Goal: Task Accomplishment & Management: Use online tool/utility

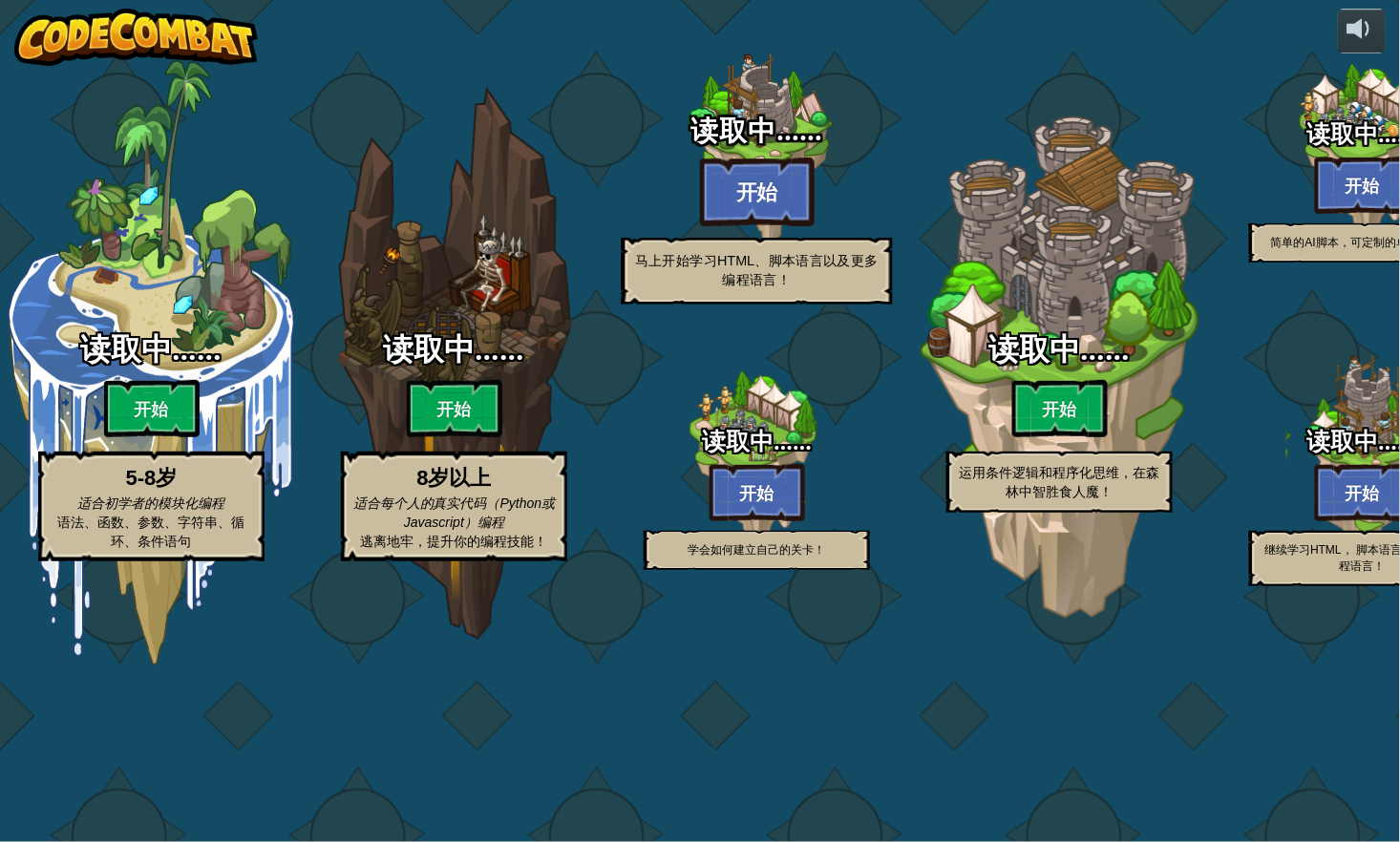
select select "zh-HANS"
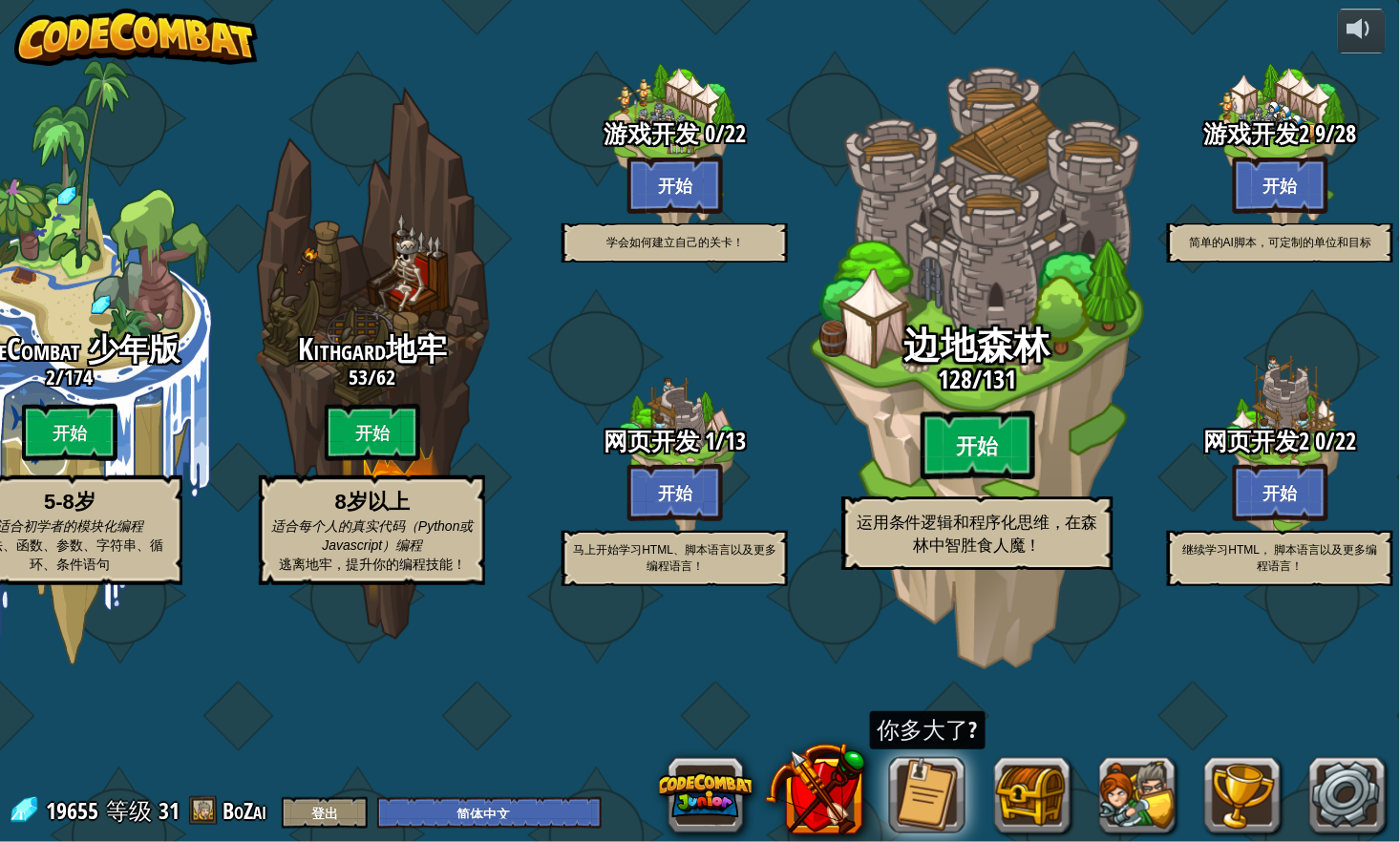
click at [981, 481] on btn "开始" at bounding box center [977, 445] width 114 height 68
select select "zh-HANS"
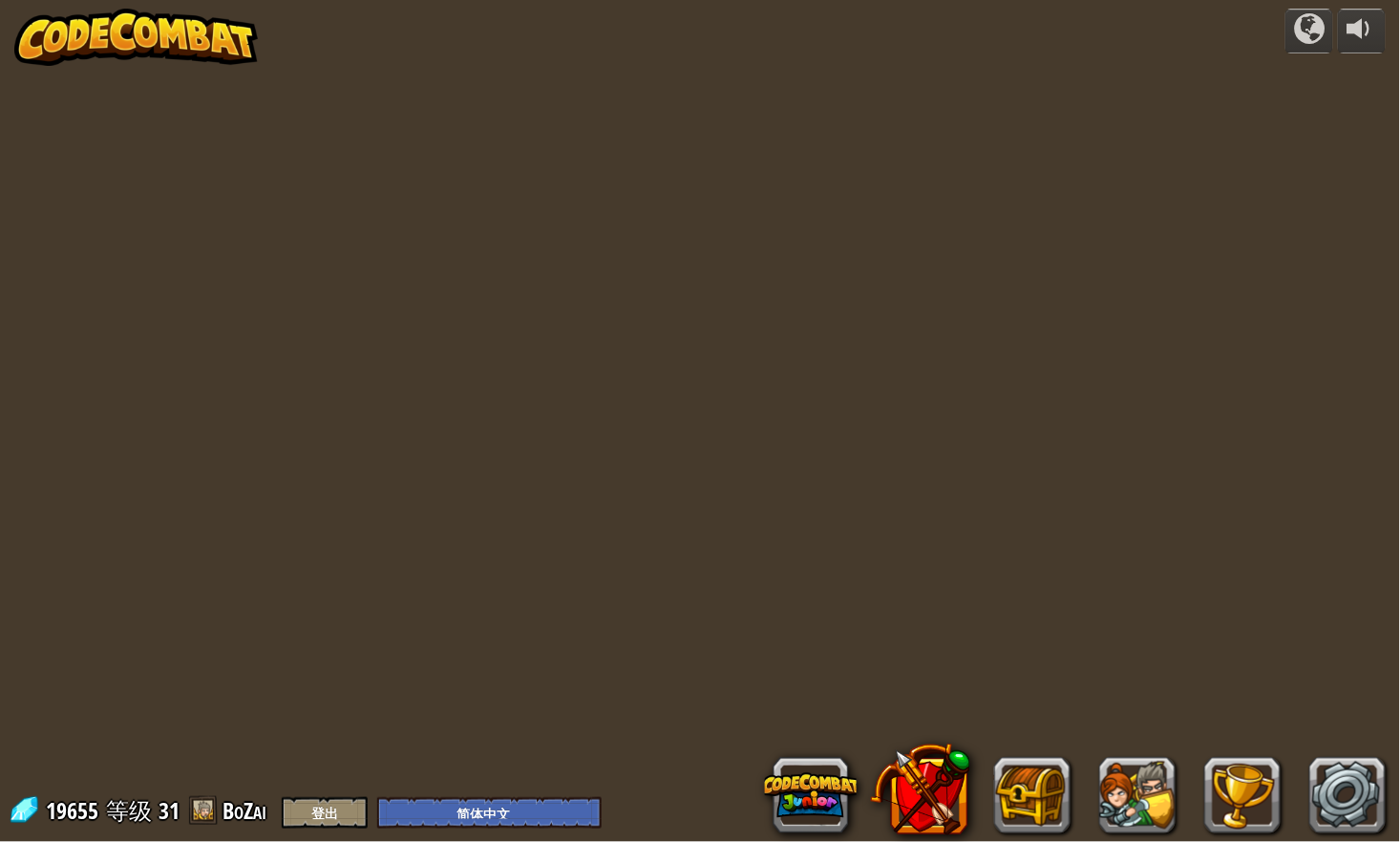
select select "zh-HANS"
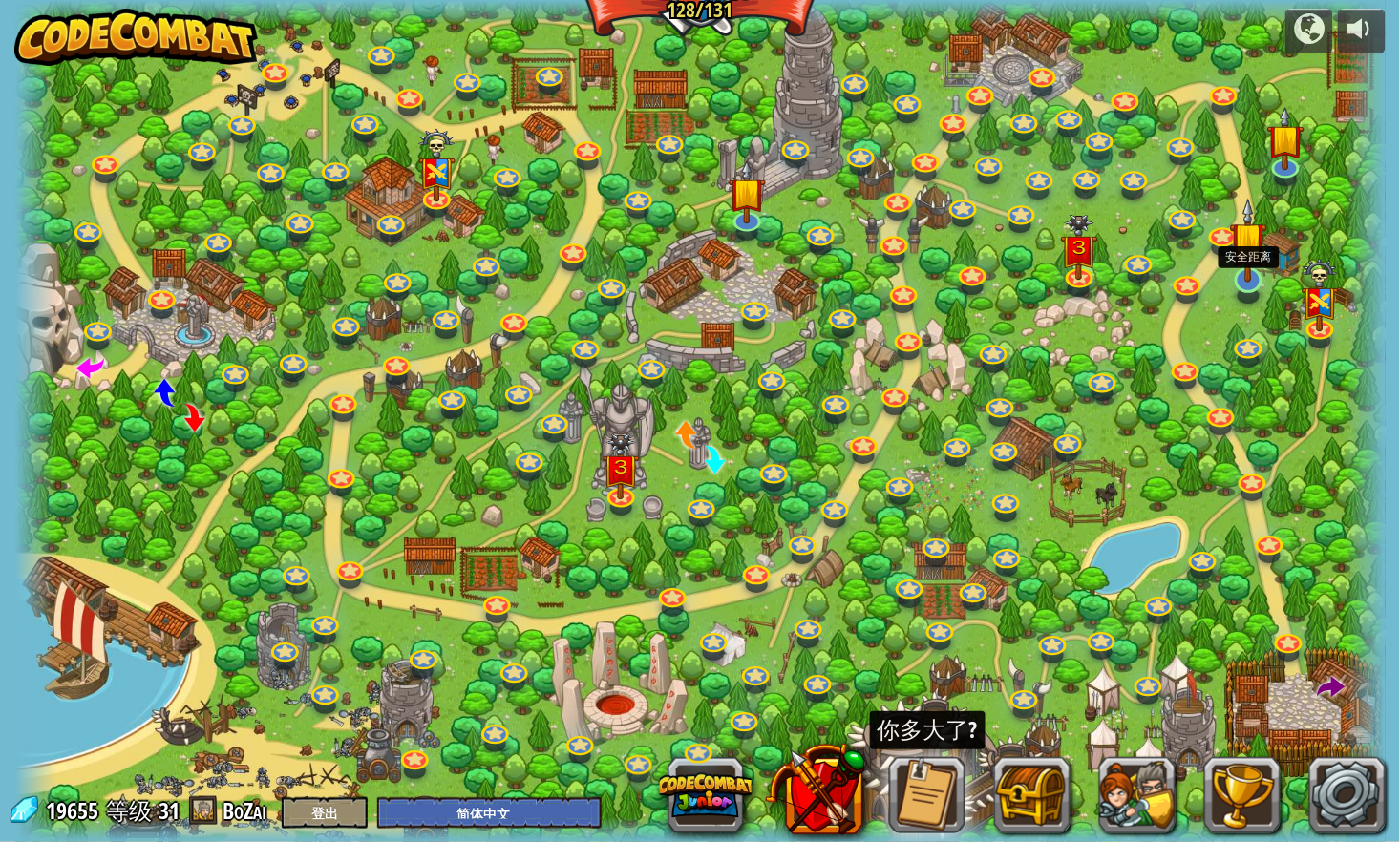
click at [1247, 261] on img at bounding box center [1249, 239] width 37 height 85
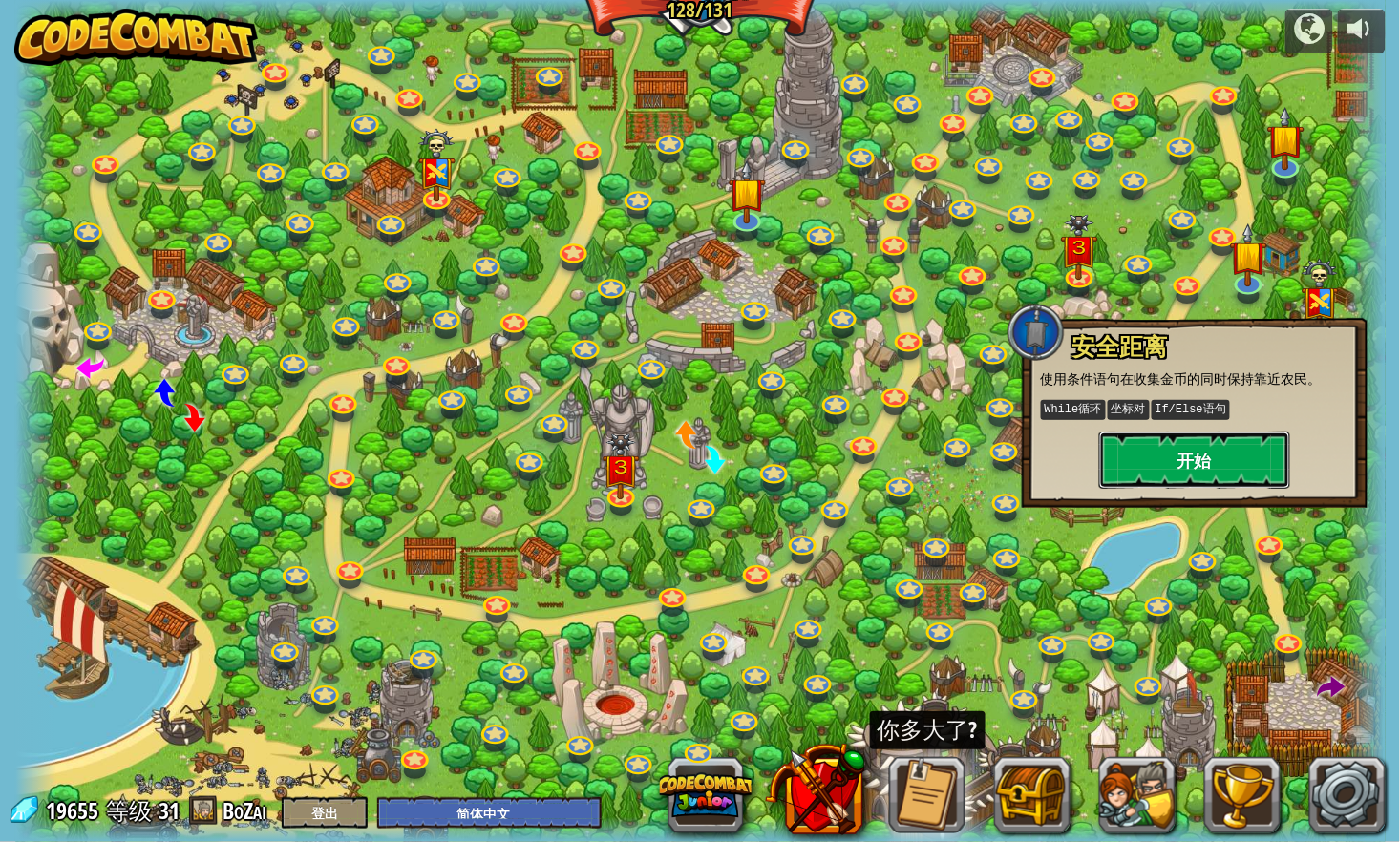
click at [1241, 447] on button "开始" at bounding box center [1194, 460] width 191 height 58
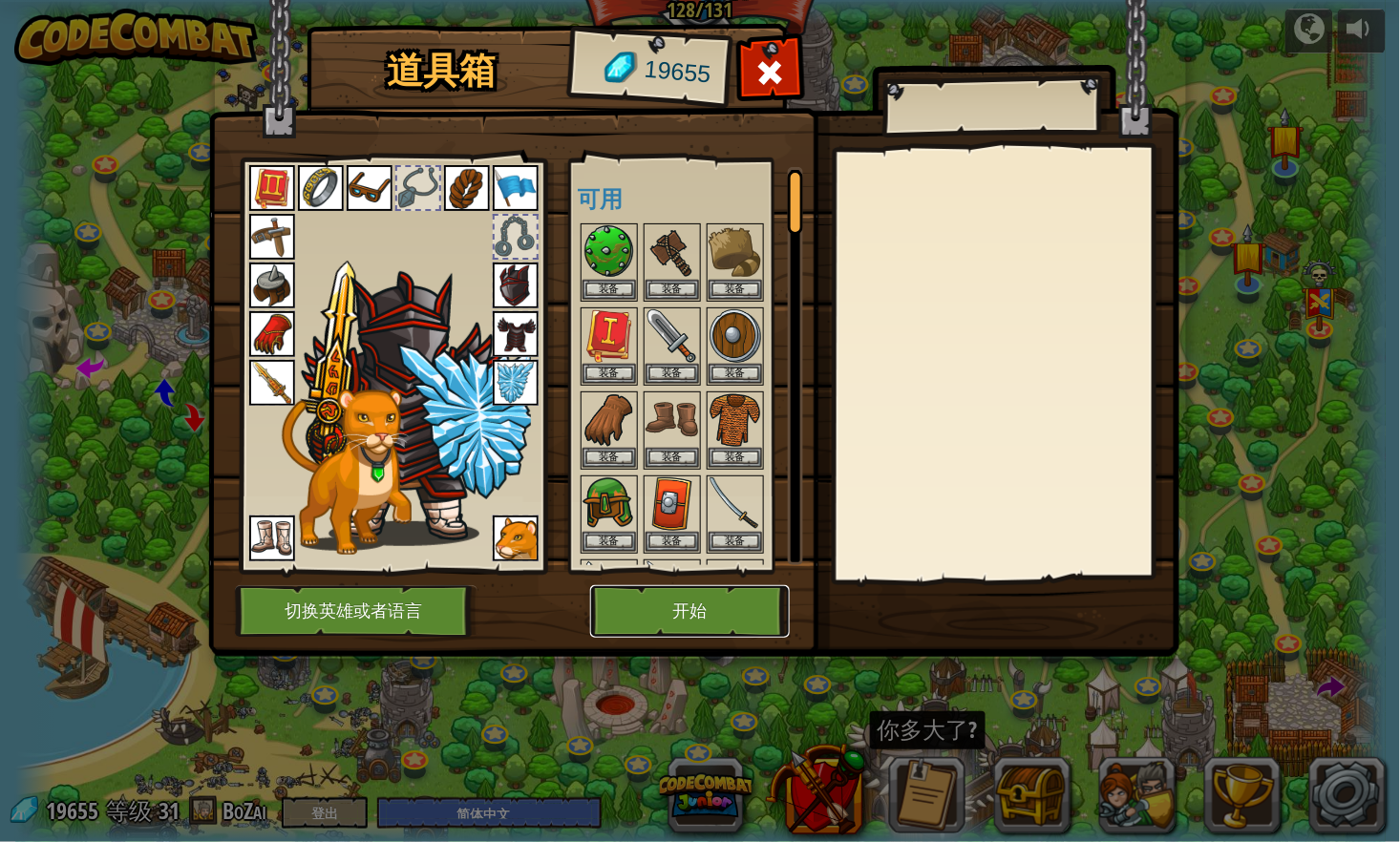
click at [702, 601] on button "开始" at bounding box center [690, 611] width 199 height 53
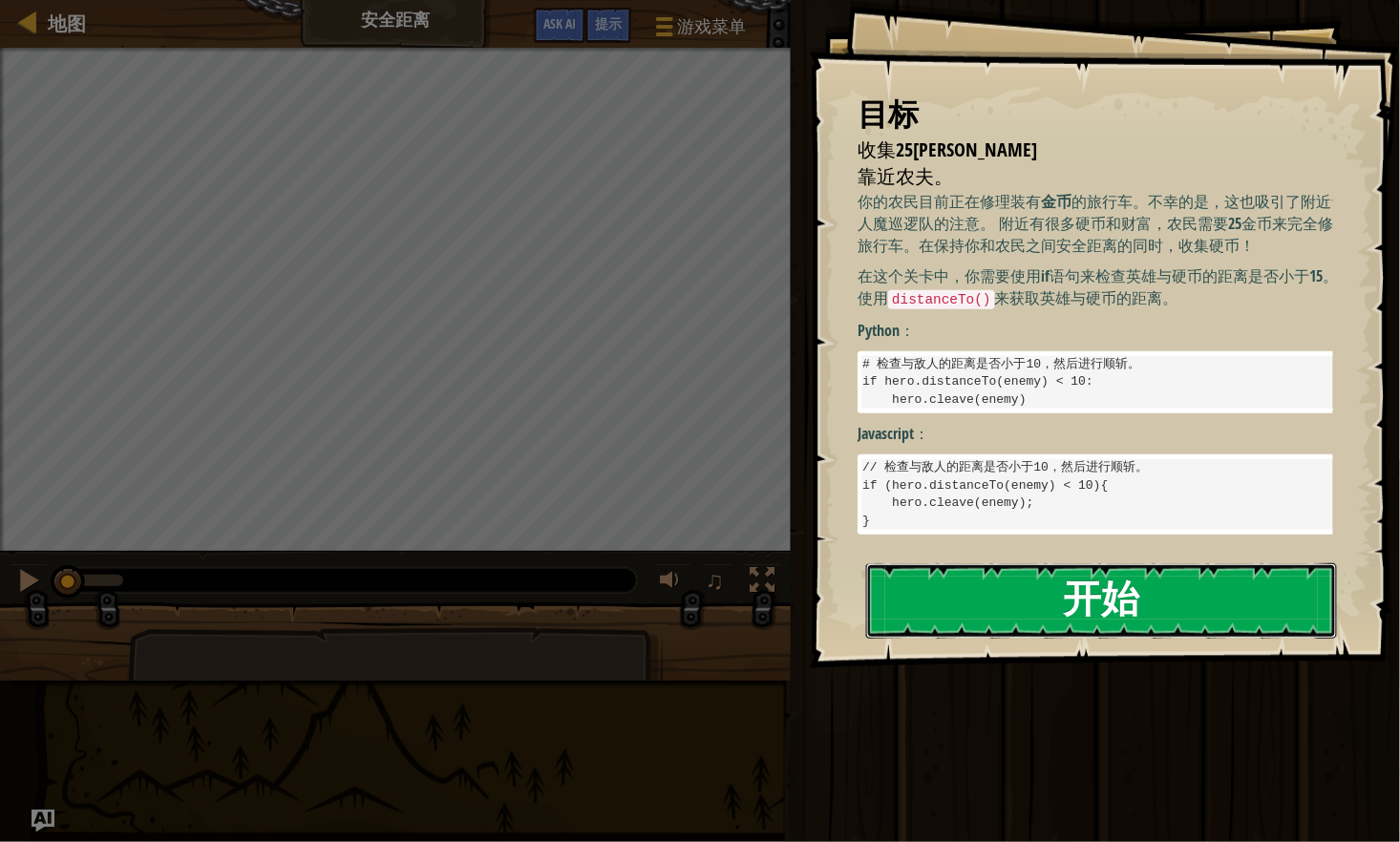
click at [1098, 588] on button "开始" at bounding box center [1101, 601] width 471 height 75
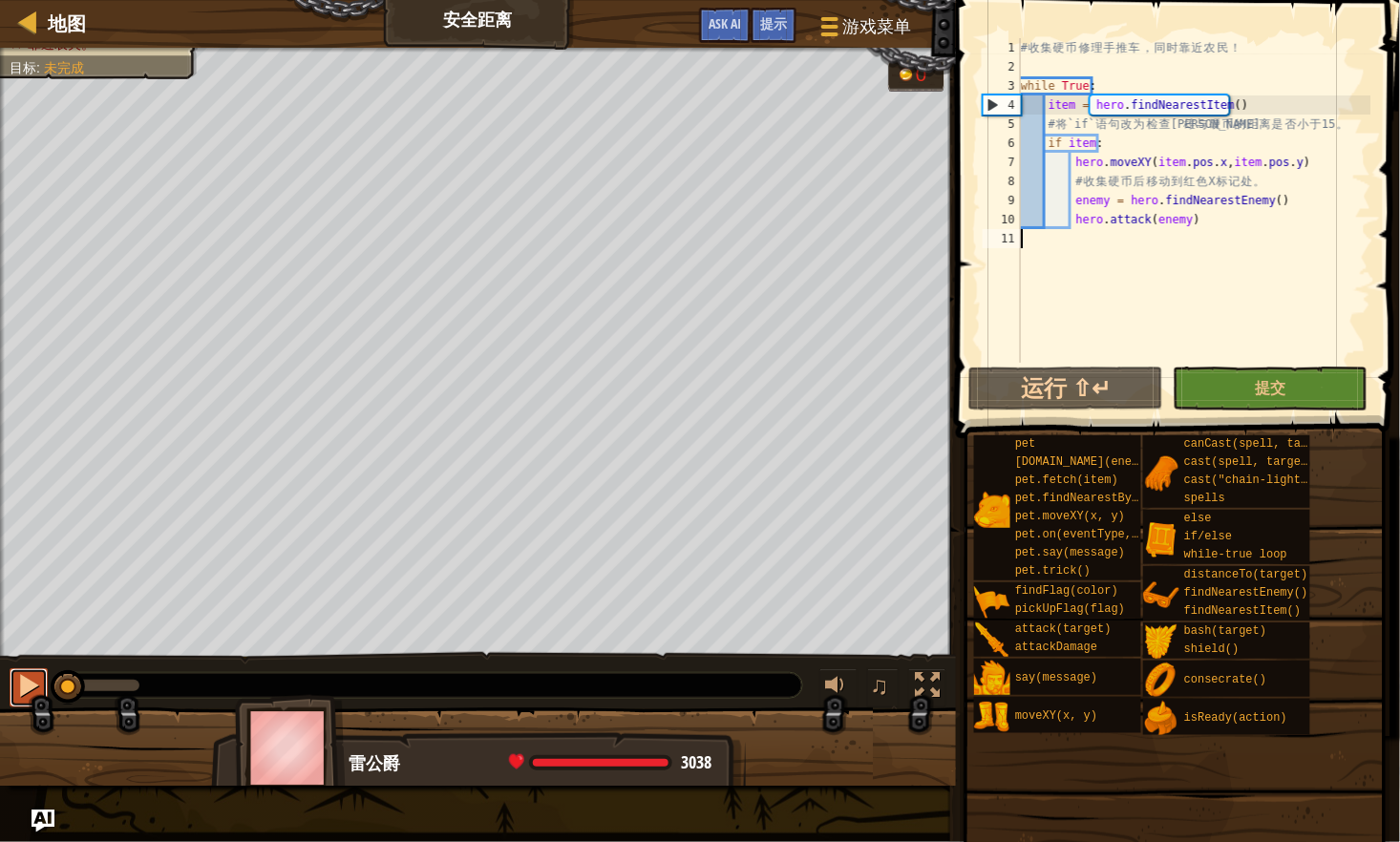
click at [26, 688] on div at bounding box center [28, 685] width 24 height 24
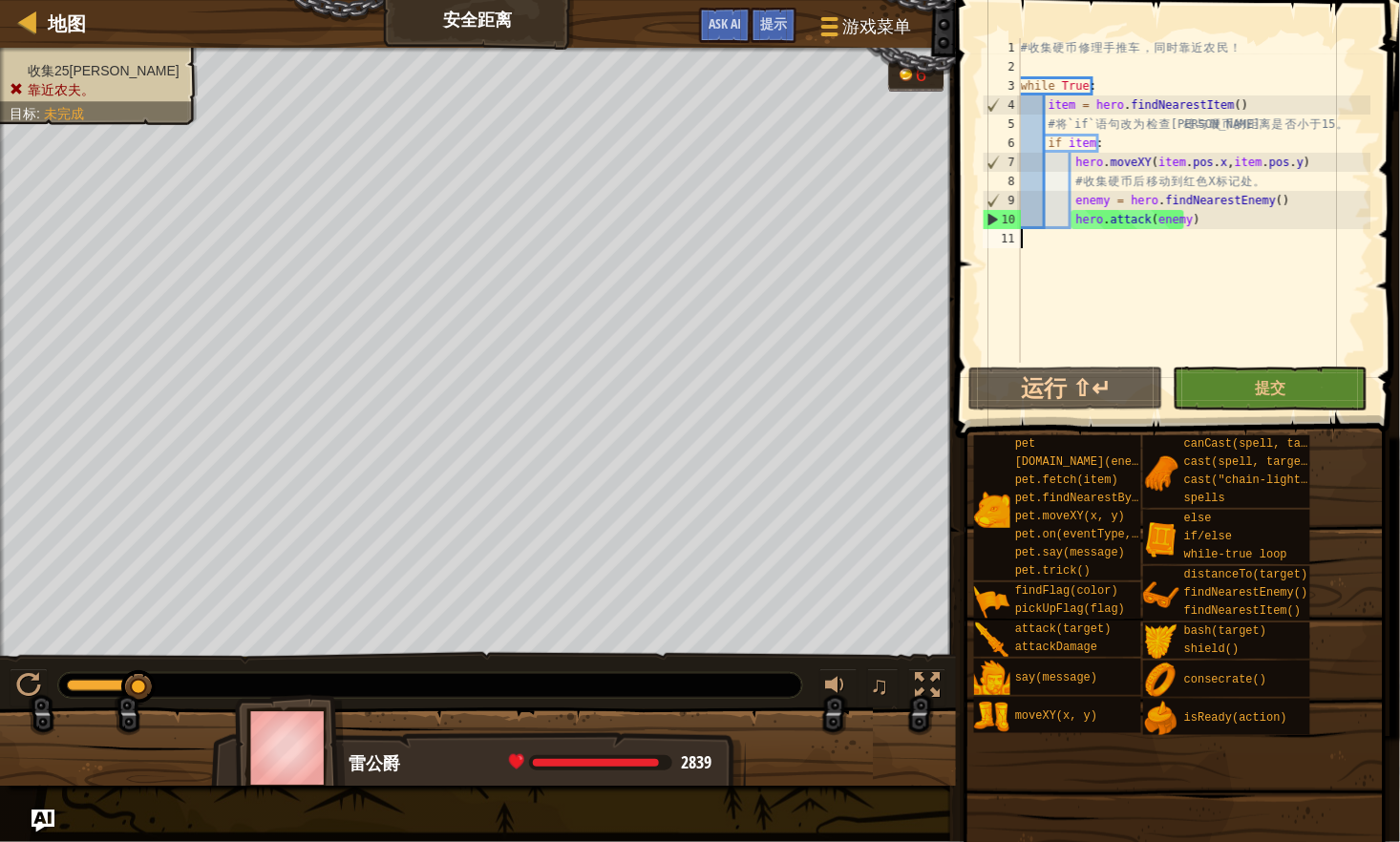
click at [84, 681] on div at bounding box center [103, 686] width 72 height 12
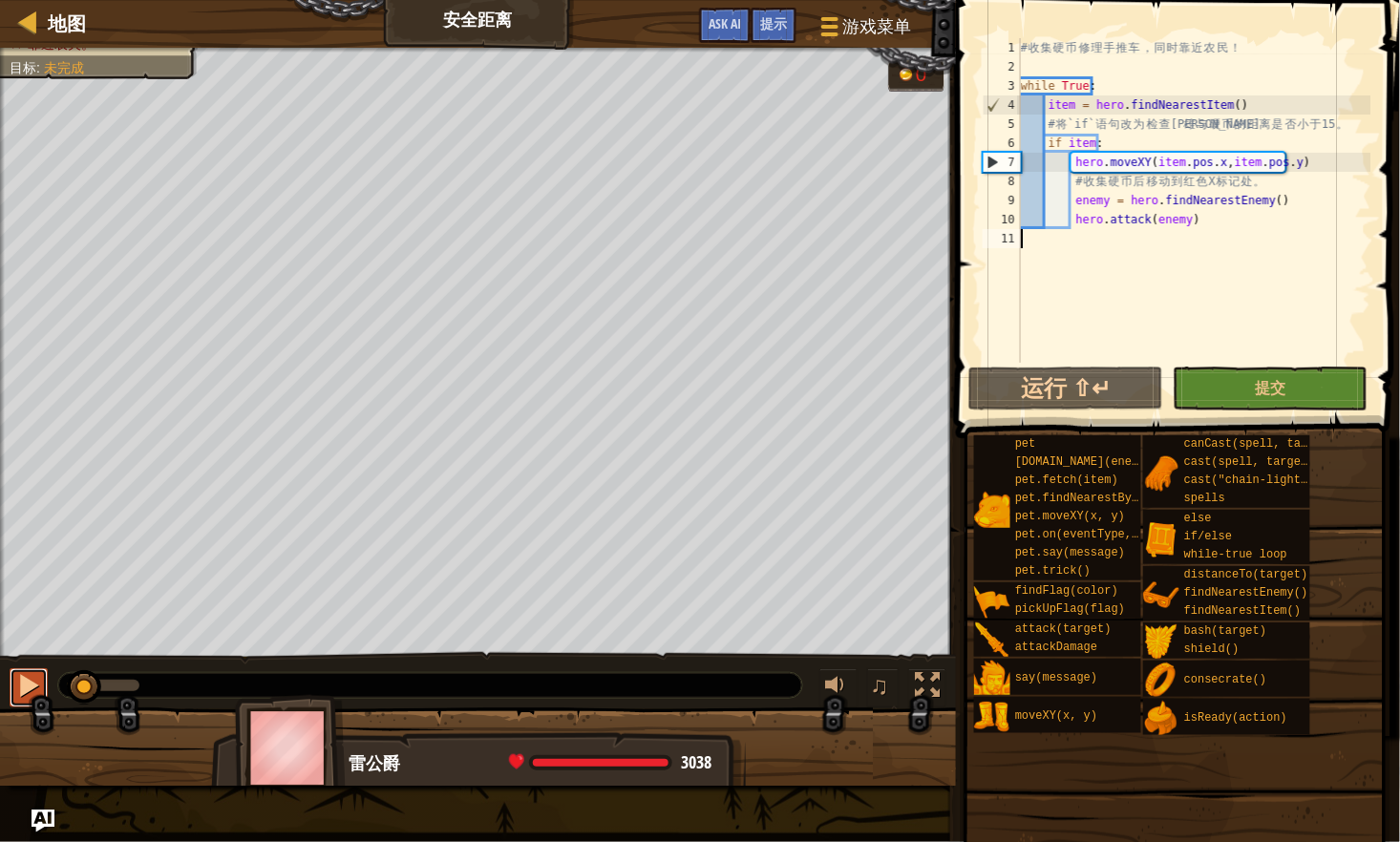
click at [23, 688] on div at bounding box center [28, 685] width 24 height 24
click at [23, 674] on div at bounding box center [28, 685] width 24 height 24
click at [1080, 274] on div "# 收 集 硬 币 修 理 手 推 车 ， 同 时 靠 近 农 民 ！ while True : item = hero . findNearestItem …" at bounding box center [1194, 219] width 355 height 362
click at [1179, 127] on div "# 收 集 硬 币 修 理 手 推 车 ， 同 时 靠 近 农 民 ！ while True : item = hero . findNearestItem …" at bounding box center [1194, 219] width 355 height 362
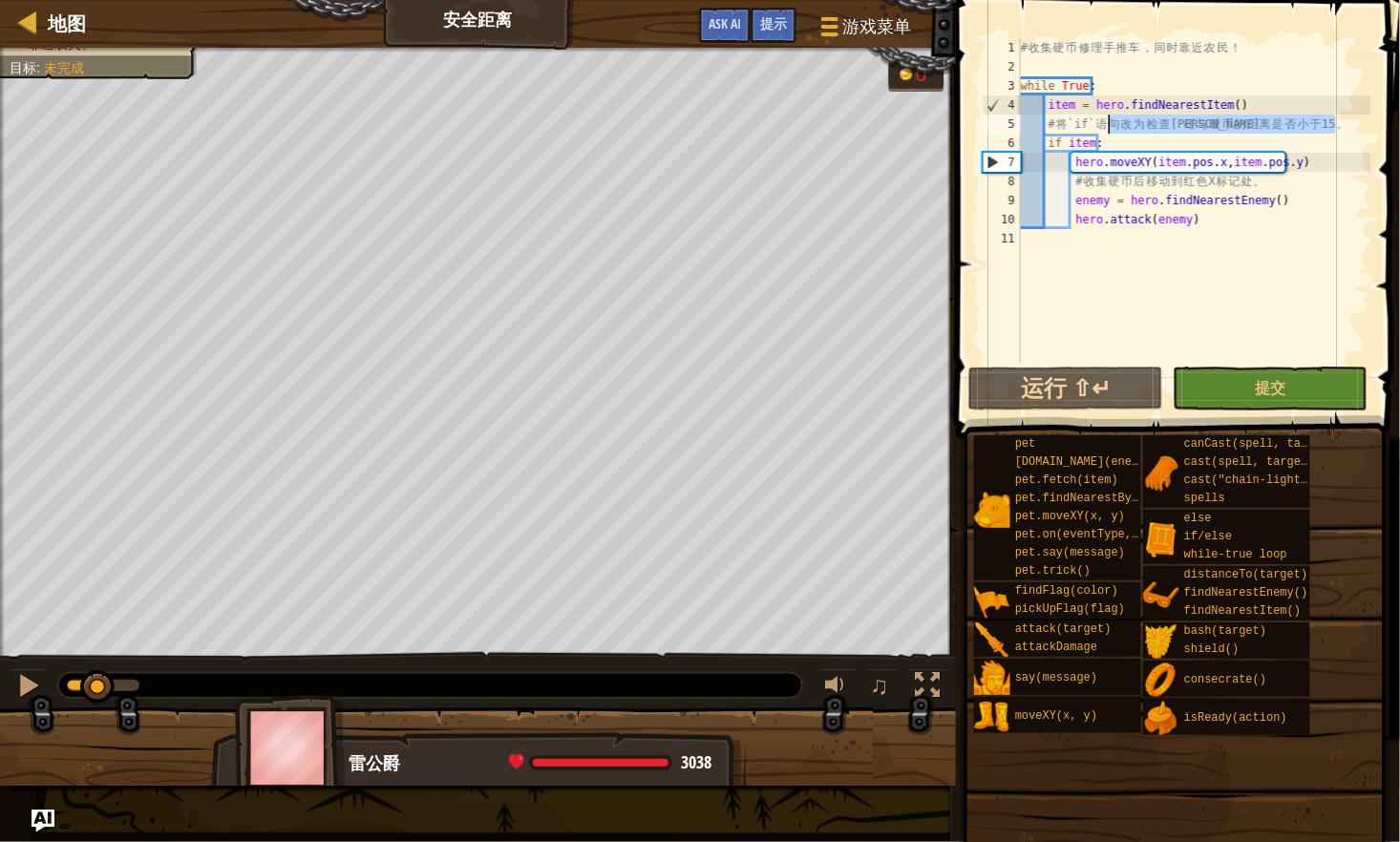
click at [1179, 127] on div "# 收 集 硬 币 修 理 手 推 车 ， 同 时 靠 近 农 民 ！ while True : item = hero . findNearestItem …" at bounding box center [1194, 219] width 355 height 362
click at [1280, 131] on div "# 收 集 硬 币 修 理 手 推 车 ， 同 时 靠 近 农 民 ！ while True : item = hero . findNearestItem …" at bounding box center [1194, 200] width 355 height 324
click at [1249, 132] on div "# 收 集 硬 币 修 理 手 推 车 ， 同 时 靠 近 农 民 ！ while True : item = hero . findNearestItem …" at bounding box center [1194, 219] width 355 height 362
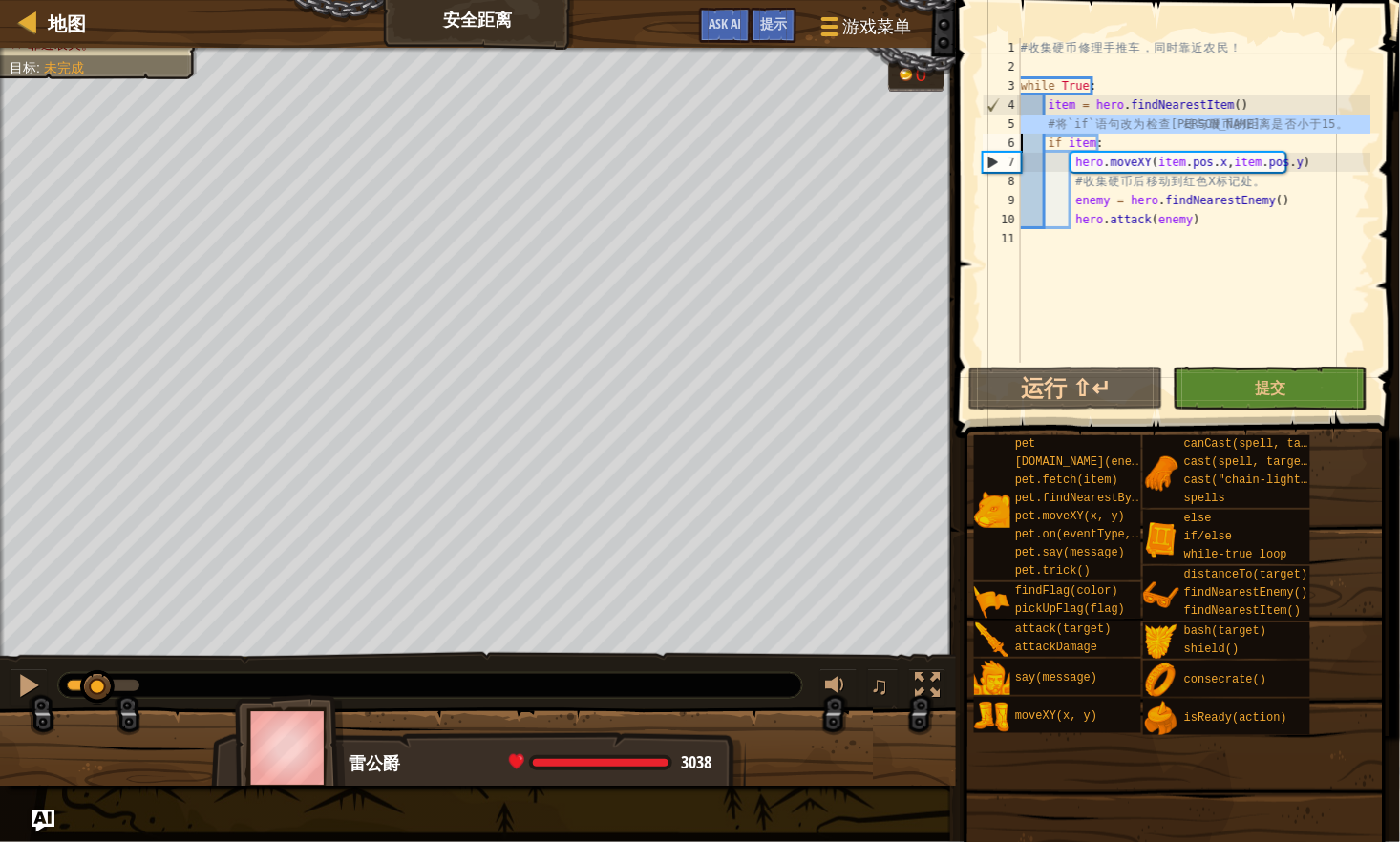
click at [1241, 124] on div "# 收 集 硬 币 修 理 手 推 车 ， 同 时 靠 近 农 民 ！ while True : item = hero . findNearestItem …" at bounding box center [1194, 200] width 355 height 324
click at [1154, 140] on div "# 收 集 硬 币 修 理 手 推 车 ， 同 时 靠 近 农 民 ！ while True : item = hero . findNearestItem …" at bounding box center [1194, 219] width 355 height 362
click at [1204, 128] on div "# 收 集 硬 币 修 理 手 推 车 ， 同 时 靠 近 农 民 ！ while True : item = hero . findNearestItem …" at bounding box center [1194, 219] width 355 height 362
click at [1276, 139] on div "# 收 集 硬 币 修 理 手 推 车 ， 同 时 靠 近 农 民 ！ while True : item = hero . findNearestItem …" at bounding box center [1194, 219] width 355 height 362
click at [1261, 122] on div "# 收 集 硬 币 修 理 手 推 车 ， 同 时 靠 近 农 民 ！ while True : item = hero . findNearestItem …" at bounding box center [1194, 219] width 355 height 362
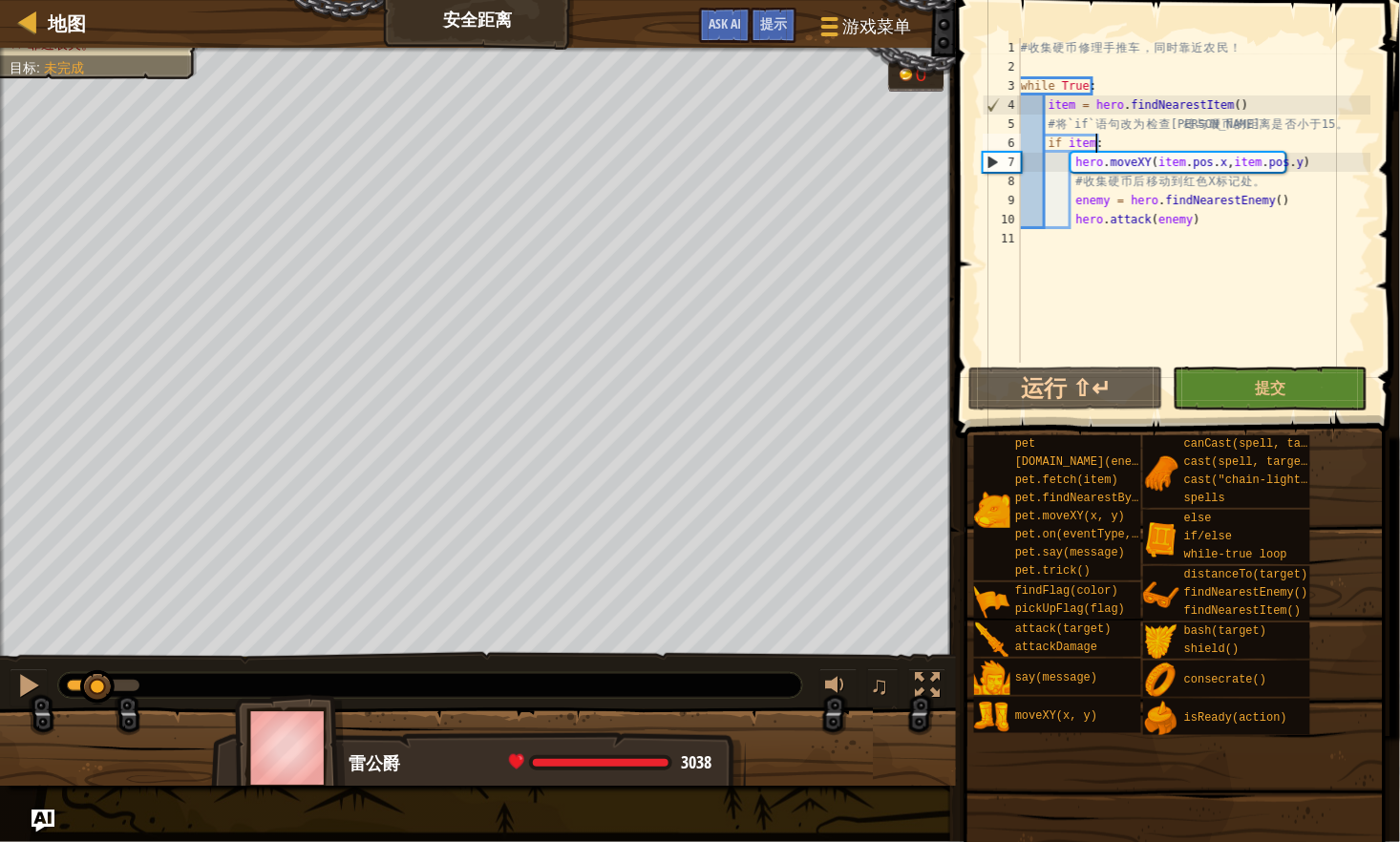
type textarea "# 将 `if` 语句改为检查英雄与硬币的距离是否小于 15。"
click at [1366, 123] on div "# 收 集 硬 币 修 理 手 推 车 ， 同 时 靠 近 农 民 ！ while True : item = hero . findNearestItem …" at bounding box center [1194, 219] width 355 height 362
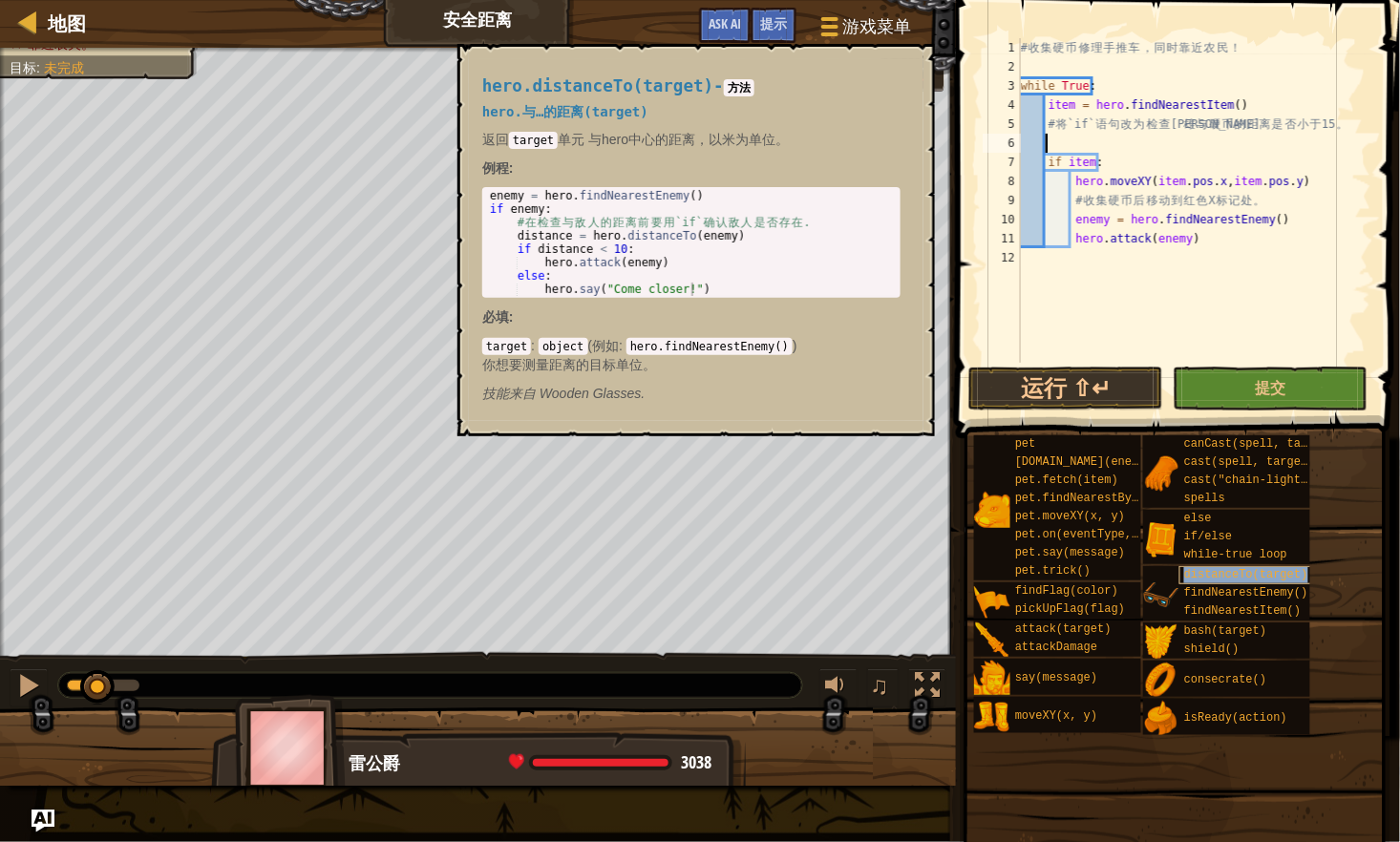
click at [1261, 575] on span "distanceTo(target)" at bounding box center [1246, 574] width 124 height 14
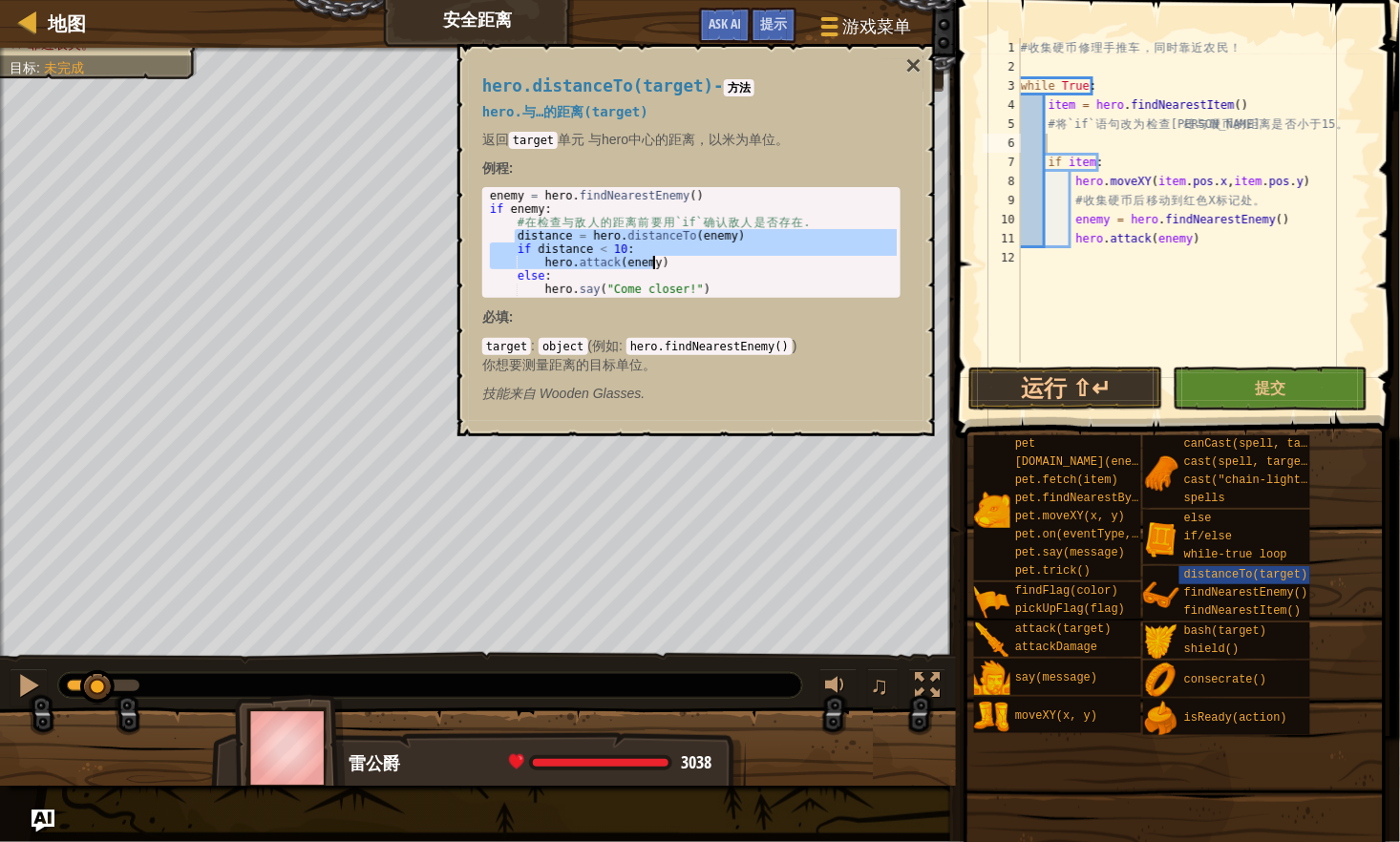
drag, startPoint x: 514, startPoint y: 232, endPoint x: 658, endPoint y: 262, distance: 147.1
click at [658, 262] on div "enemy = hero . findNearestEnemy ( ) if enemy : # 在 检 查 与 敌 人 的 距 离 前 要 用 `if` 确…" at bounding box center [691, 256] width 411 height 134
type textarea "if distance < 10: hero.attack(enemy)"
drag, startPoint x: 658, startPoint y: 262, endPoint x: 642, endPoint y: 254, distance: 17.9
click at [1049, 136] on div "# 收 集 硬 币 修 理 手 推 车 ， 同 时 靠 近 农 民 ！ while True : item = hero . findNearestItem …" at bounding box center [1194, 219] width 355 height 362
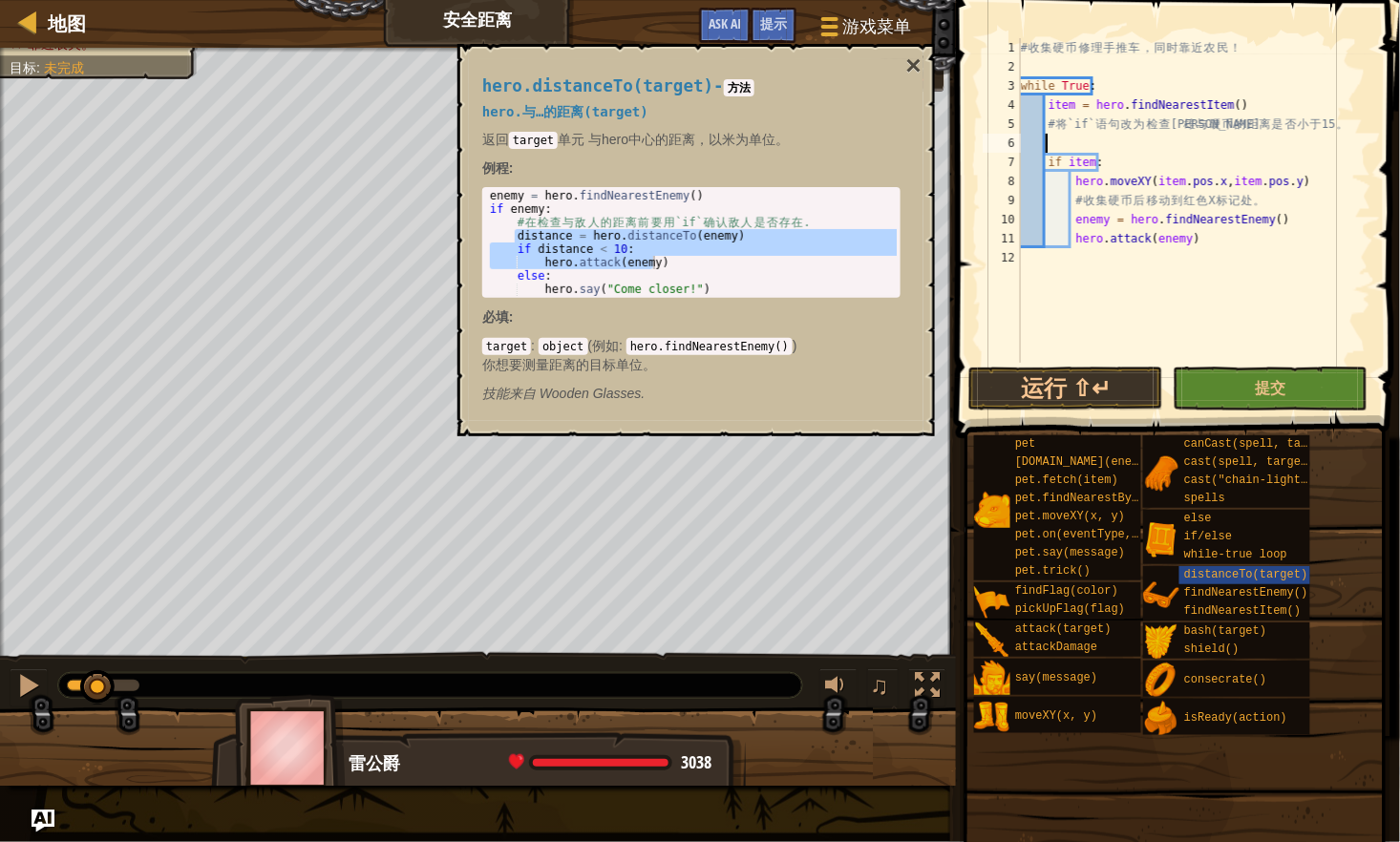
paste textarea "hero.attack(enemy)"
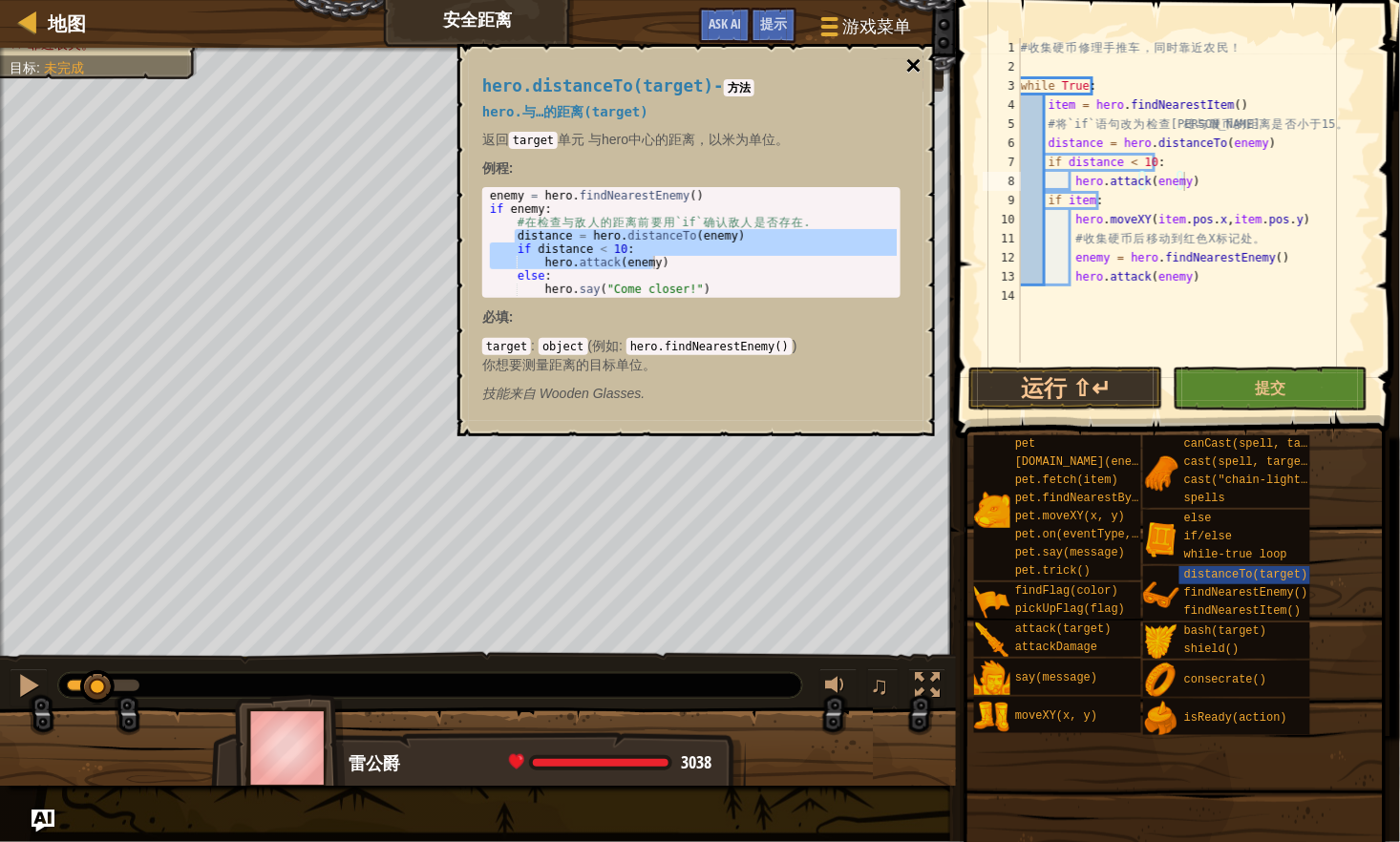
click at [917, 63] on button "×" at bounding box center [913, 65] width 16 height 26
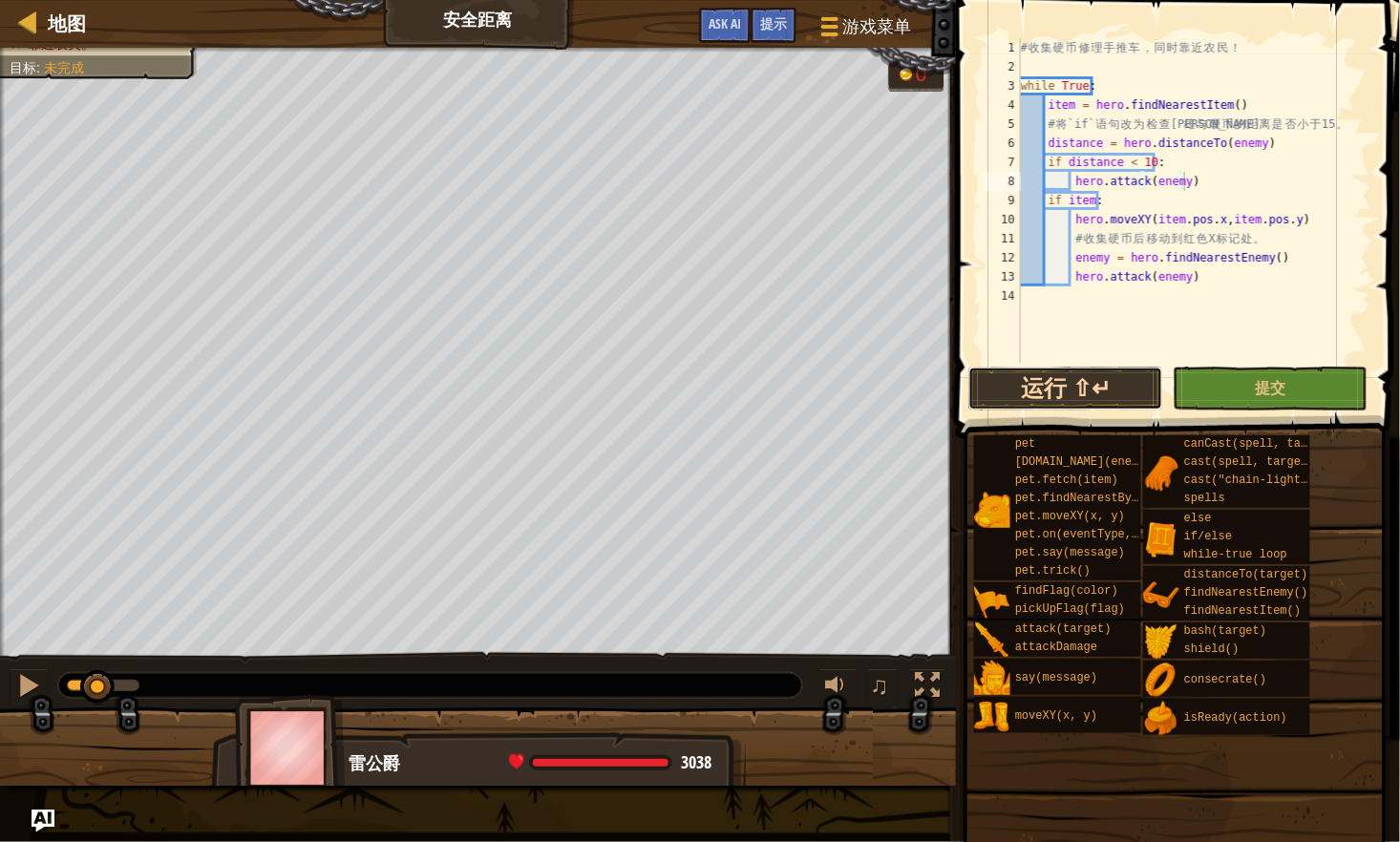
click at [1081, 387] on button "运行 ⇧↵" at bounding box center [1065, 388] width 194 height 44
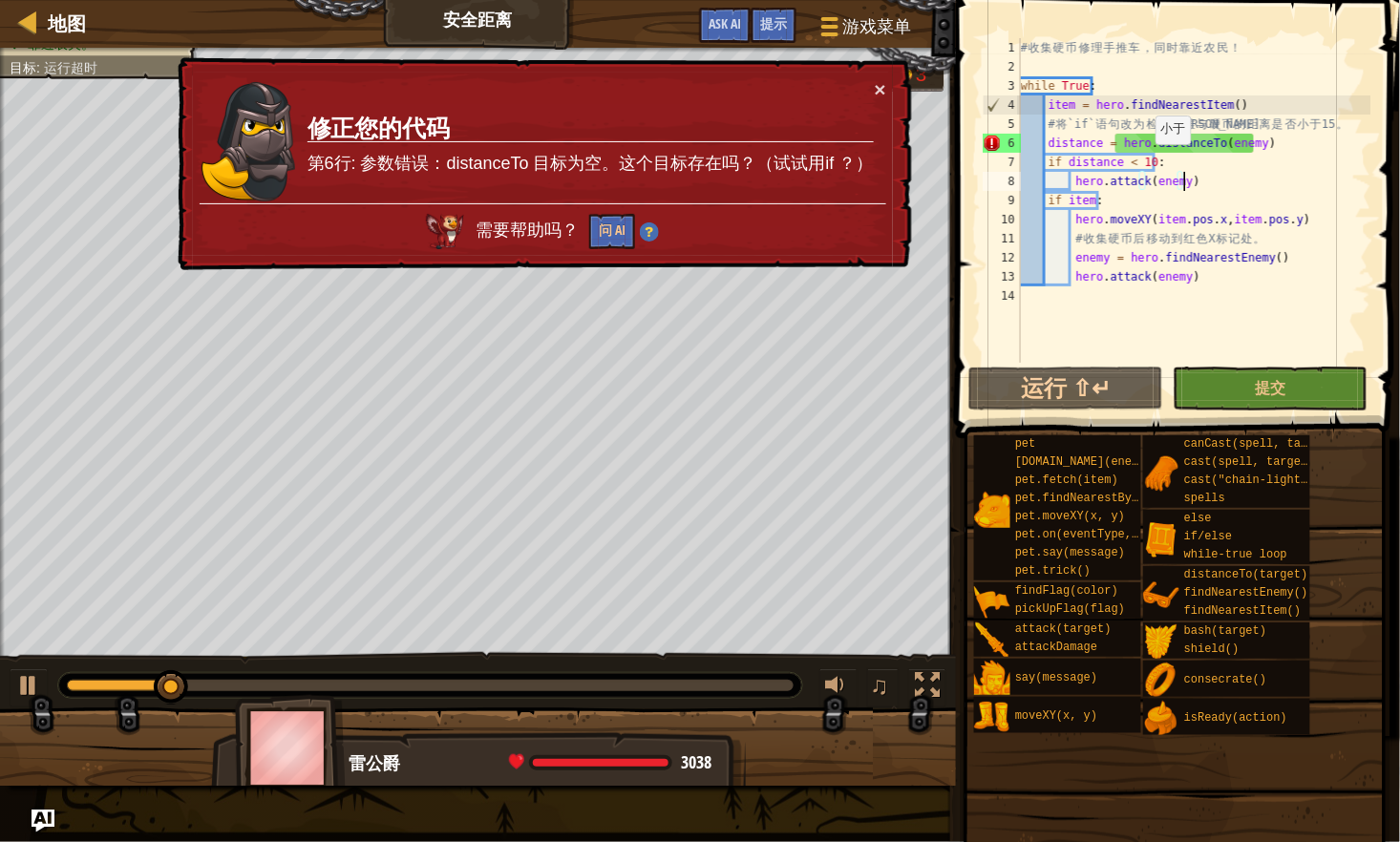
click at [1146, 163] on div "# 收 集 硬 币 修 理 手 推 车 ， 同 时 靠 近 农 民 ！ while True : item = hero . findNearestItem …" at bounding box center [1194, 219] width 355 height 362
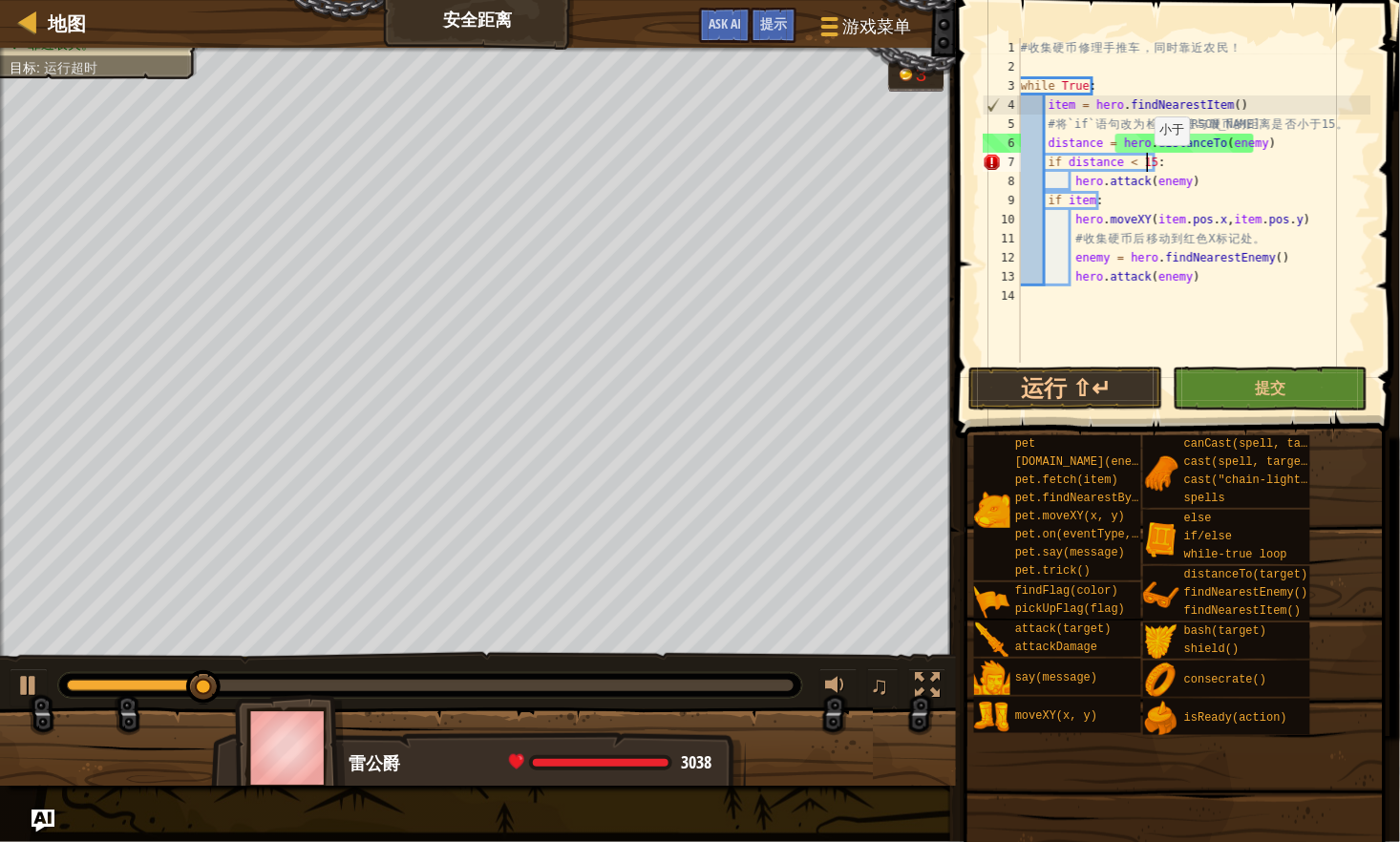
scroll to position [9, 10]
click at [1156, 154] on div "# 收 集 硬 币 修 理 手 推 车 ， 同 时 靠 近 农 民 ！ while True : item = hero . findNearestItem …" at bounding box center [1194, 219] width 355 height 362
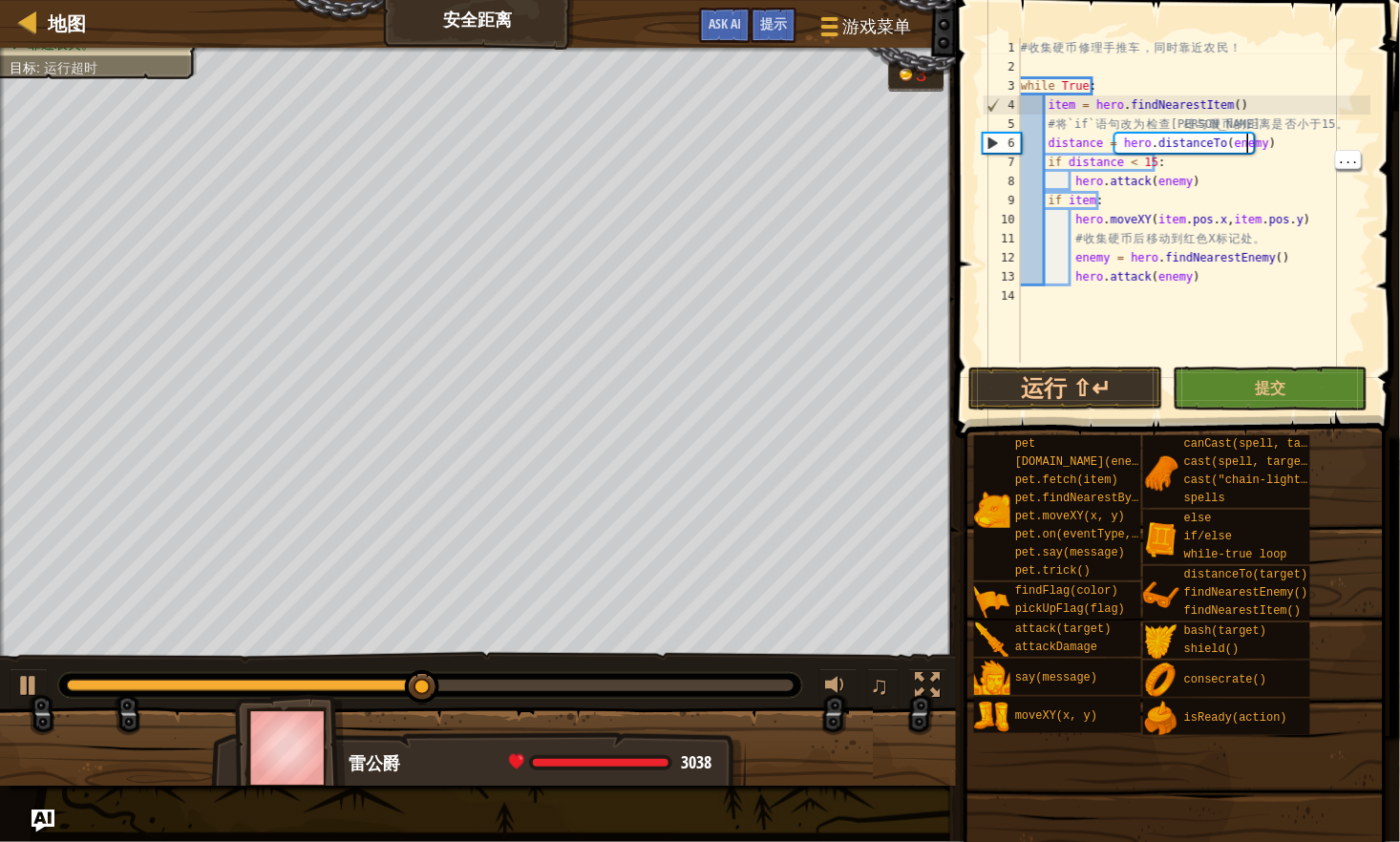
click at [1249, 144] on div "# 收 集 硬 币 修 理 手 推 车 ， 同 时 靠 近 农 民 ！ while True : item = hero . findNearestItem …" at bounding box center [1194, 219] width 355 height 362
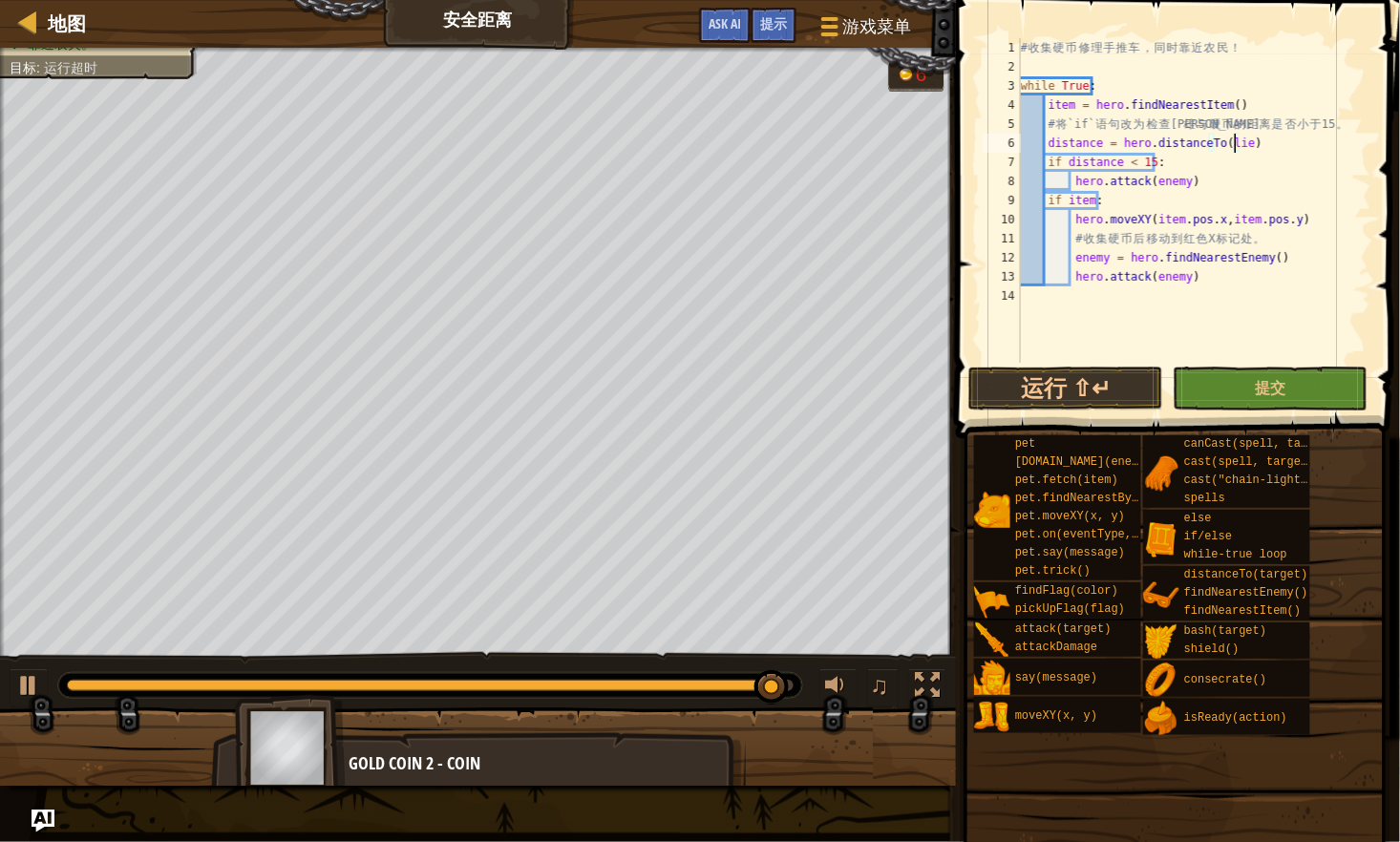
scroll to position [9, 18]
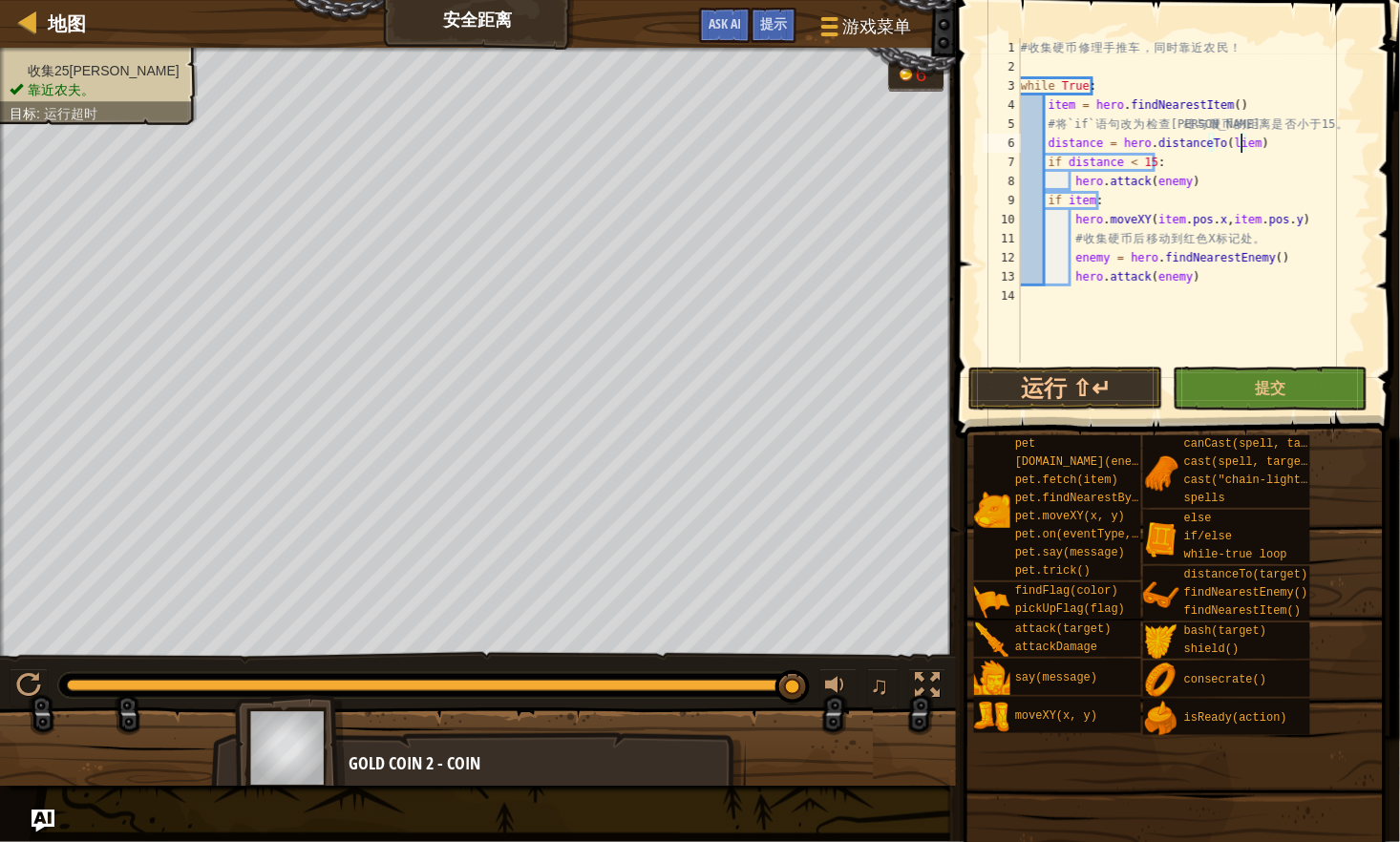
click at [1230, 146] on div "# 收 集 硬 币 修 理 手 推 车 ， 同 时 靠 近 农 民 ！ while True : item = hero . findNearestItem …" at bounding box center [1194, 219] width 355 height 362
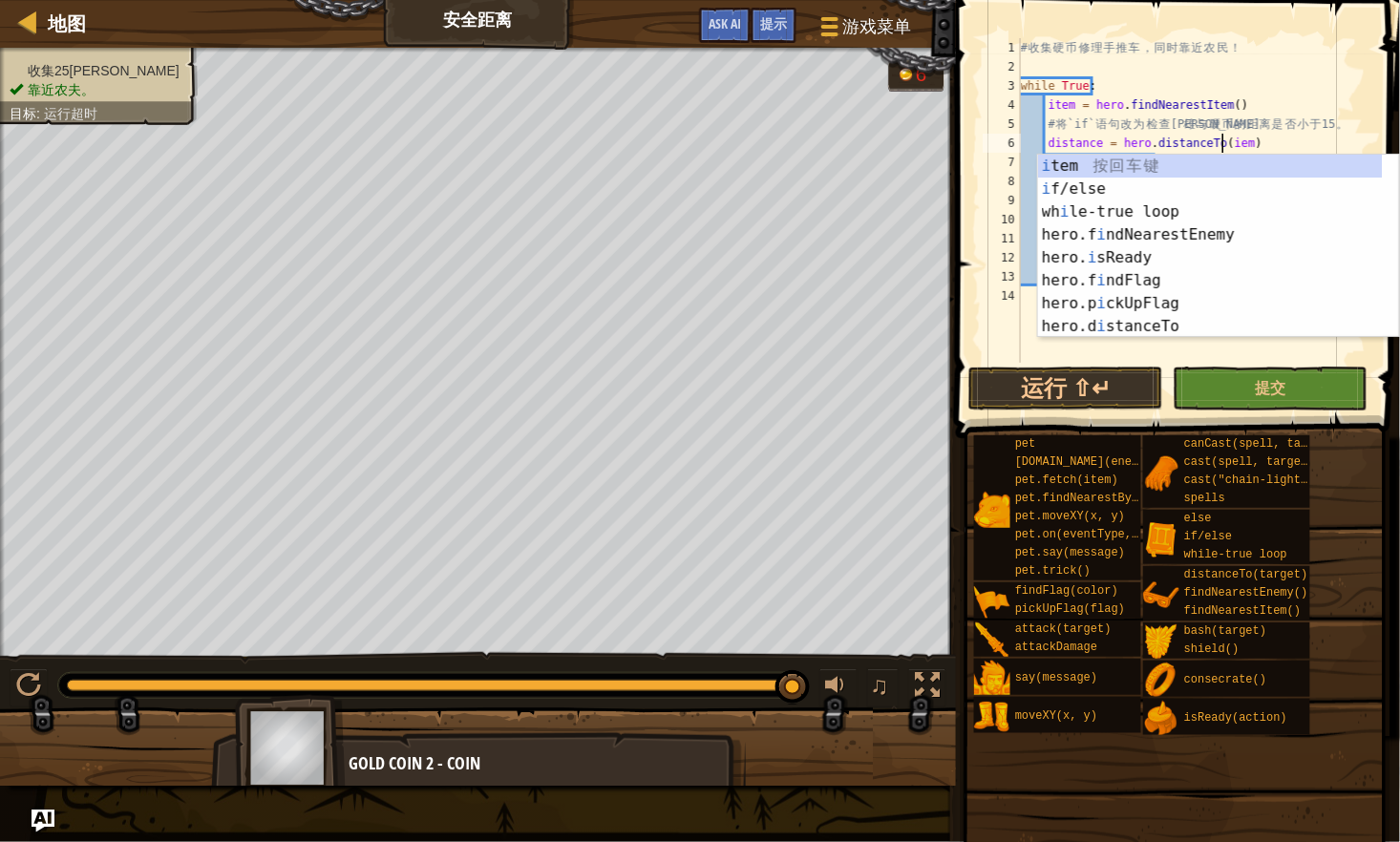
type textarea "distance = hero.distanceTo(item)"
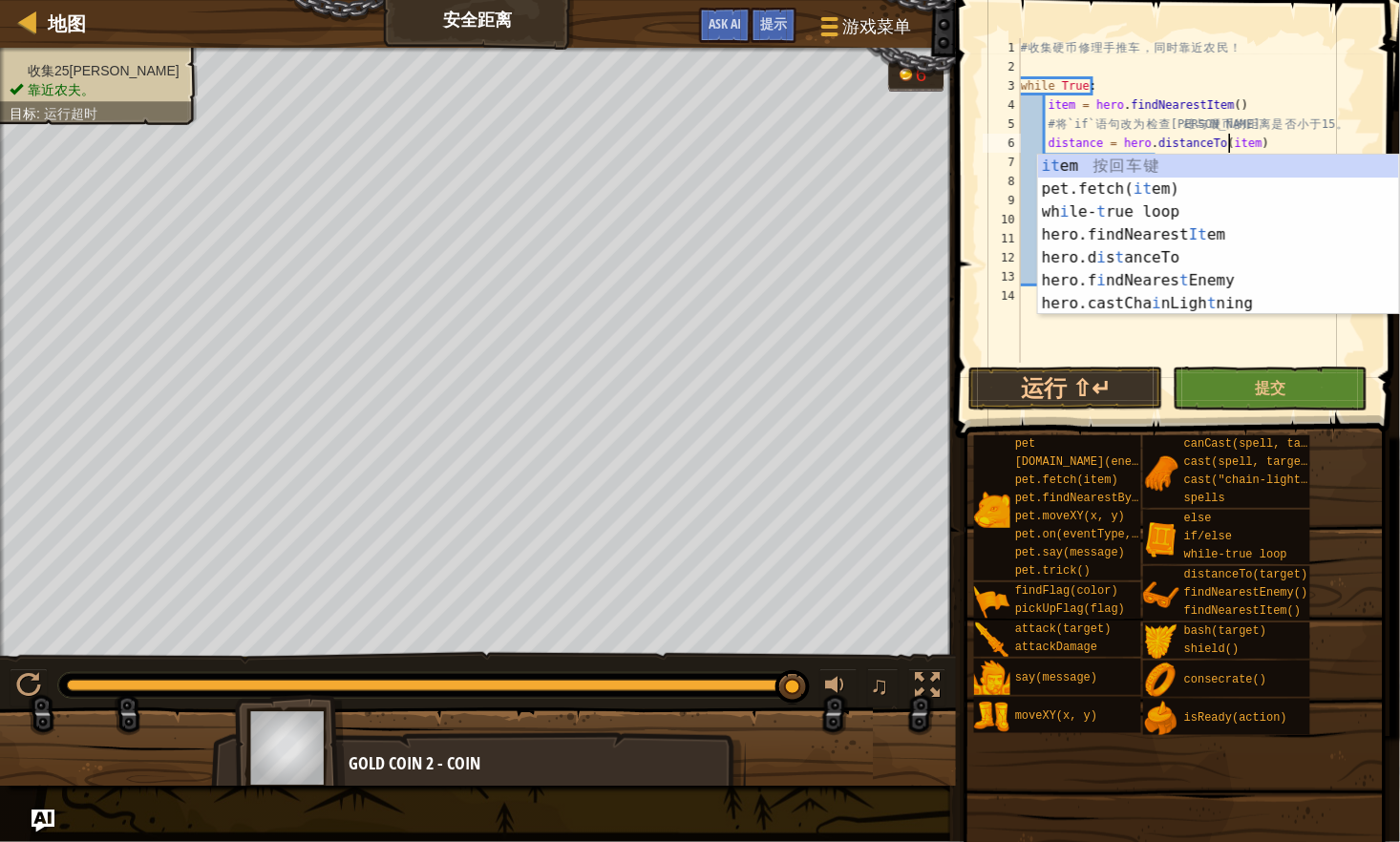
click at [1118, 357] on div "# 收 集 硬 币 修 理 手 推 车 ， 同 时 靠 近 农 民 ！ while True : item = hero . findNearestItem …" at bounding box center [1194, 219] width 355 height 362
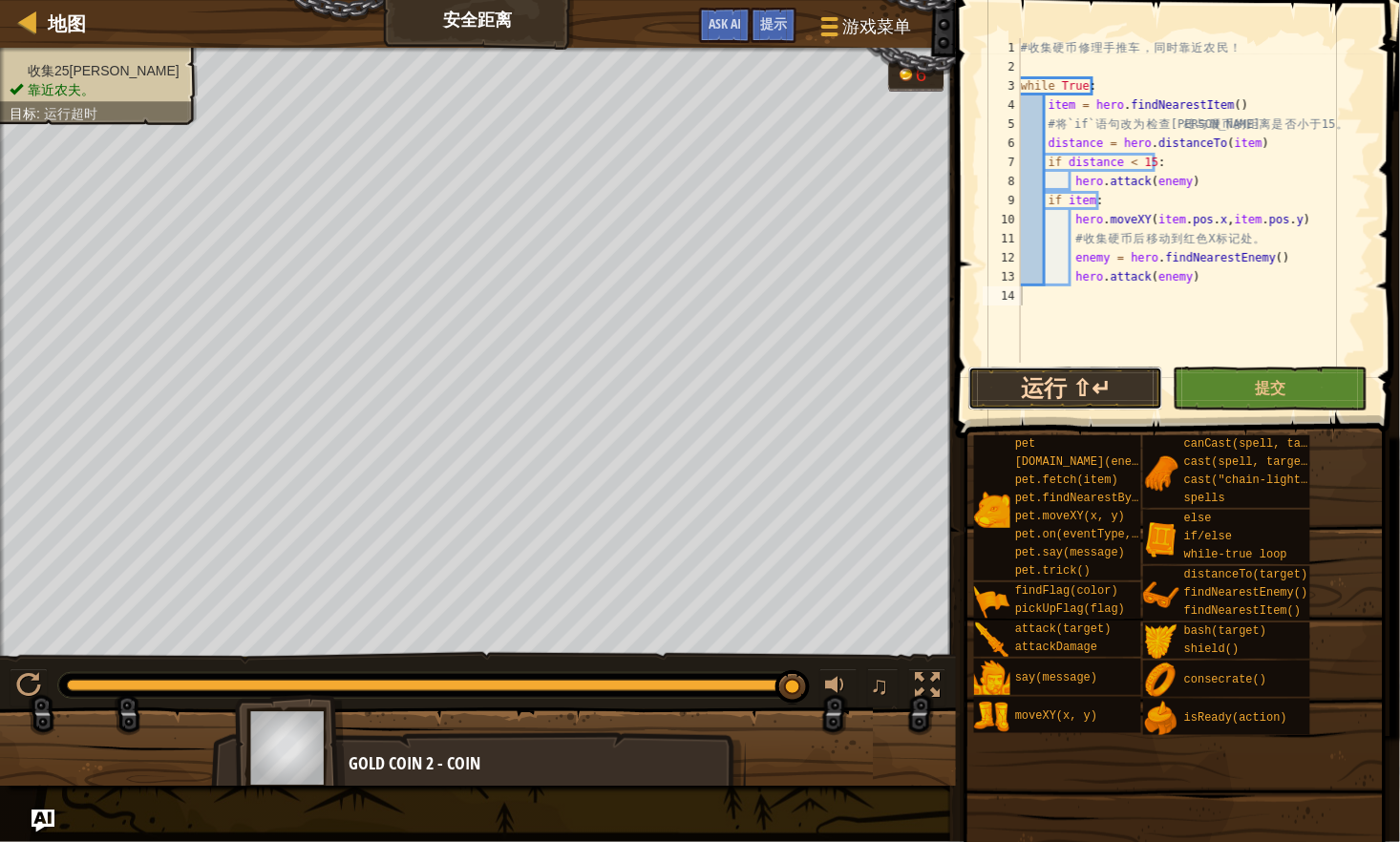
click at [1098, 389] on button "运行 ⇧↵" at bounding box center [1065, 388] width 194 height 44
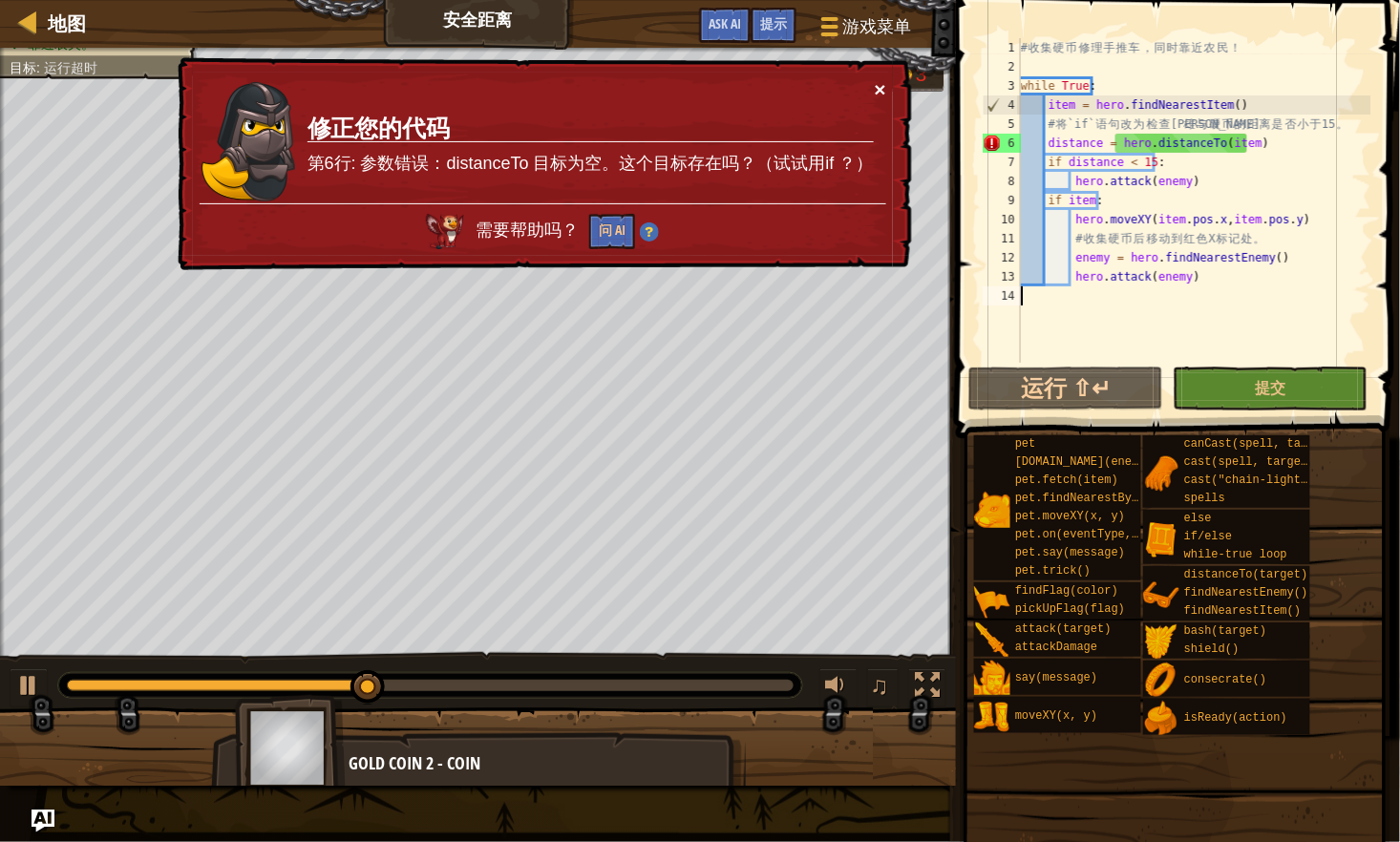
click at [876, 84] on button "×" at bounding box center [880, 89] width 12 height 21
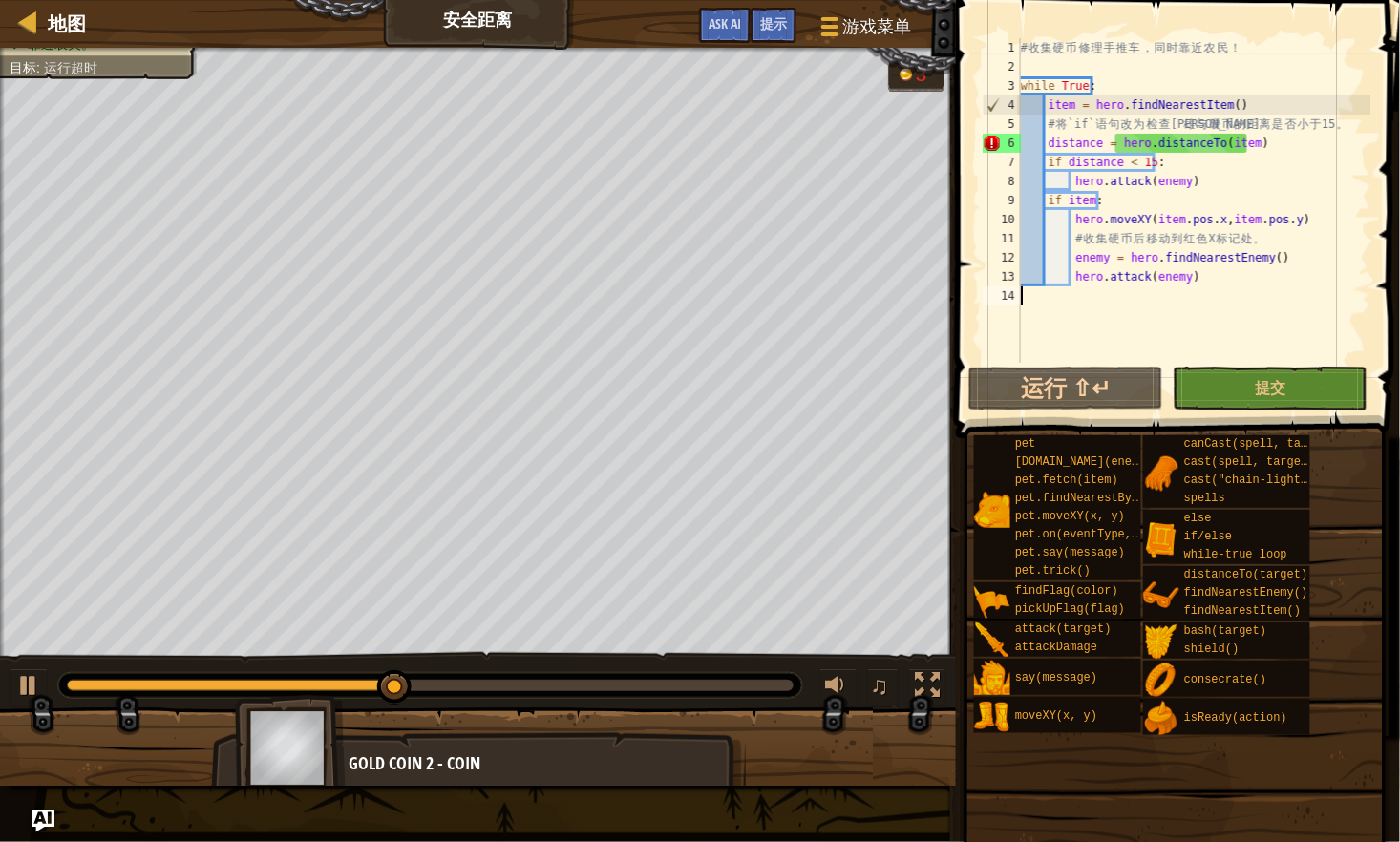
click at [1228, 161] on div "# 收 集 硬 币 修 理 手 推 车 ， 同 时 靠 近 农 民 ！ while True : item = hero . findNearestItem …" at bounding box center [1194, 219] width 355 height 362
click at [1220, 186] on div "# 收 集 硬 币 修 理 手 推 车 ， 同 时 靠 近 农 民 ！ while True : item = hero . findNearestItem …" at bounding box center [1194, 219] width 355 height 362
click at [1266, 145] on div "# 收 集 硬 币 修 理 手 推 车 ， 同 时 靠 近 农 民 ！ while True : item = hero . findNearestItem …" at bounding box center [1194, 219] width 355 height 362
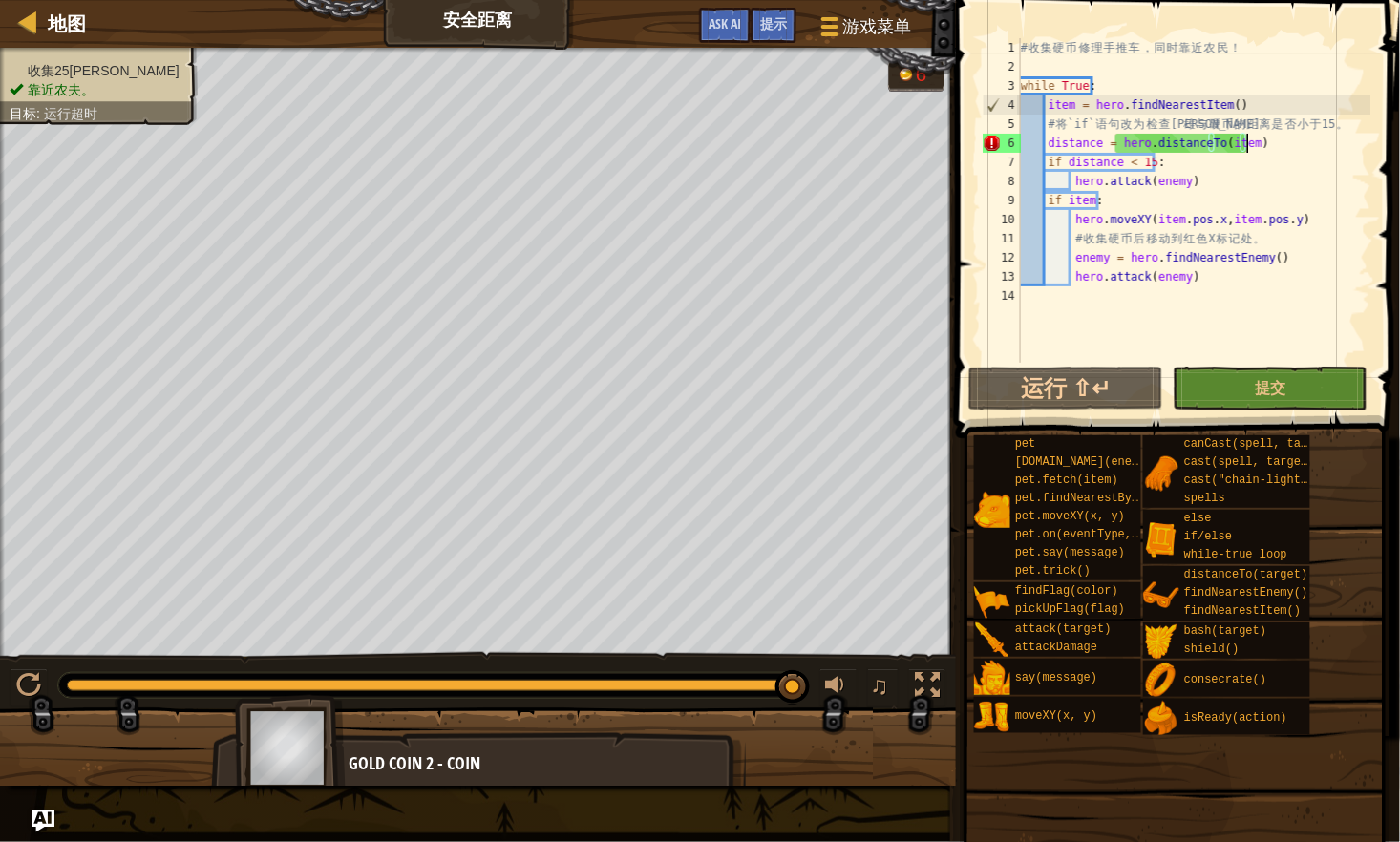
click at [1062, 108] on div "# 收 集 硬 币 修 理 手 推 车 ， 同 时 靠 近 农 民 ！ while True : item = hero . findNearestItem …" at bounding box center [1194, 219] width 355 height 362
click at [1217, 141] on div "# 收 集 硬 币 修 理 手 推 车 ， 同 时 靠 近 农 民 ！ while True : item = hero . findNearestItem …" at bounding box center [1194, 219] width 355 height 362
click at [1311, 147] on div "# 收 集 硬 币 修 理 手 推 车 ， 同 时 靠 近 农 民 ！ while True : item = hero . findNearestItem …" at bounding box center [1194, 219] width 355 height 362
click at [1238, 165] on div "# 收 集 硬 币 修 理 手 推 车 ， 同 时 靠 近 农 民 ！ while True : item = hero . findNearestItem …" at bounding box center [1194, 219] width 355 height 362
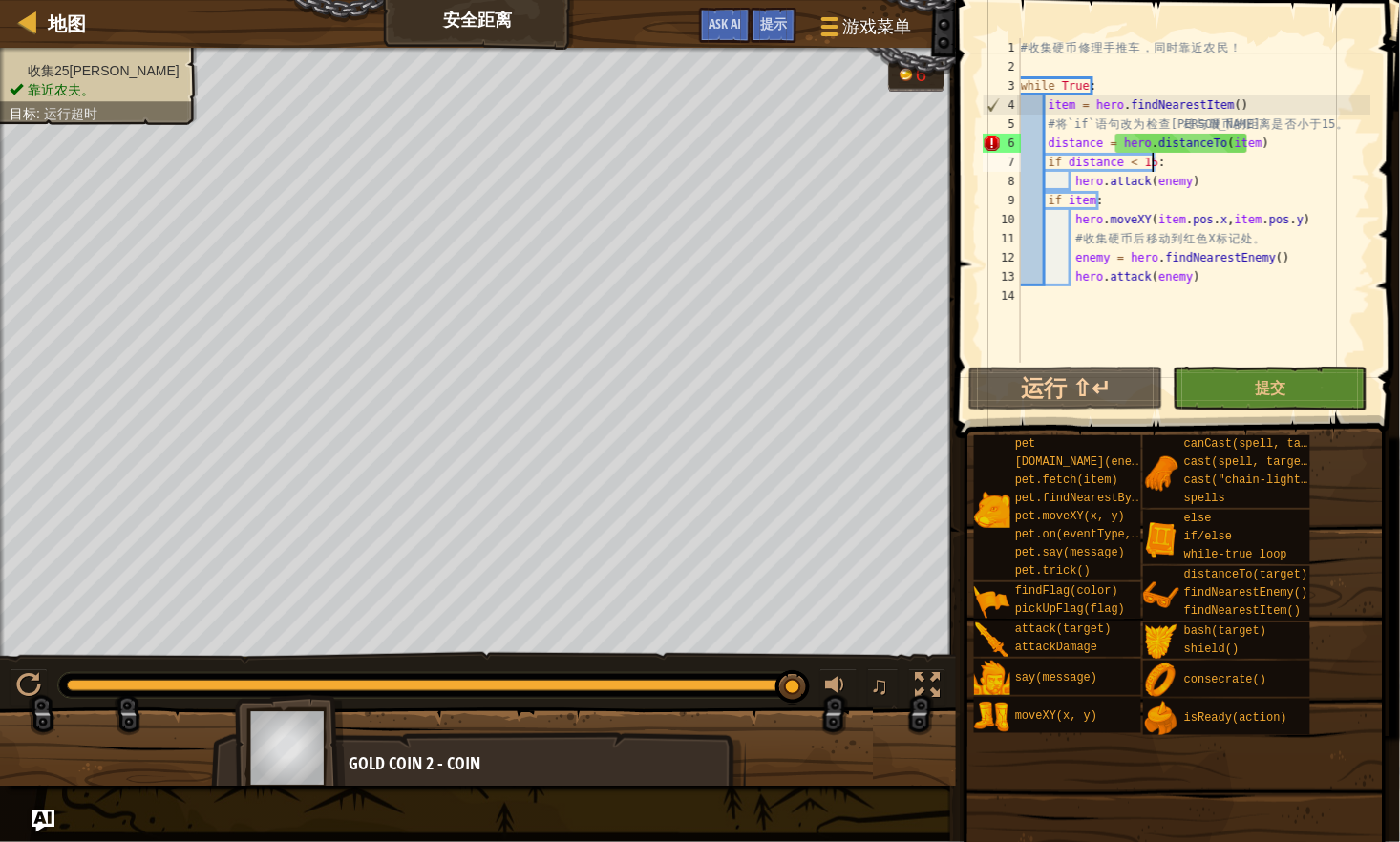
click at [1271, 134] on div "# 收 集 硬 币 修 理 手 推 车 ， 同 时 靠 近 农 民 ！ while True : item = hero . findNearestItem …" at bounding box center [1194, 219] width 355 height 362
click at [1081, 385] on button "运行 ⇧↵" at bounding box center [1065, 388] width 194 height 44
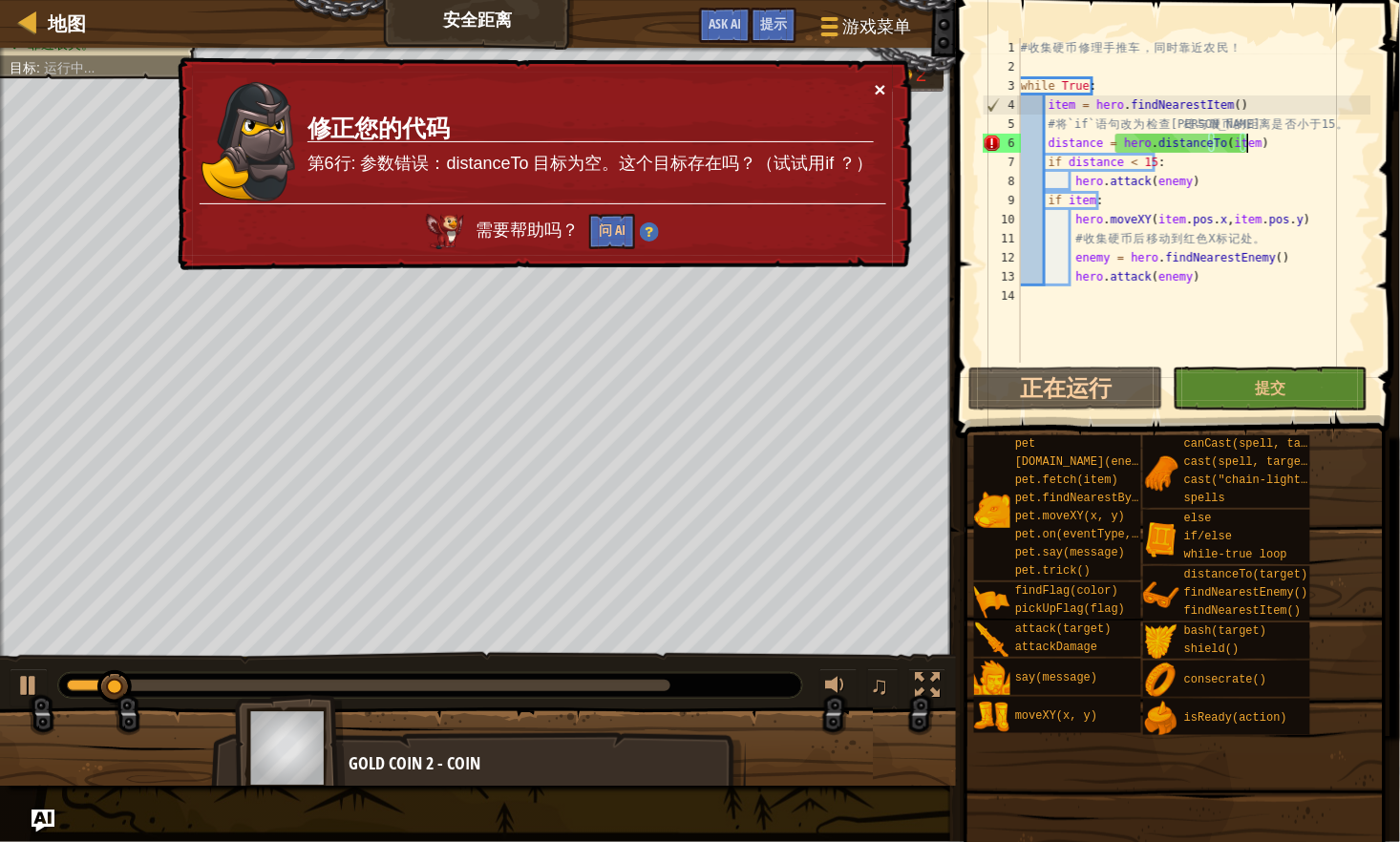
click at [884, 89] on button "×" at bounding box center [880, 89] width 12 height 21
click at [882, 90] on button "×" at bounding box center [880, 89] width 12 height 21
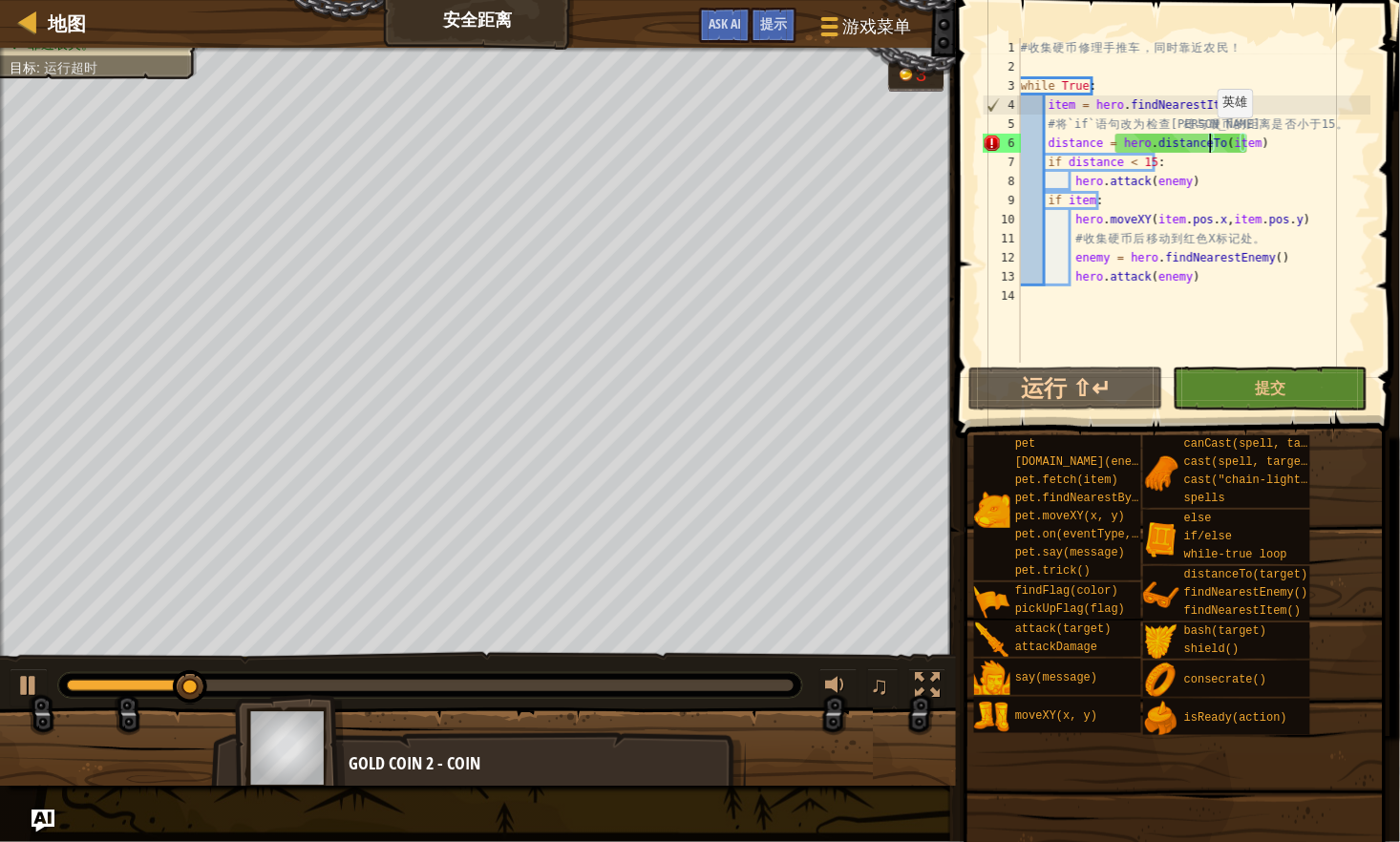
click at [1208, 137] on div "# 收 集 硬 币 修 理 手 推 车 ， 同 时 靠 近 农 民 ！ while True : item = hero . findNearestItem …" at bounding box center [1194, 219] width 355 height 362
click at [1248, 136] on div "# 收 集 硬 币 修 理 手 推 车 ， 同 时 靠 近 农 民 ！ while True : item = hero . findNearestItem …" at bounding box center [1194, 200] width 355 height 324
click at [1232, 145] on div "# 收 集 硬 币 修 理 手 推 车 ， 同 时 靠 近 农 民 ！ while True : item = hero . findNearestItem …" at bounding box center [1194, 219] width 355 height 362
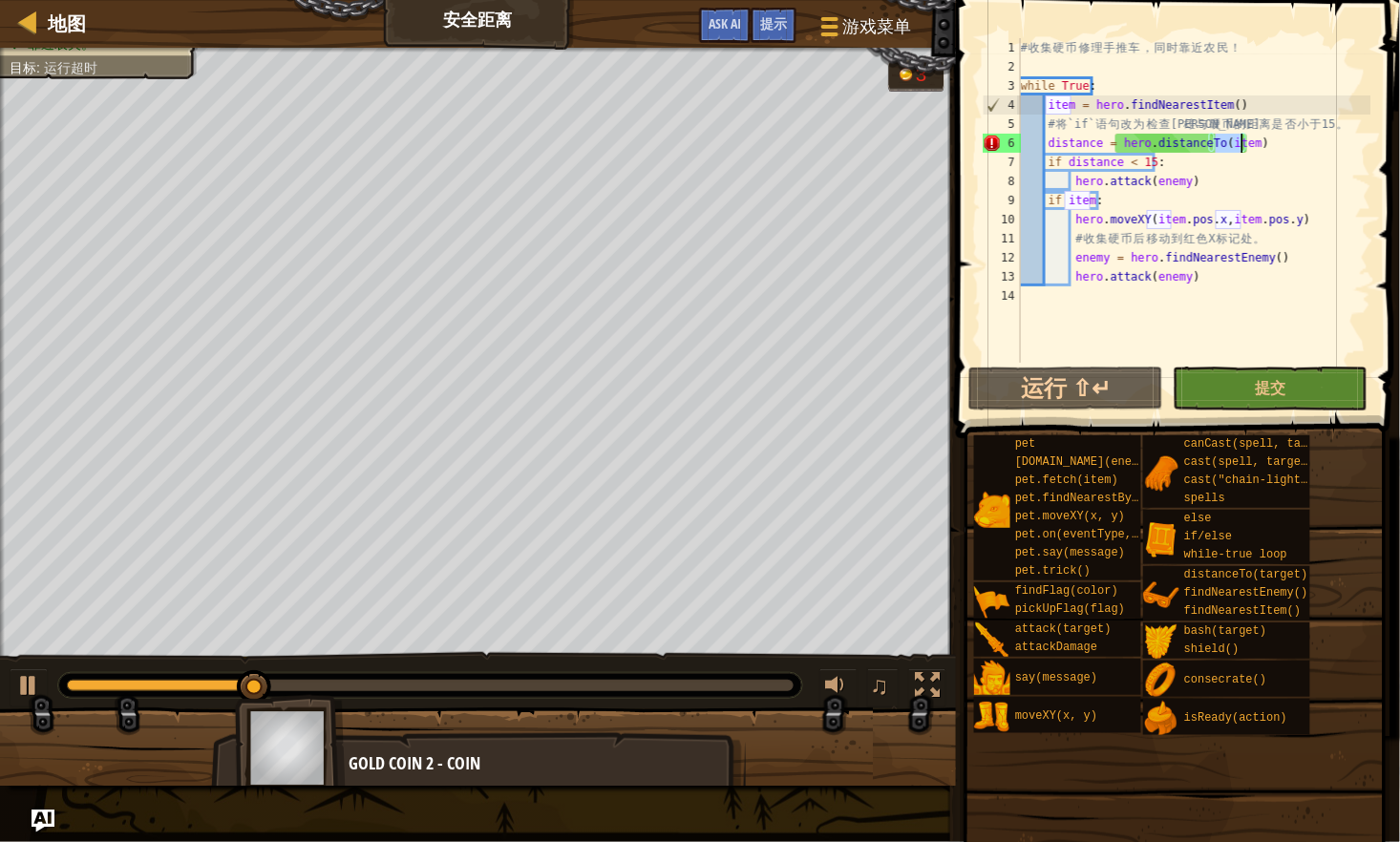
click at [1064, 106] on div "# 收 集 硬 币 修 理 手 推 车 ， 同 时 靠 近 农 民 ！ while True : item = hero . findNearestItem …" at bounding box center [1194, 219] width 355 height 362
click at [1293, 140] on div "# 收 集 硬 币 修 理 手 推 车 ， 同 时 靠 近 农 民 ！ while True : item = hero . findNearestItem …" at bounding box center [1194, 219] width 355 height 362
type textarea "distance = hero.distanceTo(item)"
click at [1046, 147] on div "# 收 集 硬 币 修 理 手 推 车 ， 同 时 靠 近 农 民 ！ while True : item = hero . findNearestItem …" at bounding box center [1194, 219] width 355 height 362
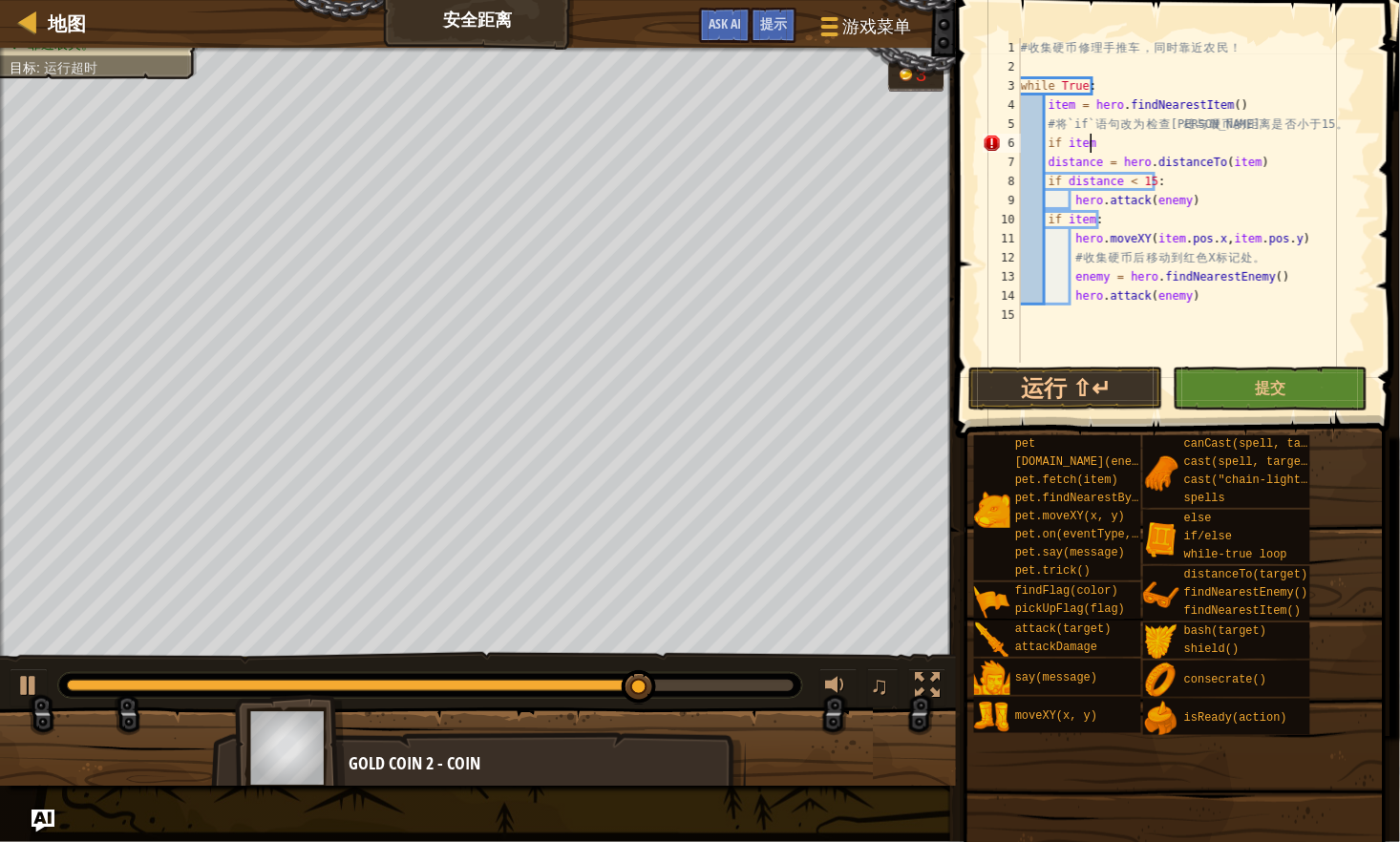
scroll to position [9, 5]
click at [1043, 155] on div "# 收 集 硬 币 修 理 手 推 车 ， 同 时 靠 近 农 民 ！ while True : item = hero . findNearestItem …" at bounding box center [1194, 219] width 355 height 362
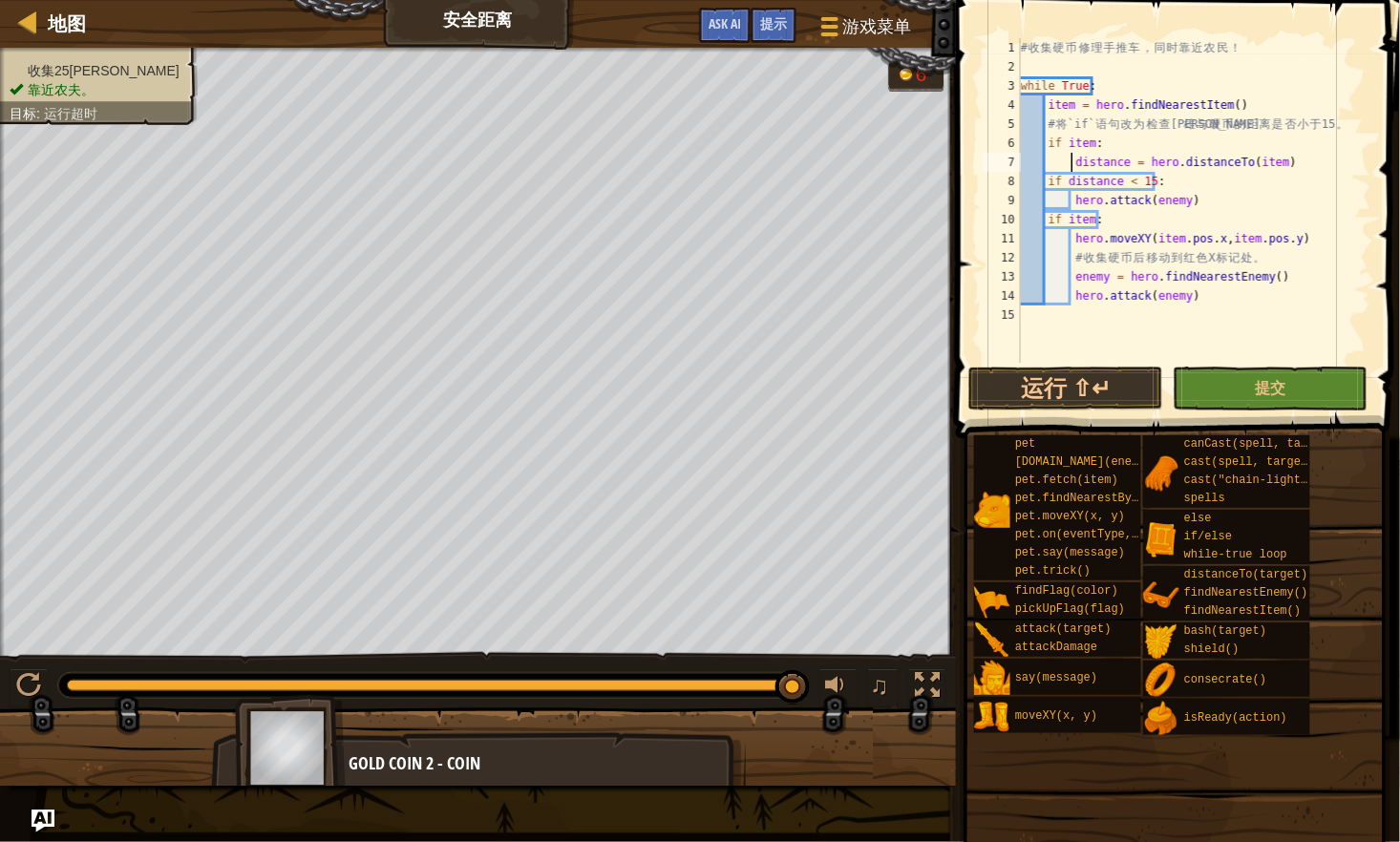
click at [1296, 159] on div "# 收 集 硬 币 修 理 手 推 车 ， 同 时 靠 近 农 民 ！ while True : item = hero . findNearestItem …" at bounding box center [1194, 219] width 355 height 362
click at [1042, 180] on div "# 收 集 硬 币 修 理 手 推 车 ， 同 时 靠 近 农 民 ！ while True : item = hero . findNearestItem …" at bounding box center [1194, 219] width 355 height 362
type textarea "if distance < 15:"
click at [1213, 177] on div "# 收 集 硬 币 修 理 手 推 车 ， 同 时 靠 近 农 民 ！ while True : item = hero . findNearestItem …" at bounding box center [1194, 219] width 355 height 362
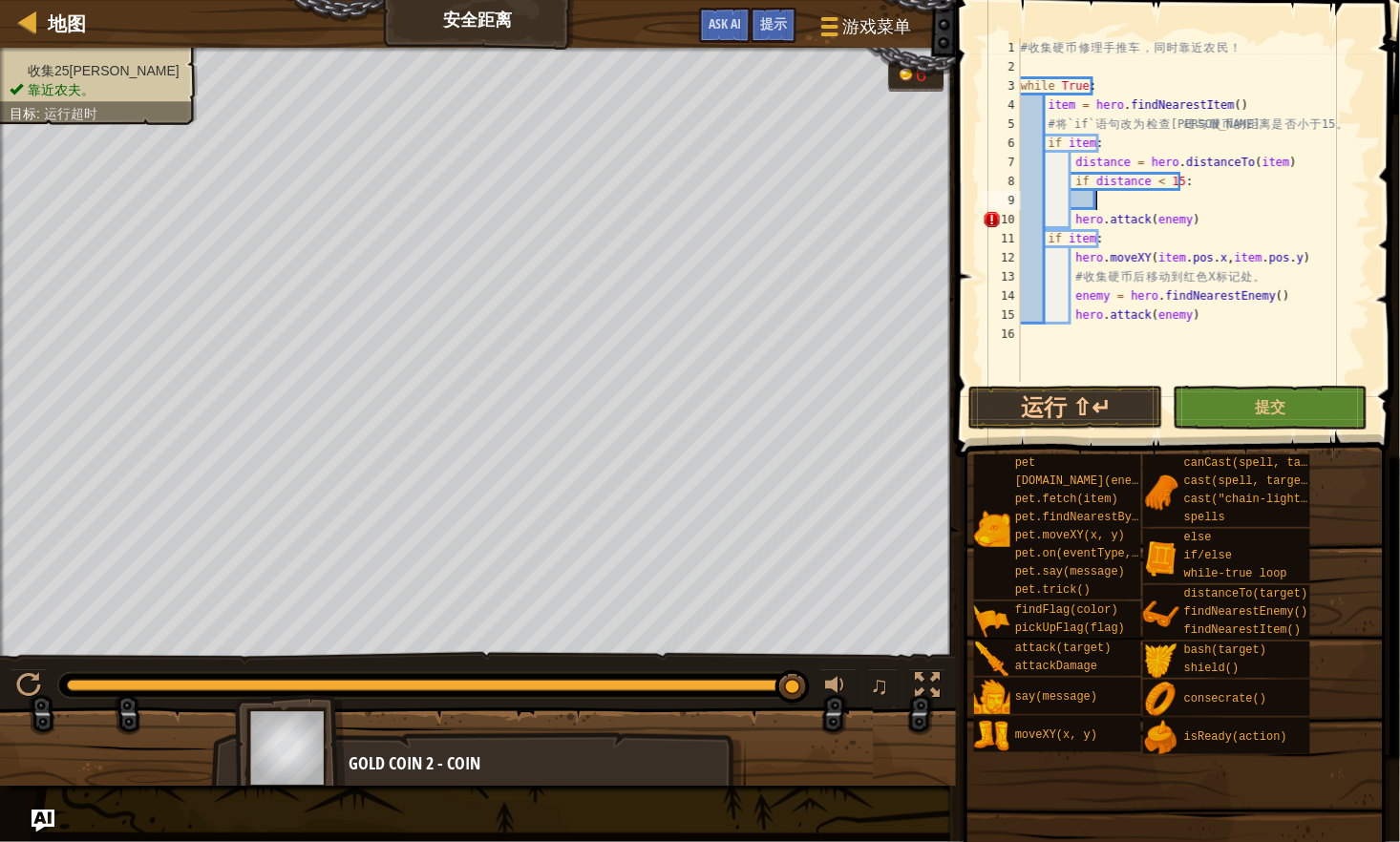
click at [1184, 222] on div "# 收 集 硬 币 修 理 手 推 车 ， 同 时 靠 近 农 民 ！ while True : item = hero . findNearestItem …" at bounding box center [1194, 229] width 355 height 382
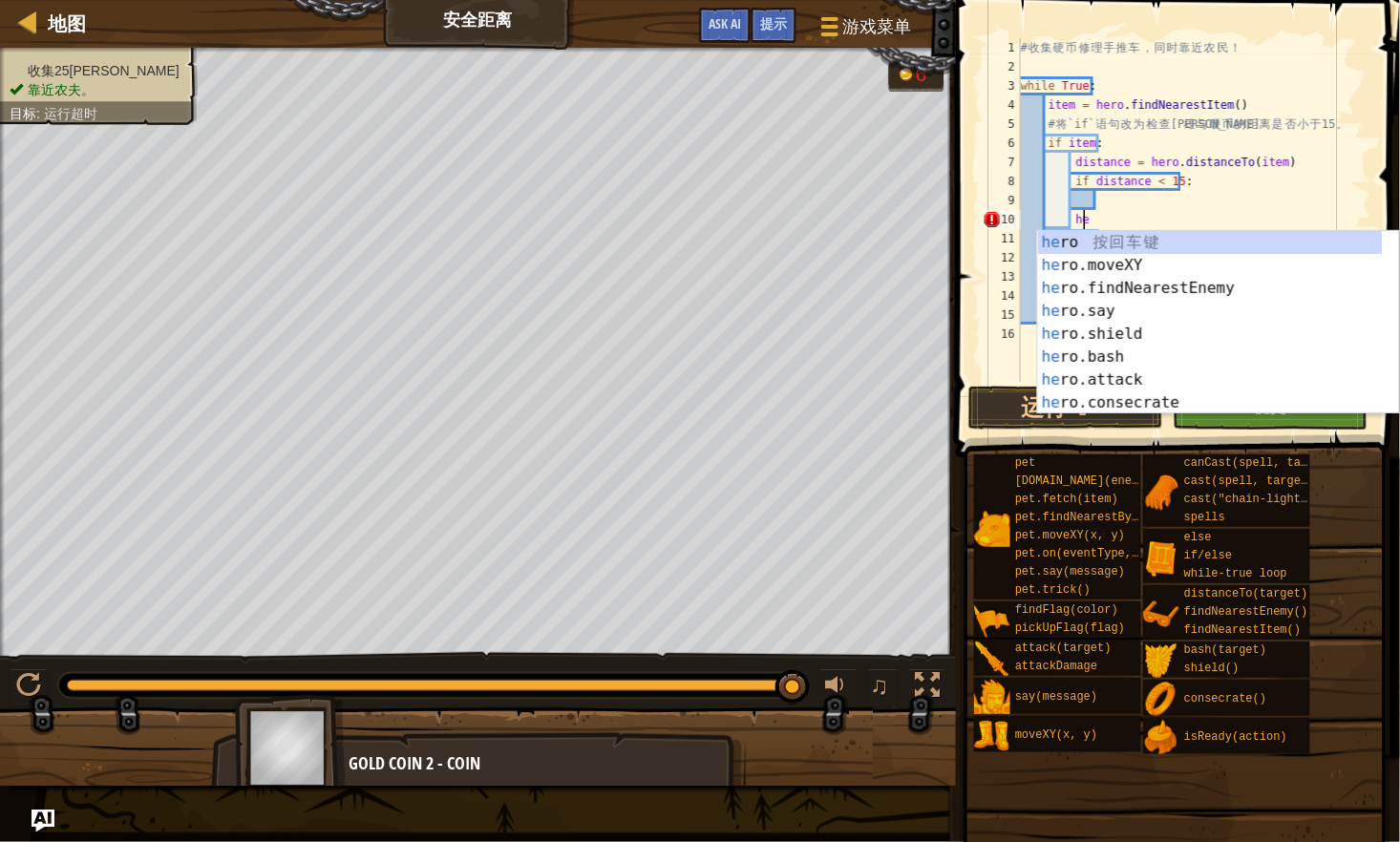
type textarea "h"
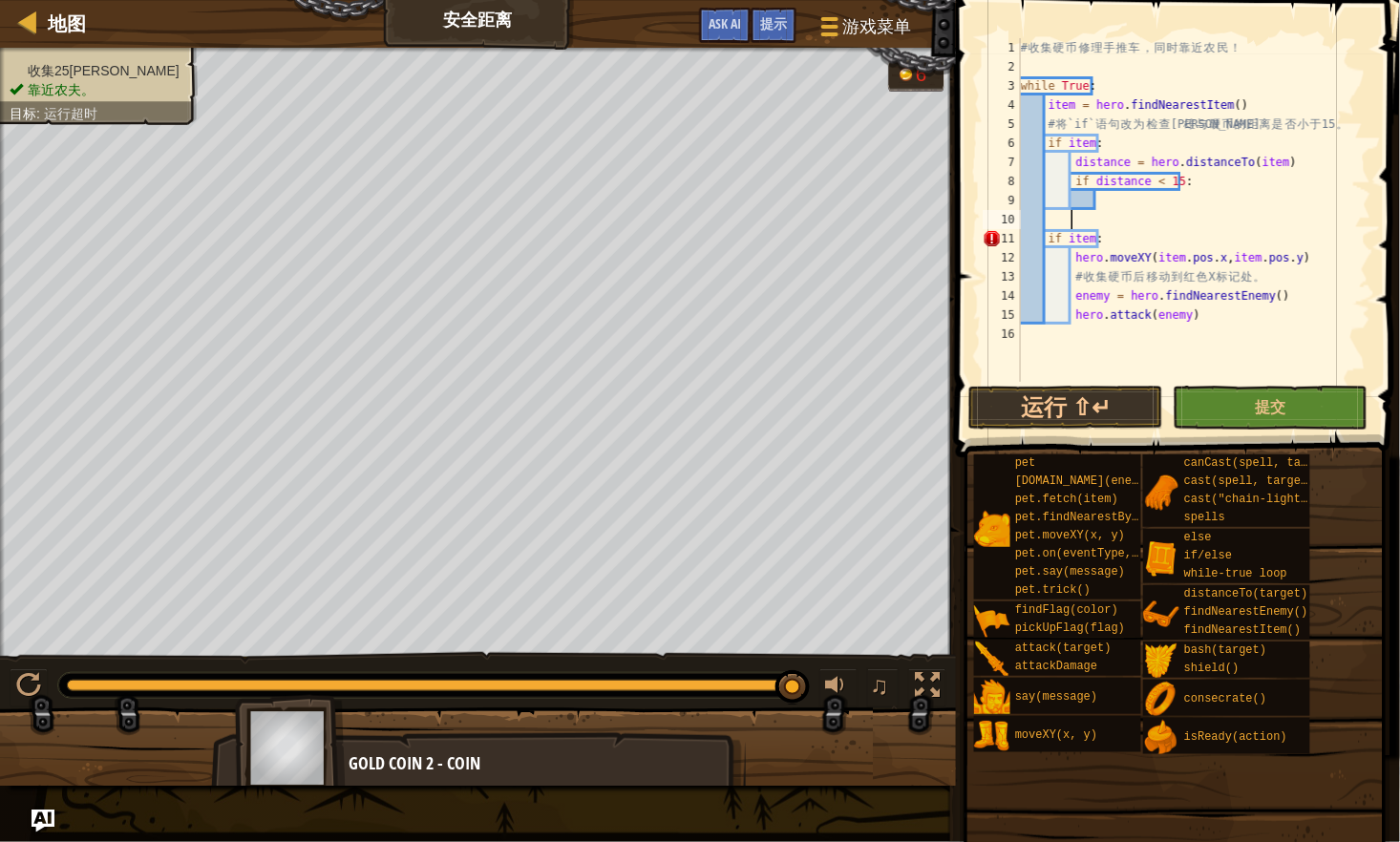
click at [1096, 200] on div "# 收 集 硬 币 修 理 手 推 车 ， 同 时 靠 近 农 民 ！ while True : item = hero . findNearestItem …" at bounding box center [1194, 229] width 355 height 382
drag, startPoint x: 1074, startPoint y: 260, endPoint x: 1306, endPoint y: 251, distance: 232.2
click at [1306, 251] on div "# 收 集 硬 币 修 理 手 推 车 ， 同 时 靠 近 农 民 ！ while True : item = hero . findNearestItem …" at bounding box center [1194, 229] width 355 height 382
type textarea "hero.moveXY(item.pos.x,item.pos.y)"
click at [1124, 196] on div "# 收 集 硬 币 修 理 手 推 车 ， 同 时 靠 近 农 民 ！ while True : item = hero . findNearestItem …" at bounding box center [1194, 229] width 355 height 382
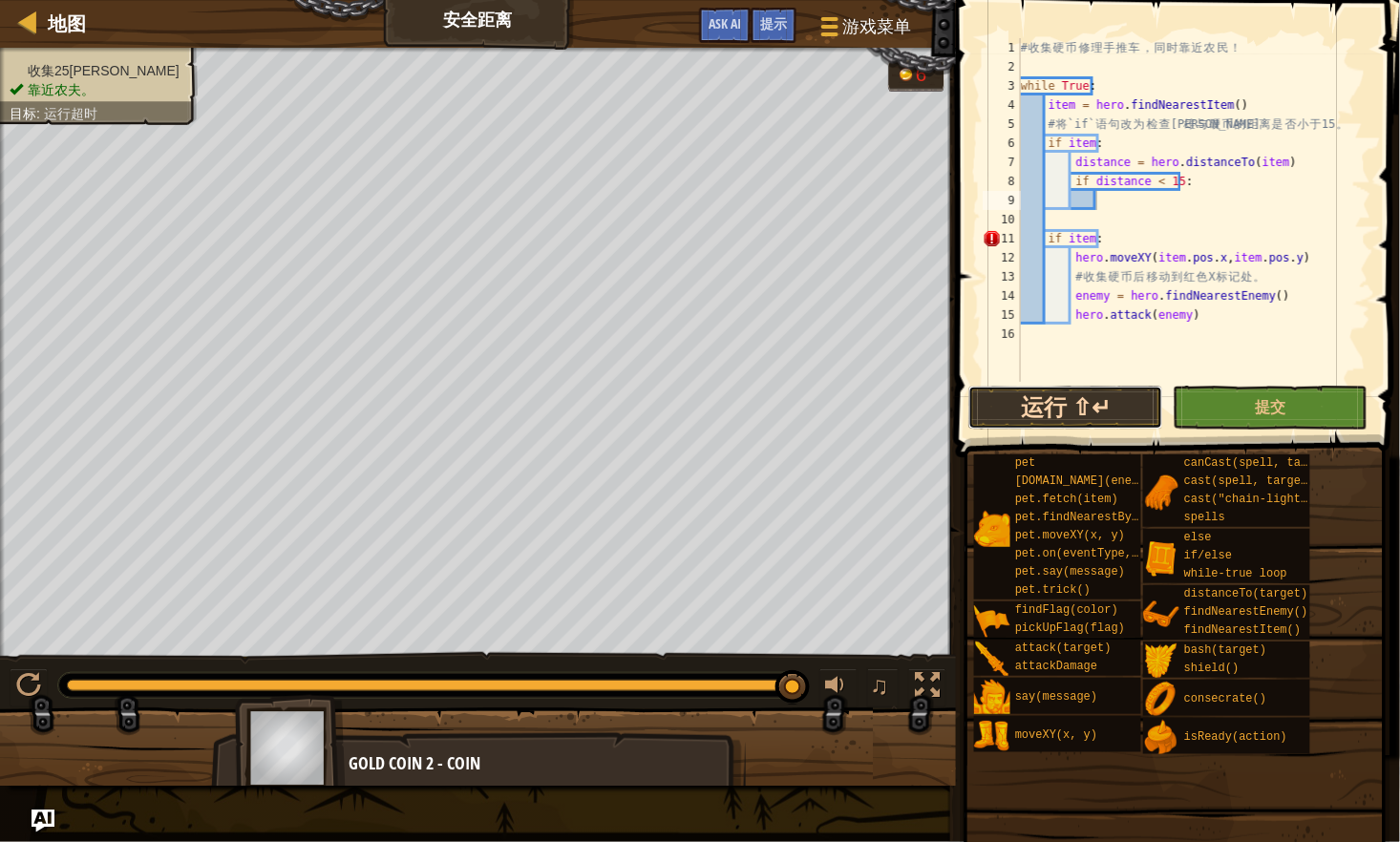
click at [1048, 407] on button "运行 ⇧↵" at bounding box center [1065, 407] width 194 height 44
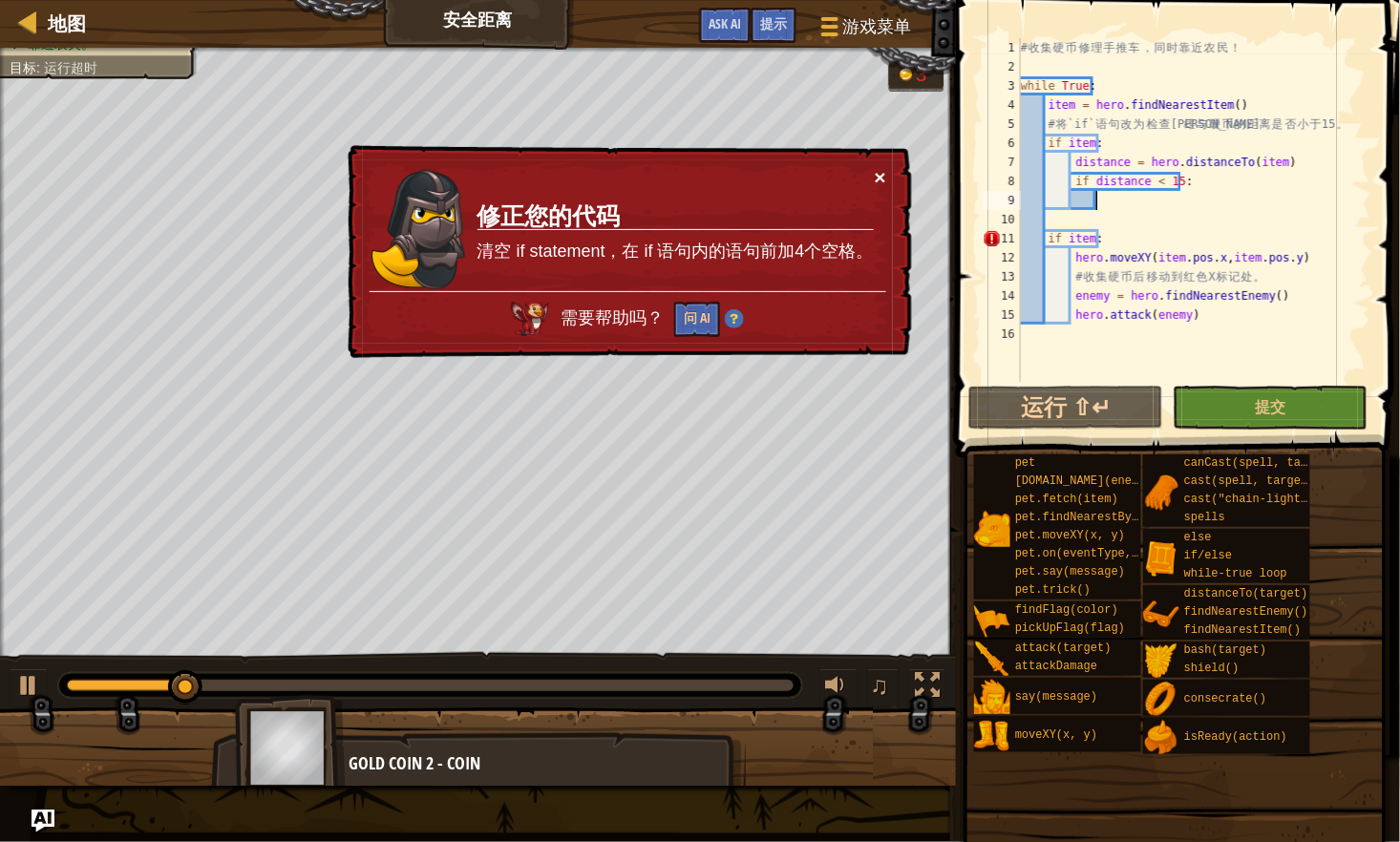
click at [883, 177] on button "×" at bounding box center [880, 177] width 12 height 21
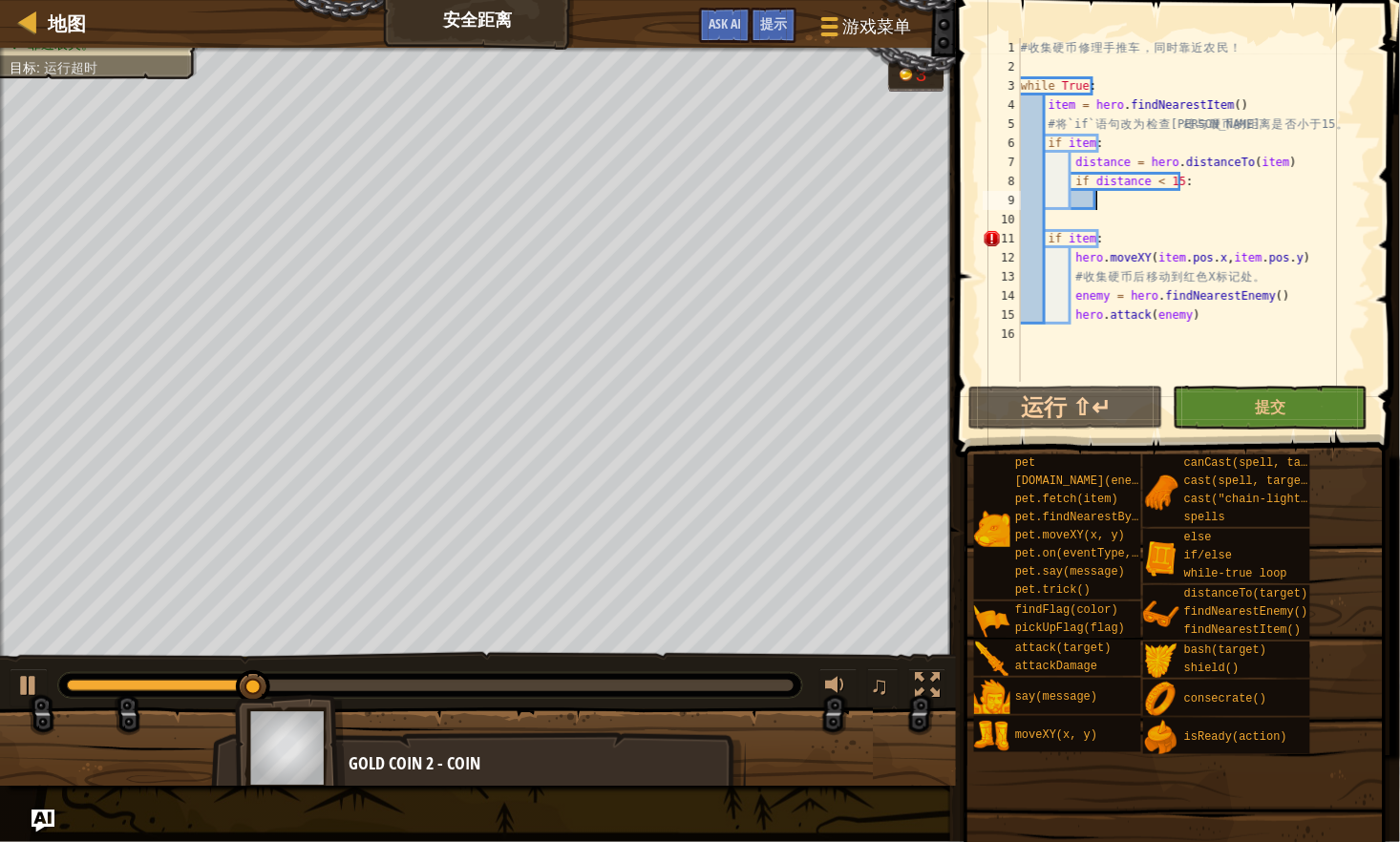
click at [1070, 149] on div "# 收 集 硬 币 修 理 手 推 车 ， 同 时 靠 近 农 民 ！ while True : item = hero . findNearestItem …" at bounding box center [1194, 229] width 355 height 382
click at [1086, 243] on div "# 收 集 硬 币 修 理 手 推 车 ， 同 时 靠 近 农 民 ！ while True : item = hero . findNearestItem …" at bounding box center [1194, 229] width 355 height 382
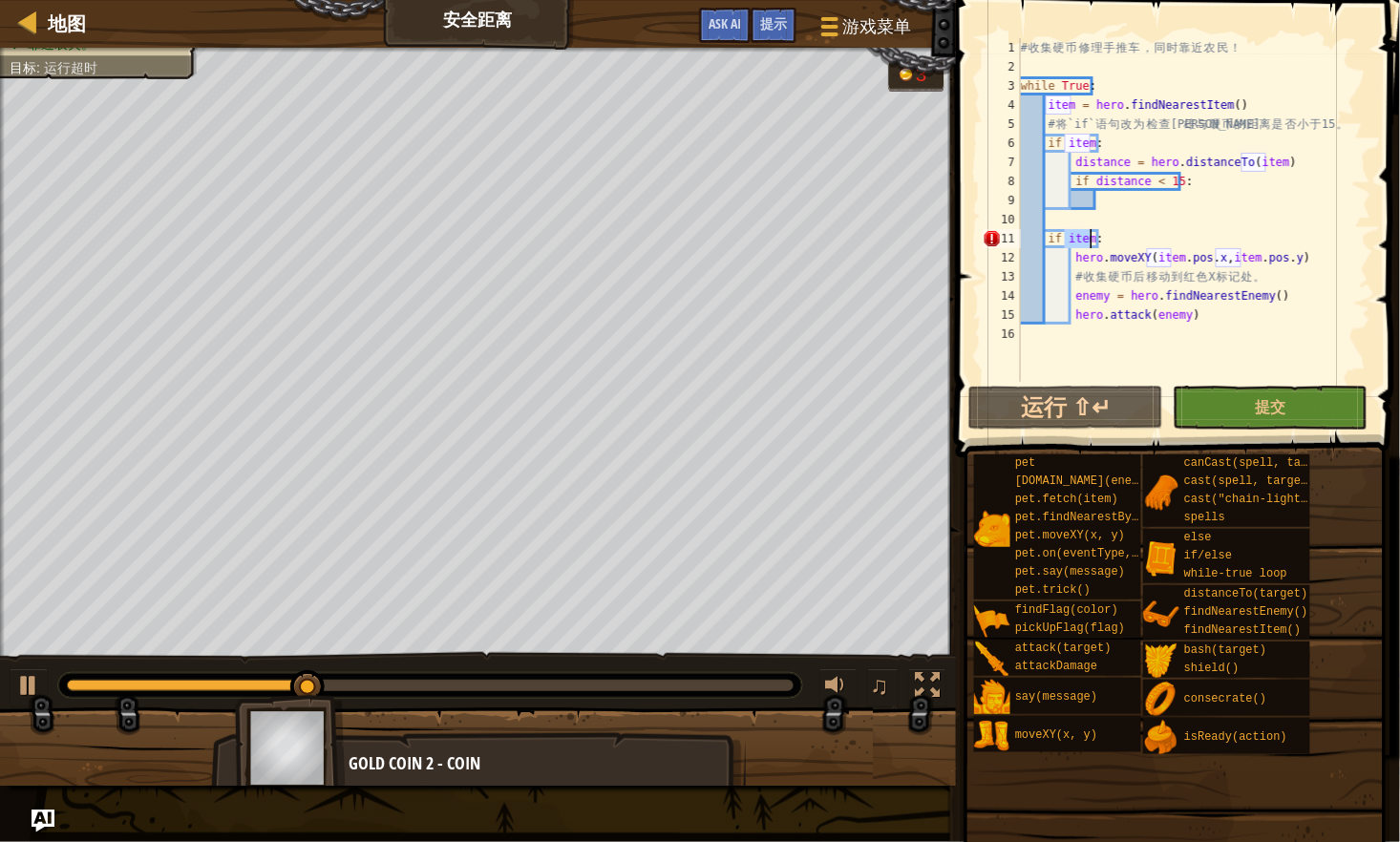
click at [1086, 243] on div "# 收 集 硬 币 修 理 手 推 车 ， 同 时 靠 近 农 民 ！ while True : item = hero . findNearestItem …" at bounding box center [1194, 229] width 355 height 382
click at [1127, 255] on div "# 收 集 硬 币 修 理 手 推 车 ， 同 时 靠 近 农 民 ！ while True : item = hero . findNearestItem …" at bounding box center [1194, 229] width 355 height 382
type textarea "hero.moveXY(item.pos.x,item.pos.y)"
click at [1113, 216] on div "# 收 集 硬 币 修 理 手 推 车 ， 同 时 靠 近 农 民 ！ while True : item = hero . findNearestItem …" at bounding box center [1194, 229] width 355 height 382
click at [1131, 193] on div "# 收 集 硬 币 修 理 手 推 车 ， 同 时 靠 近 农 民 ！ while True : item = hero . findNearestItem …" at bounding box center [1194, 229] width 355 height 382
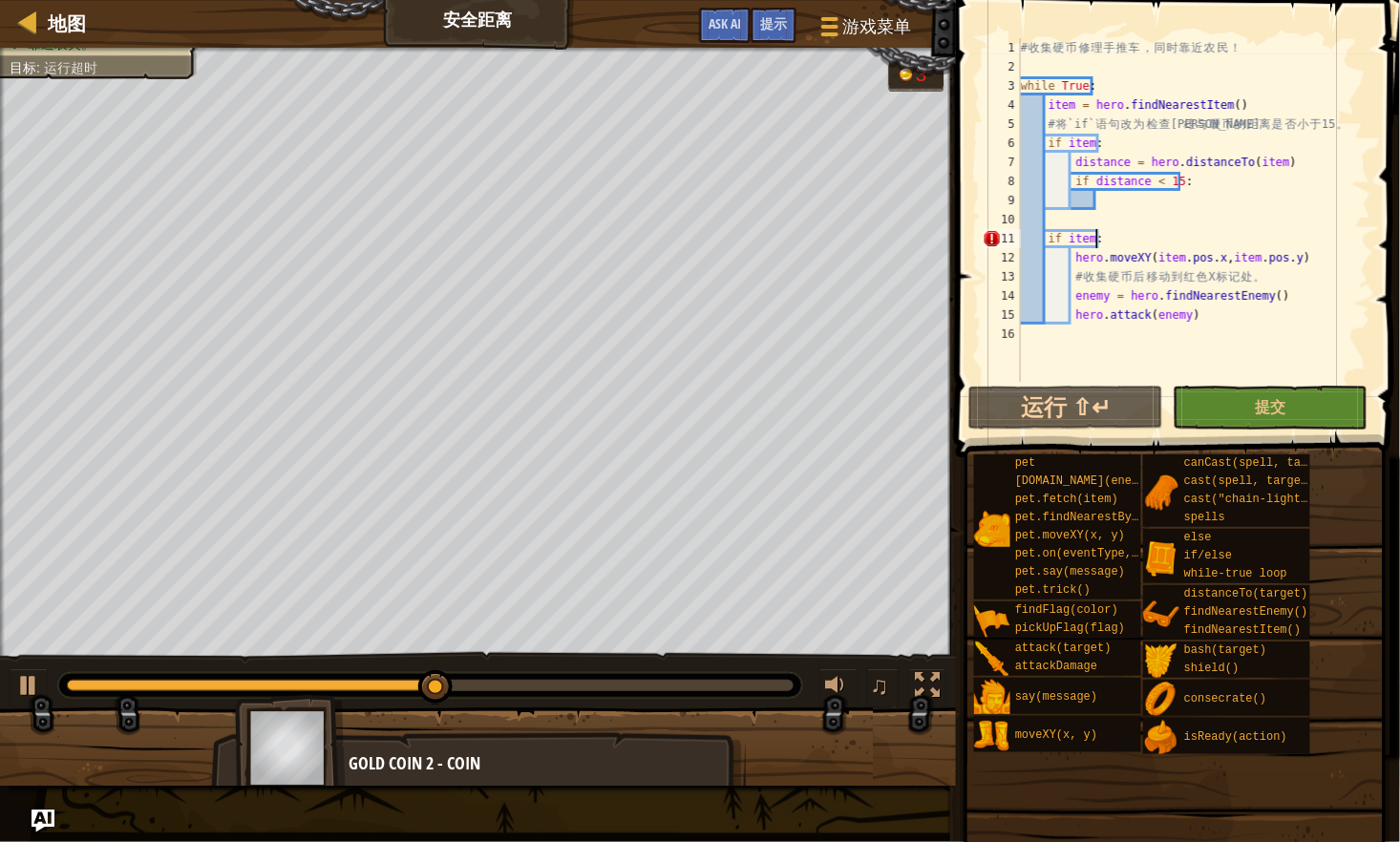
click at [1096, 239] on div "# 收 集 硬 币 修 理 手 推 车 ， 同 时 靠 近 农 民 ！ while True : item = hero . findNearestItem …" at bounding box center [1194, 229] width 355 height 382
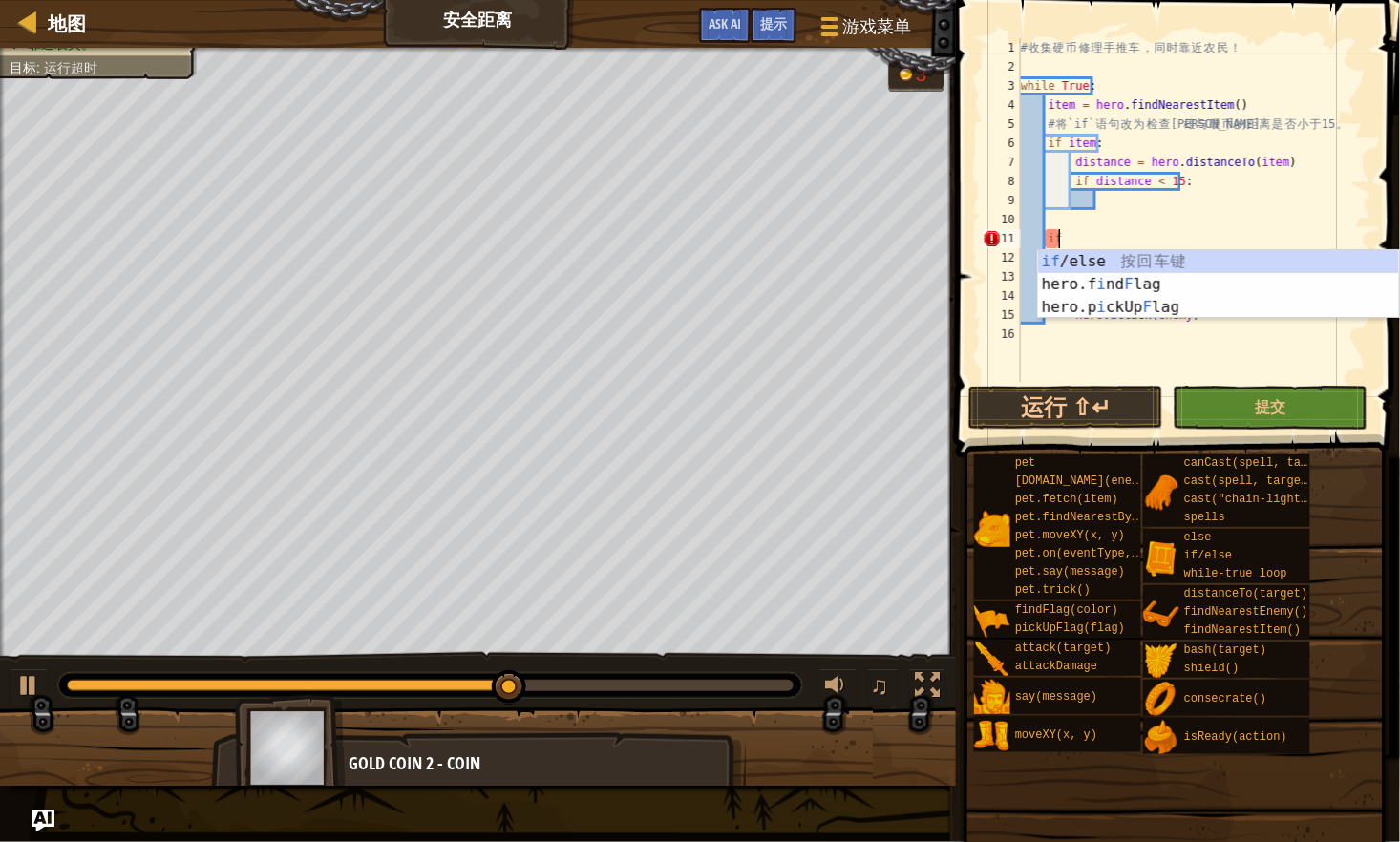
type textarea "i"
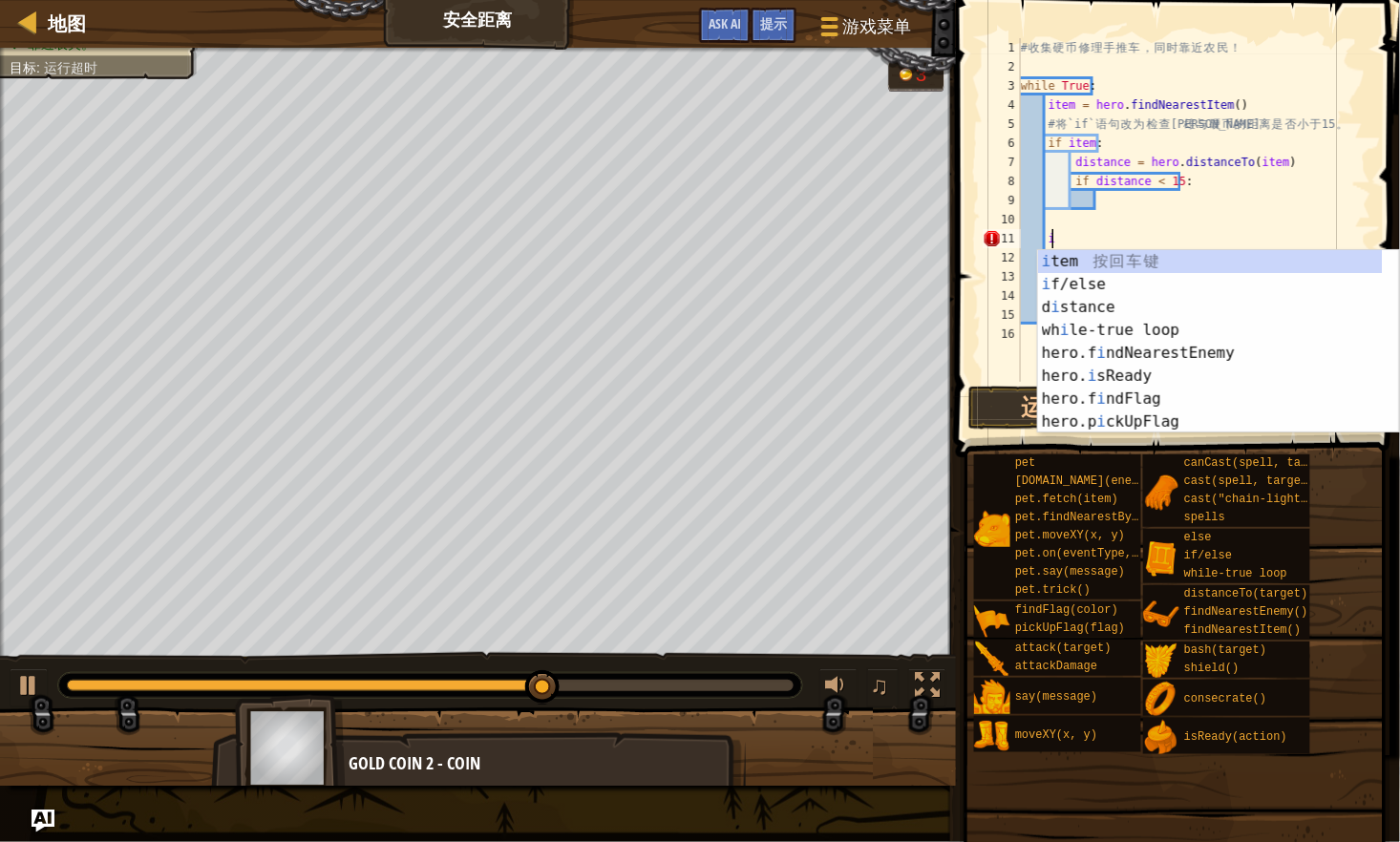
scroll to position [9, 1]
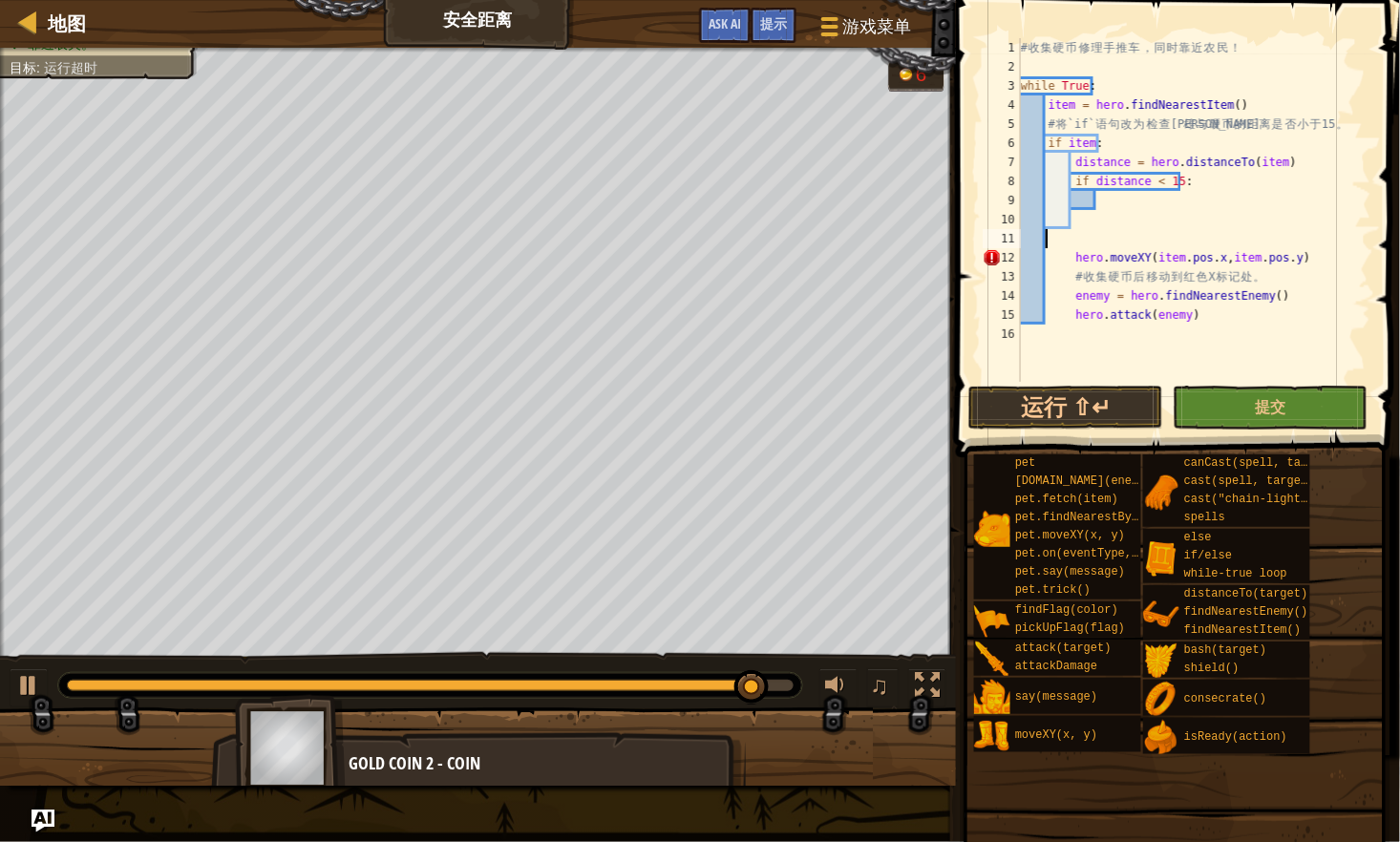
click at [1071, 254] on div "# 收 集 硬 币 修 理 手 推 车 ， 同 时 靠 近 农 民 ！ while True : item = hero . findNearestItem …" at bounding box center [1194, 229] width 355 height 382
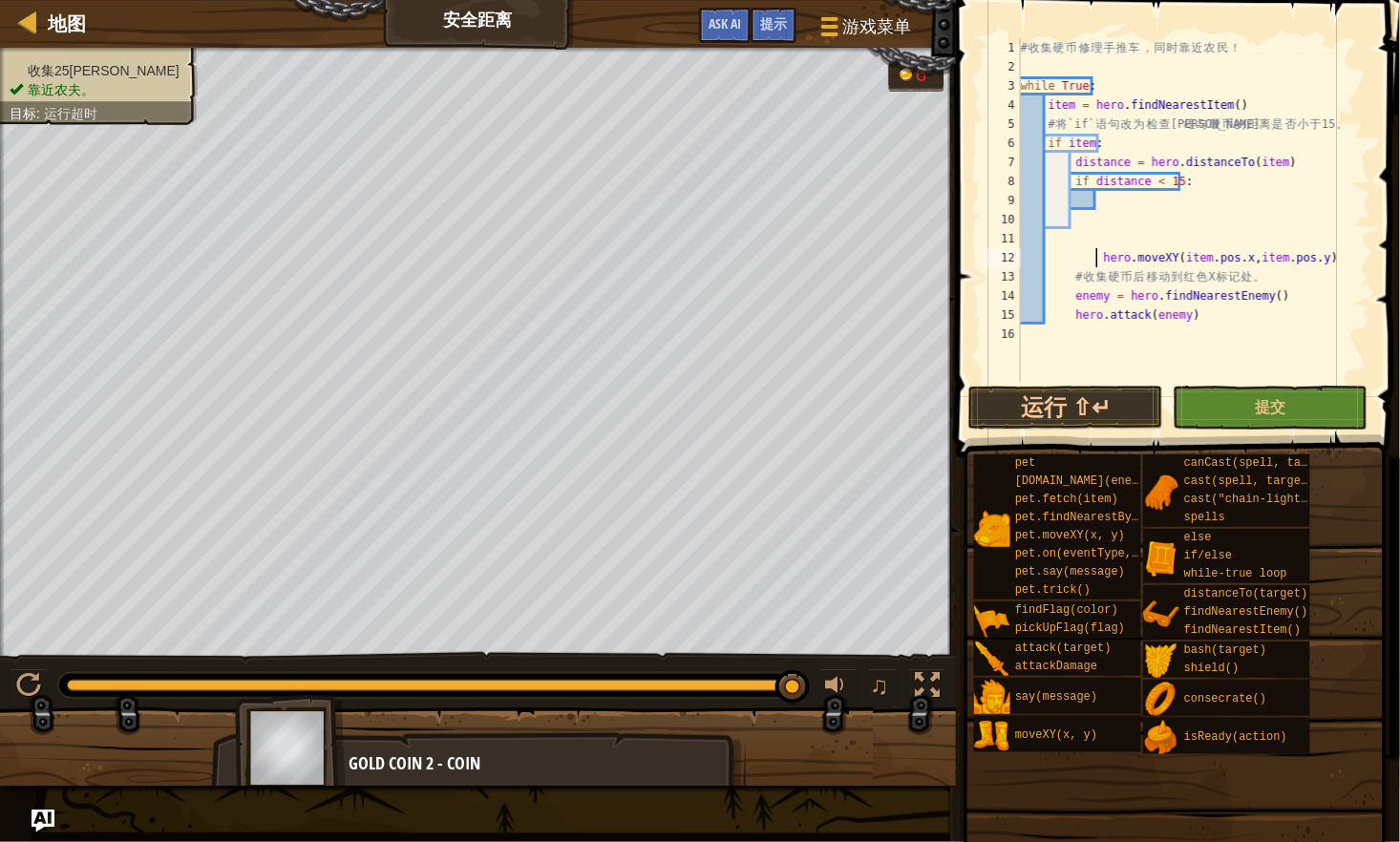
click at [1266, 299] on div "# 收 集 硬 币 修 理 手 推 车 ， 同 时 靠 近 农 民 ！ while True : item = hero . findNearestItem …" at bounding box center [1194, 229] width 355 height 382
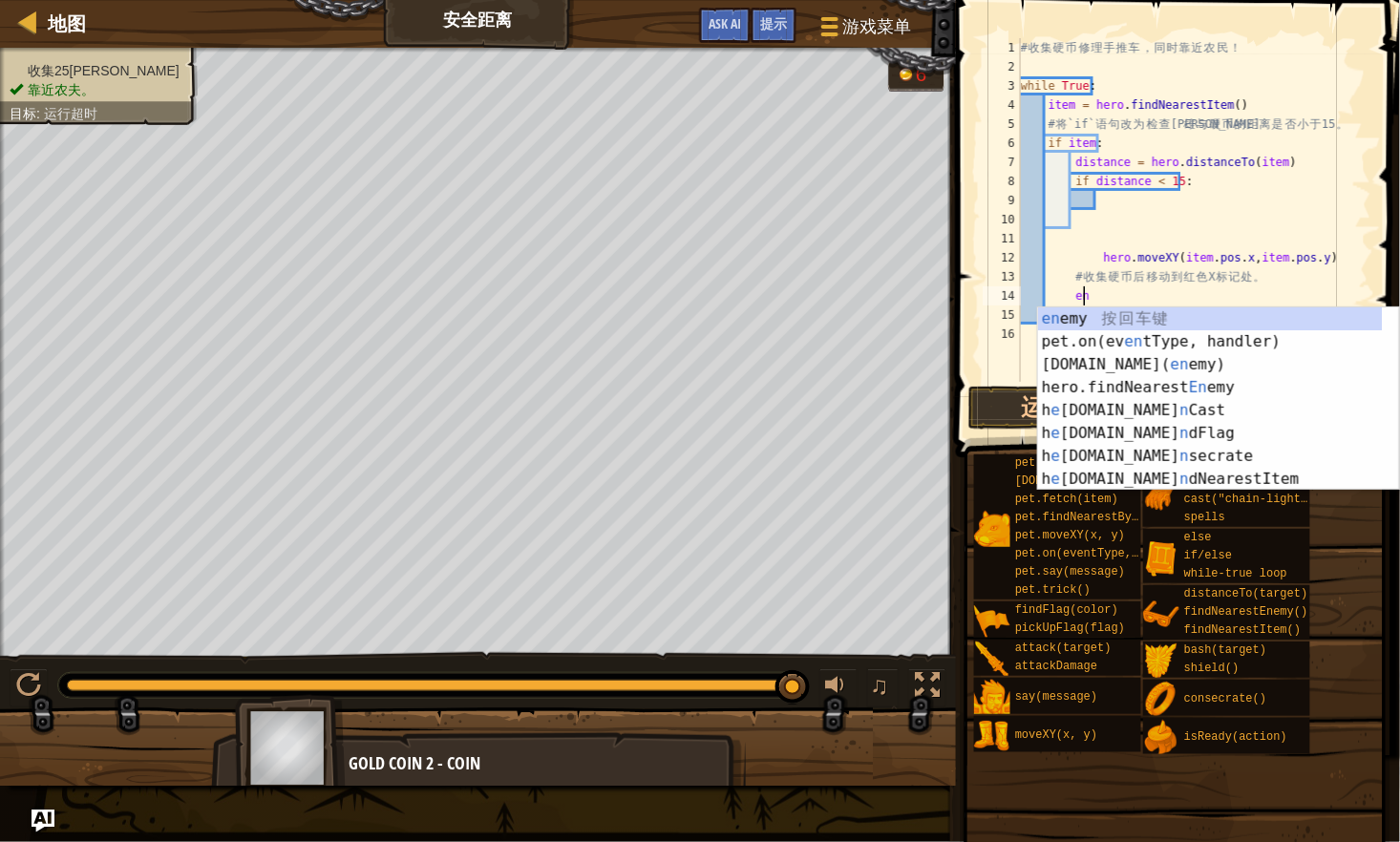
type textarea "e"
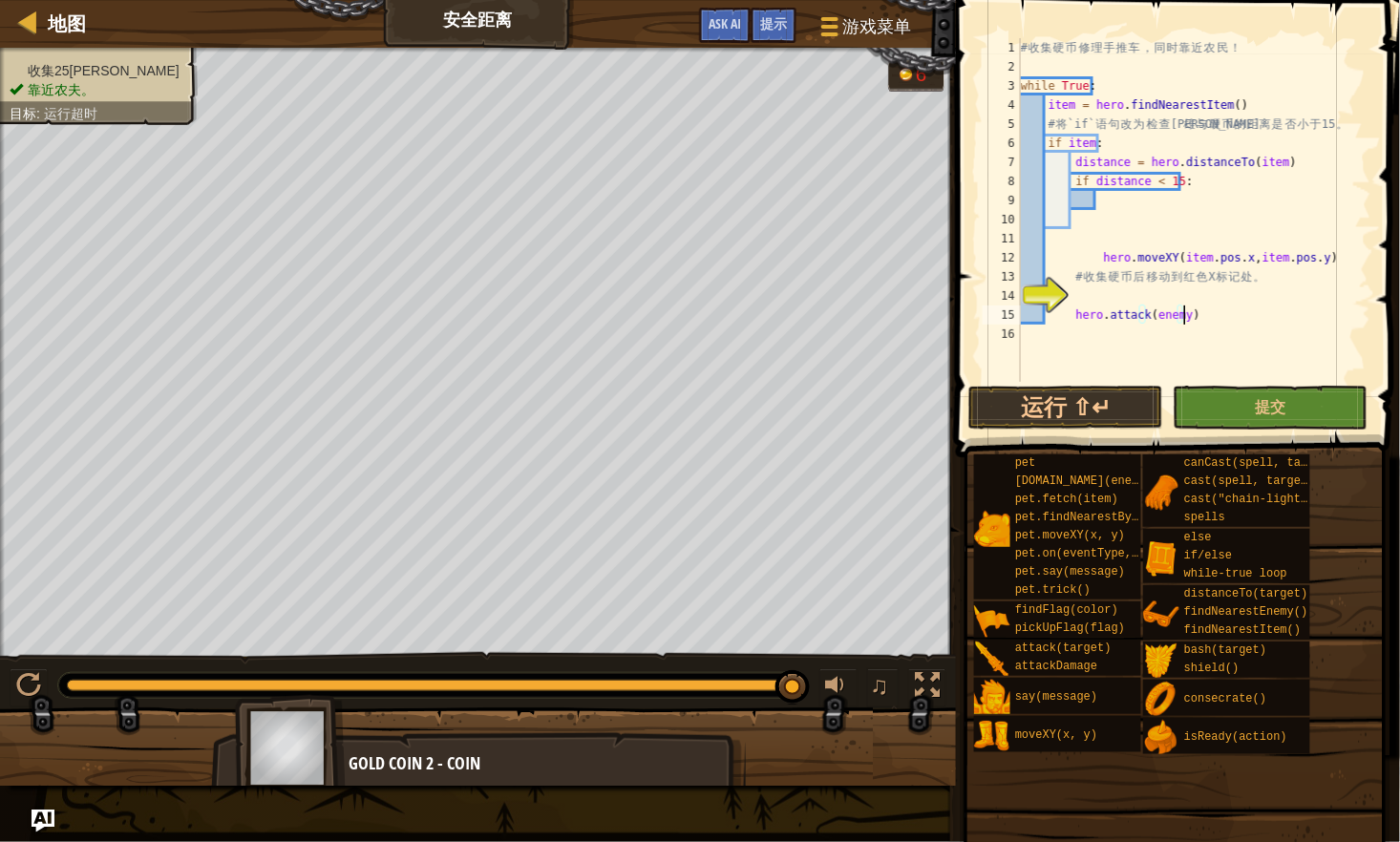
click at [1184, 313] on div "# 收 集 硬 币 修 理 手 推 车 ， 同 时 靠 近 农 民 ！ while True : item = hero . findNearestItem …" at bounding box center [1194, 229] width 355 height 382
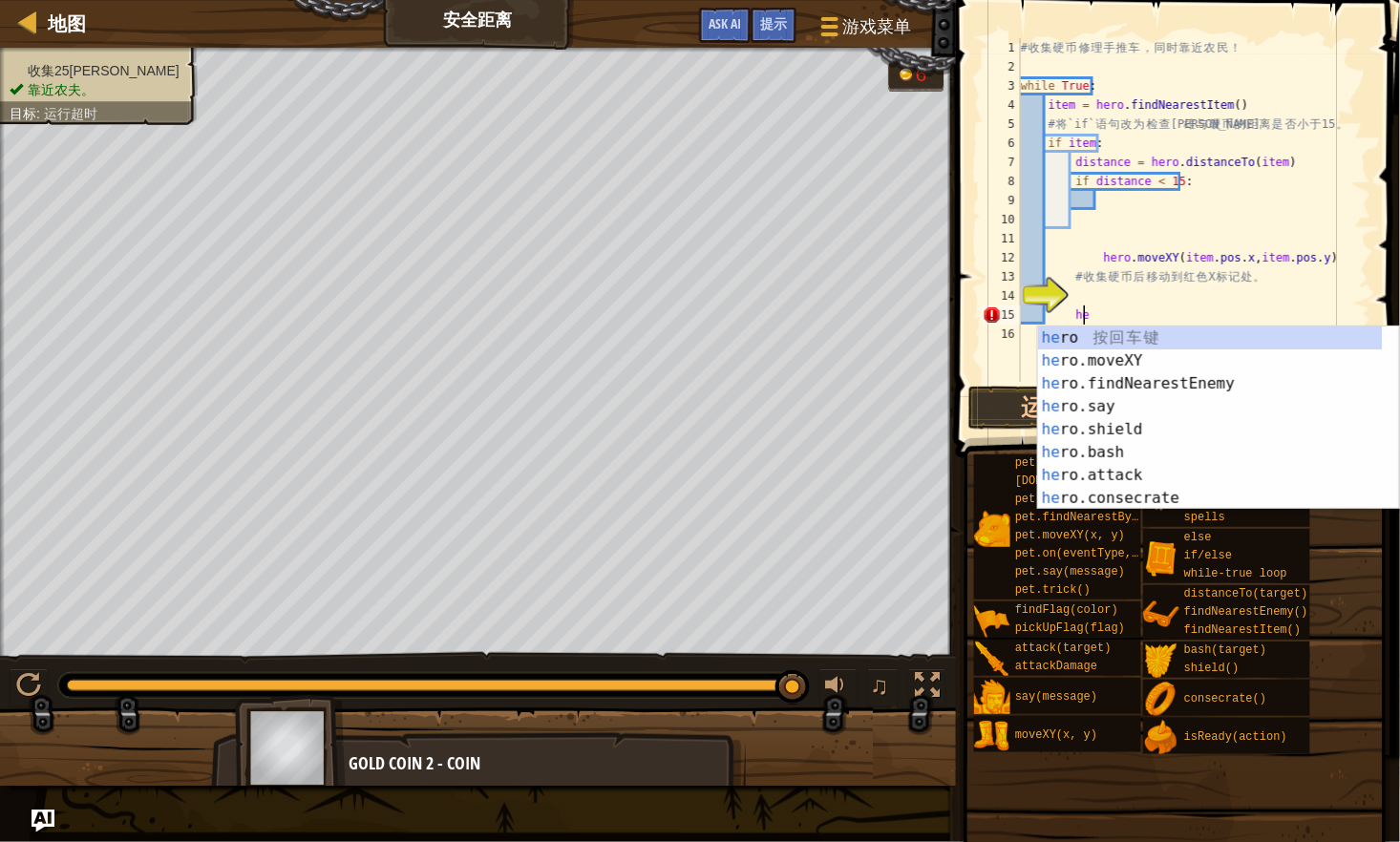
type textarea "h"
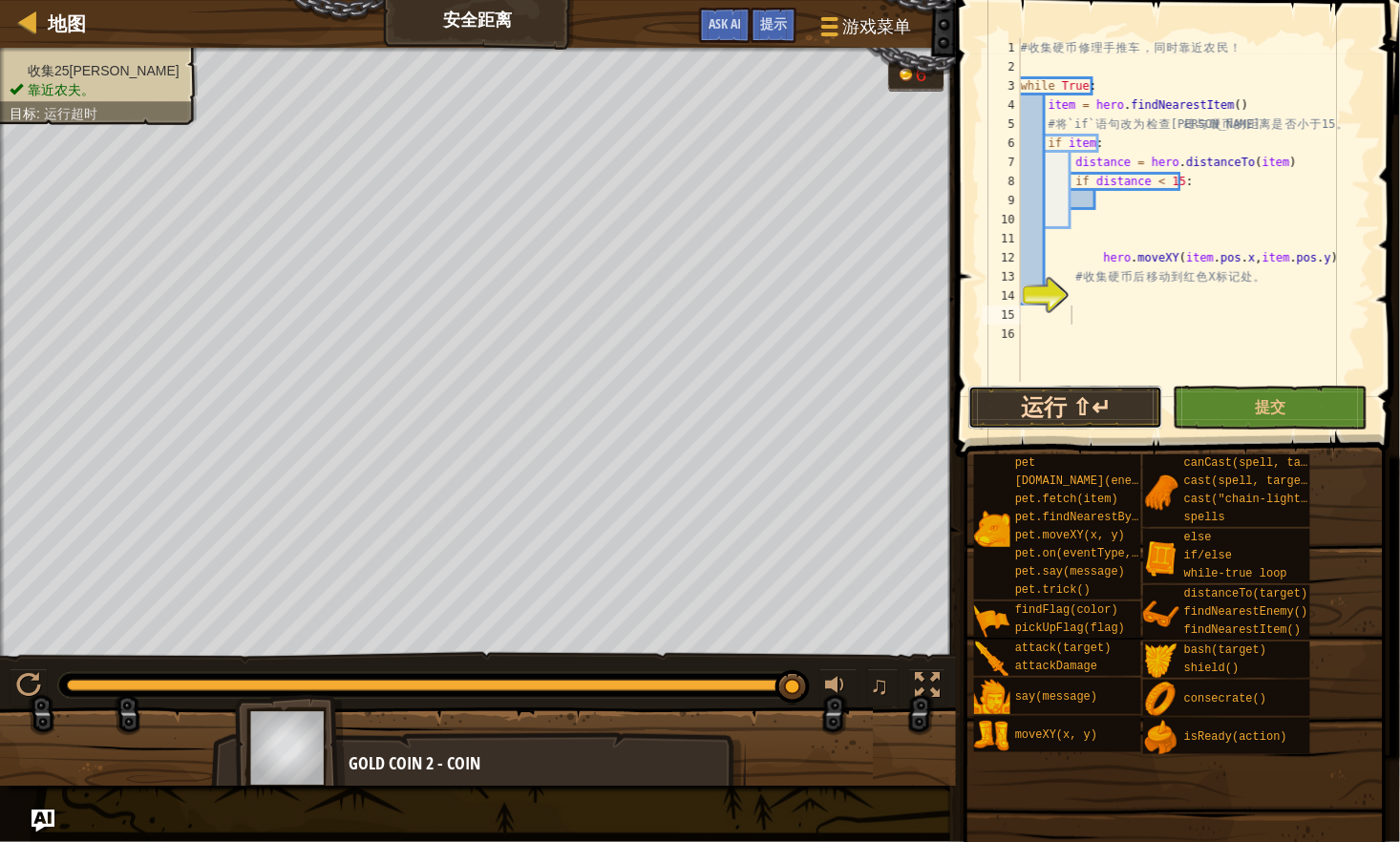
click at [1068, 394] on button "运行 ⇧↵" at bounding box center [1065, 407] width 194 height 44
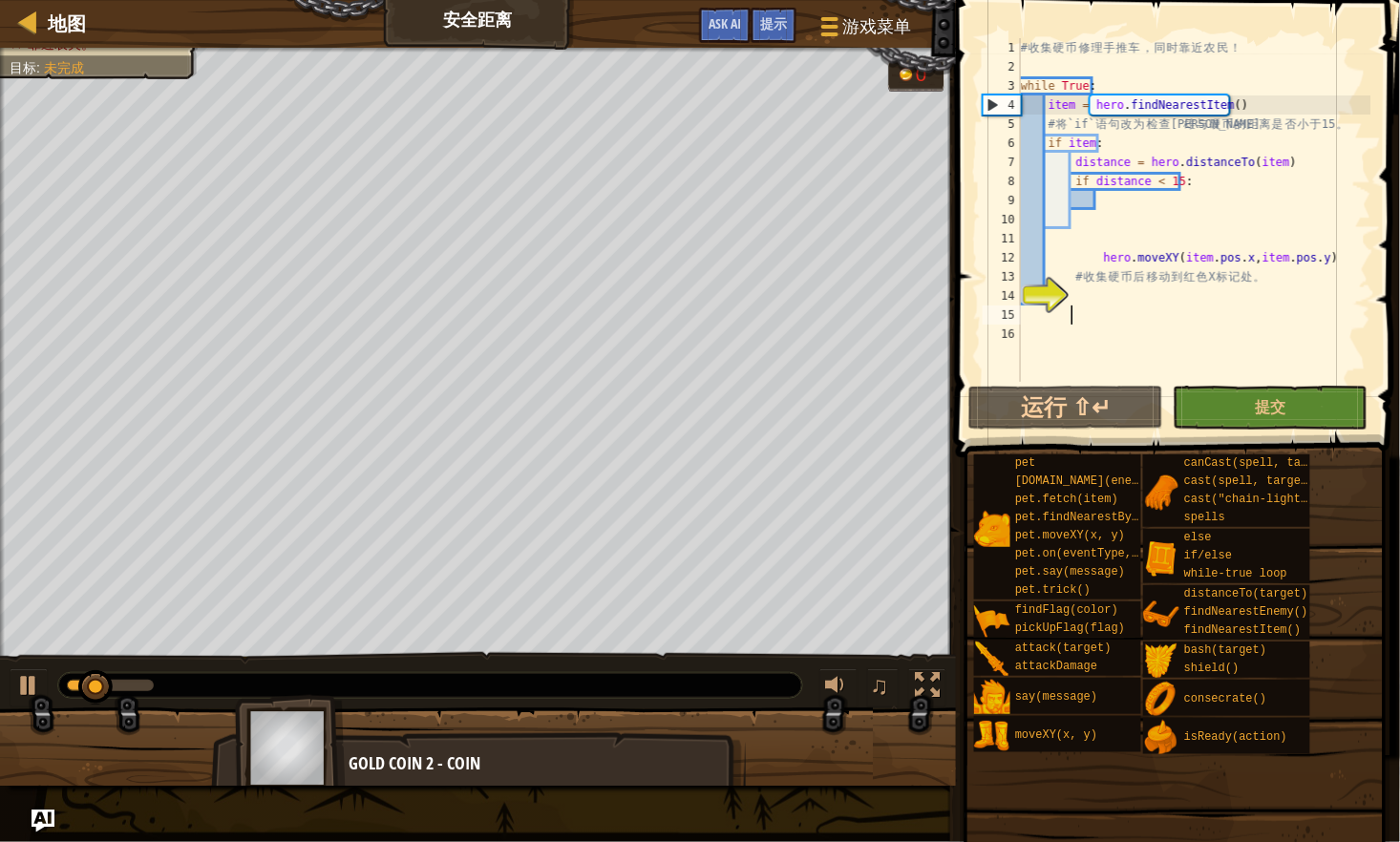
click at [1095, 195] on div "# 收 集 硬 币 修 理 手 推 车 ， 同 时 靠 近 农 民 ！ while True : item = hero . findNearestItem …" at bounding box center [1194, 229] width 355 height 382
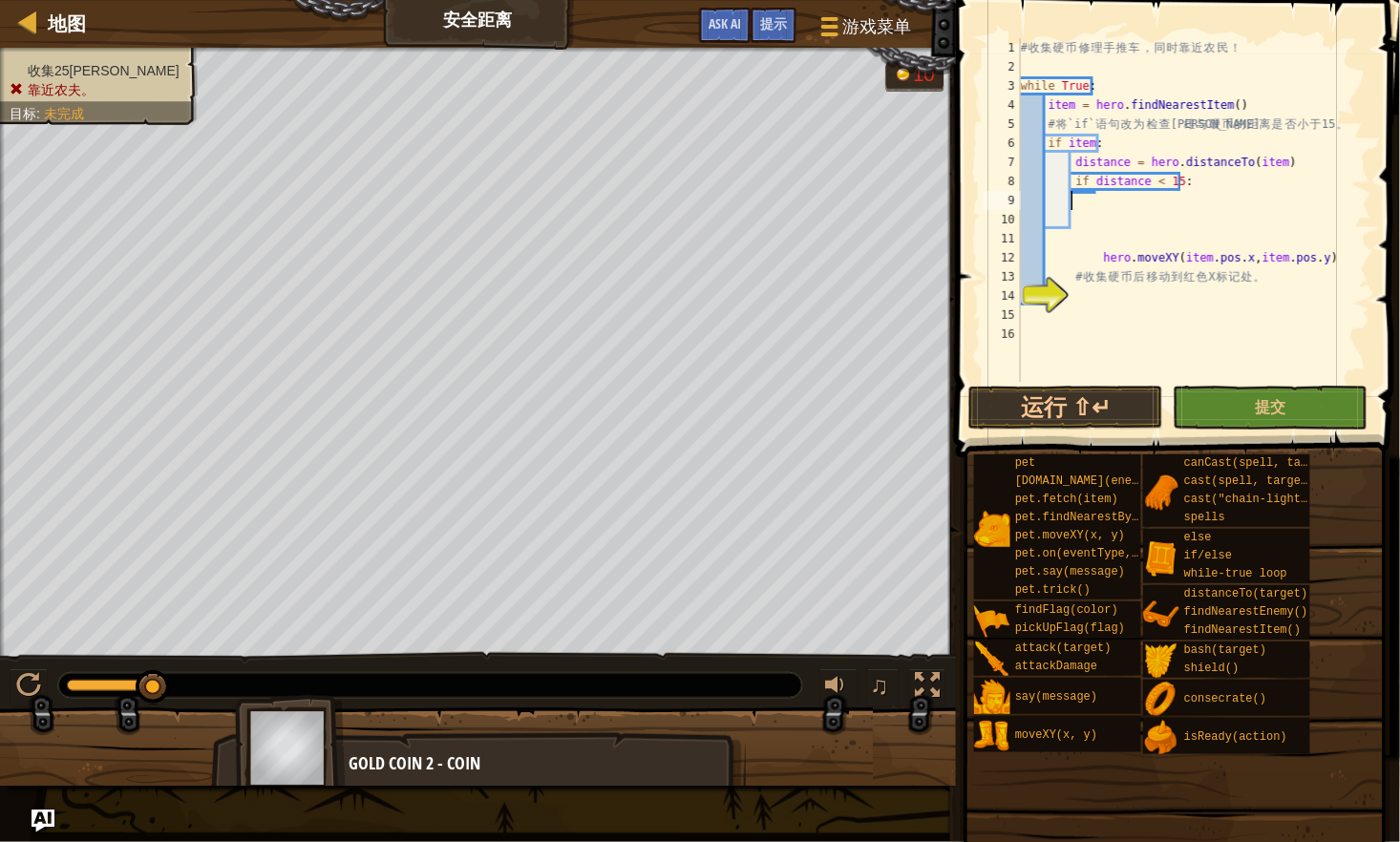
click at [1174, 379] on div "# 收 集 硬 币 修 理 手 推 车 ， 同 时 靠 近 农 民 ！ while True : item = hero . findNearestItem …" at bounding box center [1194, 229] width 355 height 382
click at [1170, 279] on div "# 收 集 硬 币 修 理 手 推 车 ， 同 时 靠 近 农 民 ！ while True : item = hero . findNearestItem …" at bounding box center [1194, 229] width 355 height 382
type textarea "# 收集硬币后移动到红色 X 标记处。"
click at [1141, 299] on div "# 收 集 硬 币 修 理 手 推 车 ， 同 时 靠 近 农 民 ！ while True : item = hero . findNearestItem …" at bounding box center [1194, 229] width 355 height 382
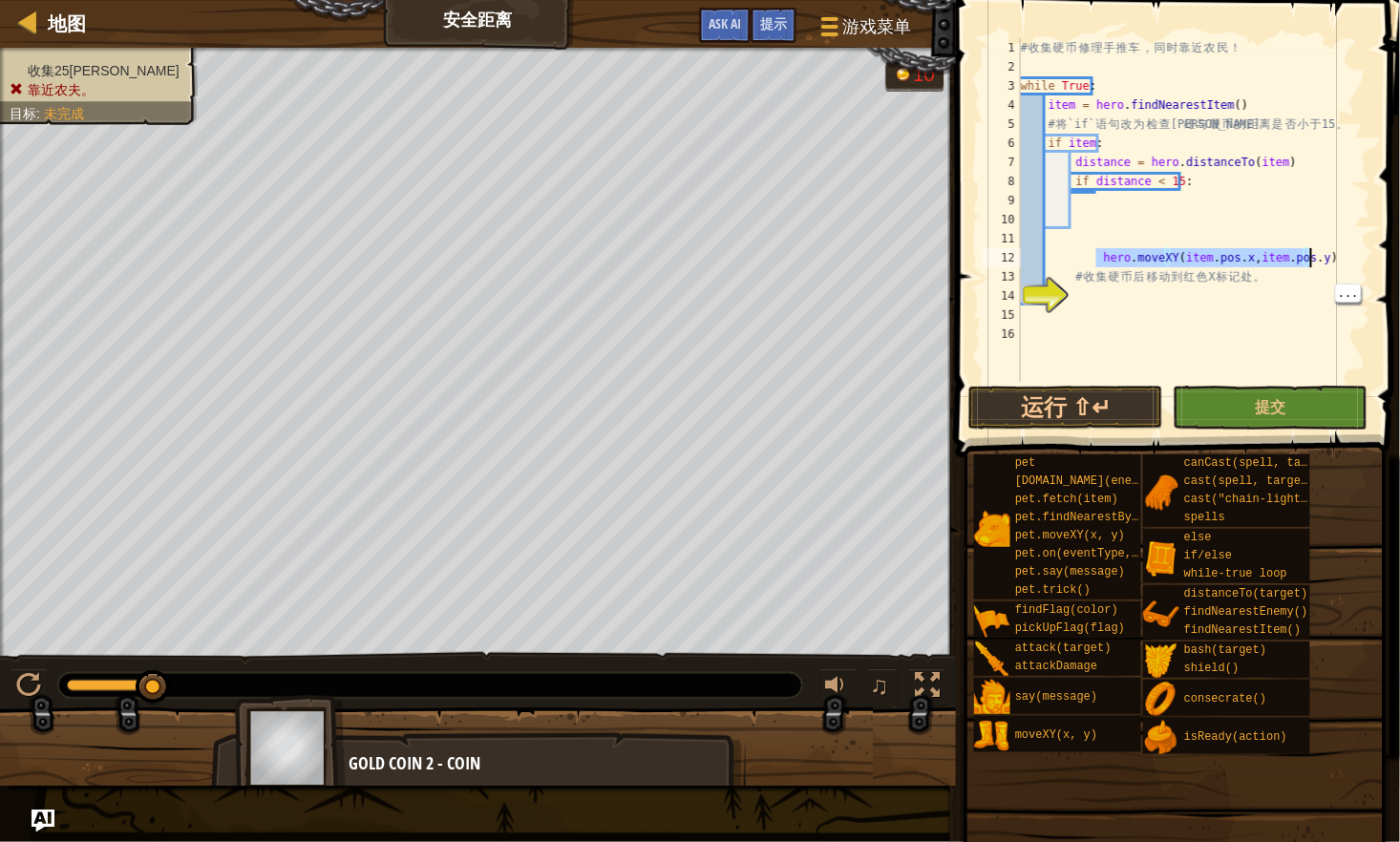
drag, startPoint x: 1095, startPoint y: 254, endPoint x: 1317, endPoint y: 261, distance: 222.1
click at [1317, 261] on div "# 收 集 硬 币 修 理 手 推 车 ， 同 时 靠 近 农 民 ！ while True : item = hero . findNearestItem …" at bounding box center [1194, 229] width 355 height 382
paste textarea "hero.attack(enem"
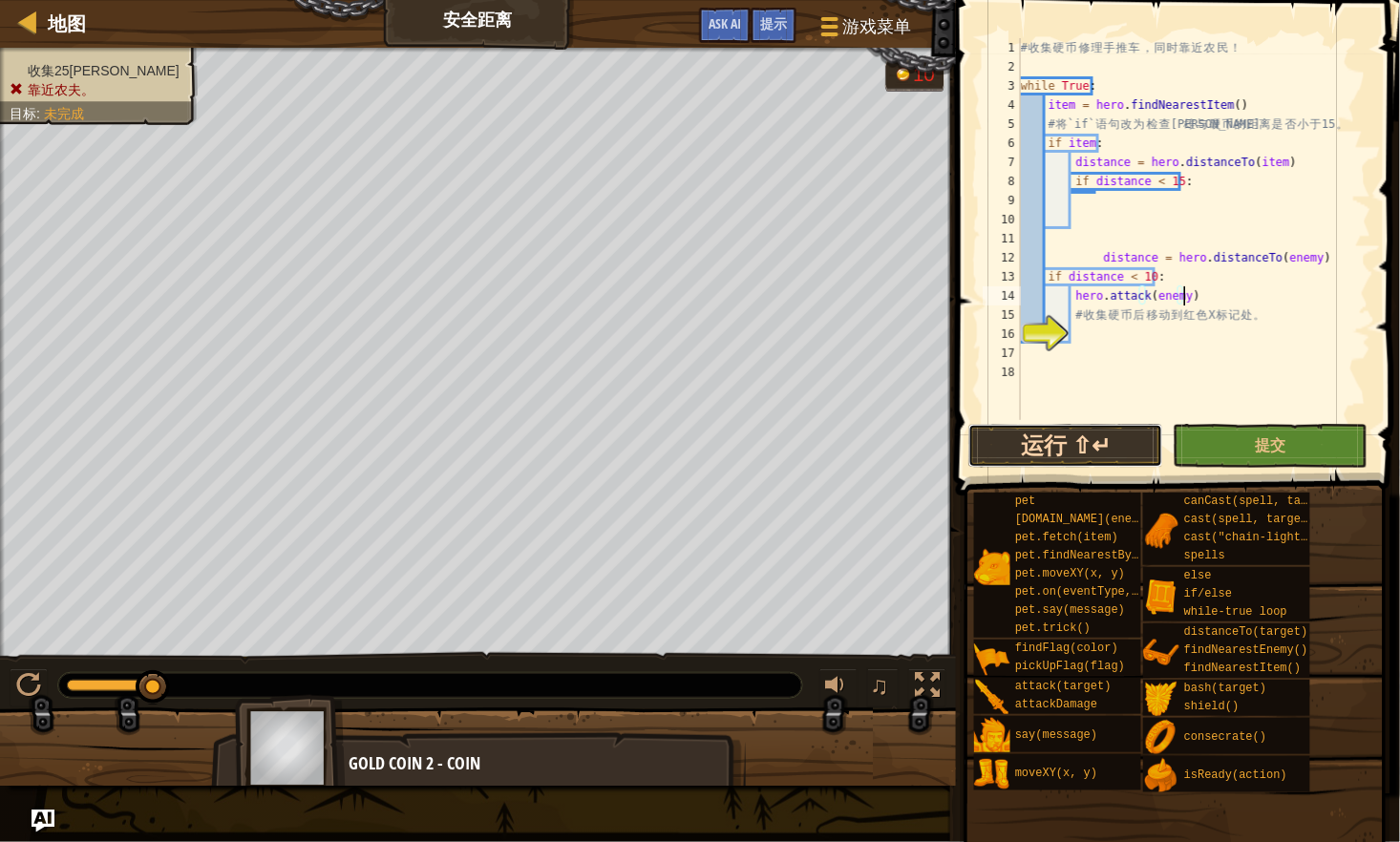
click at [1099, 428] on button "运行 ⇧↵" at bounding box center [1065, 445] width 194 height 44
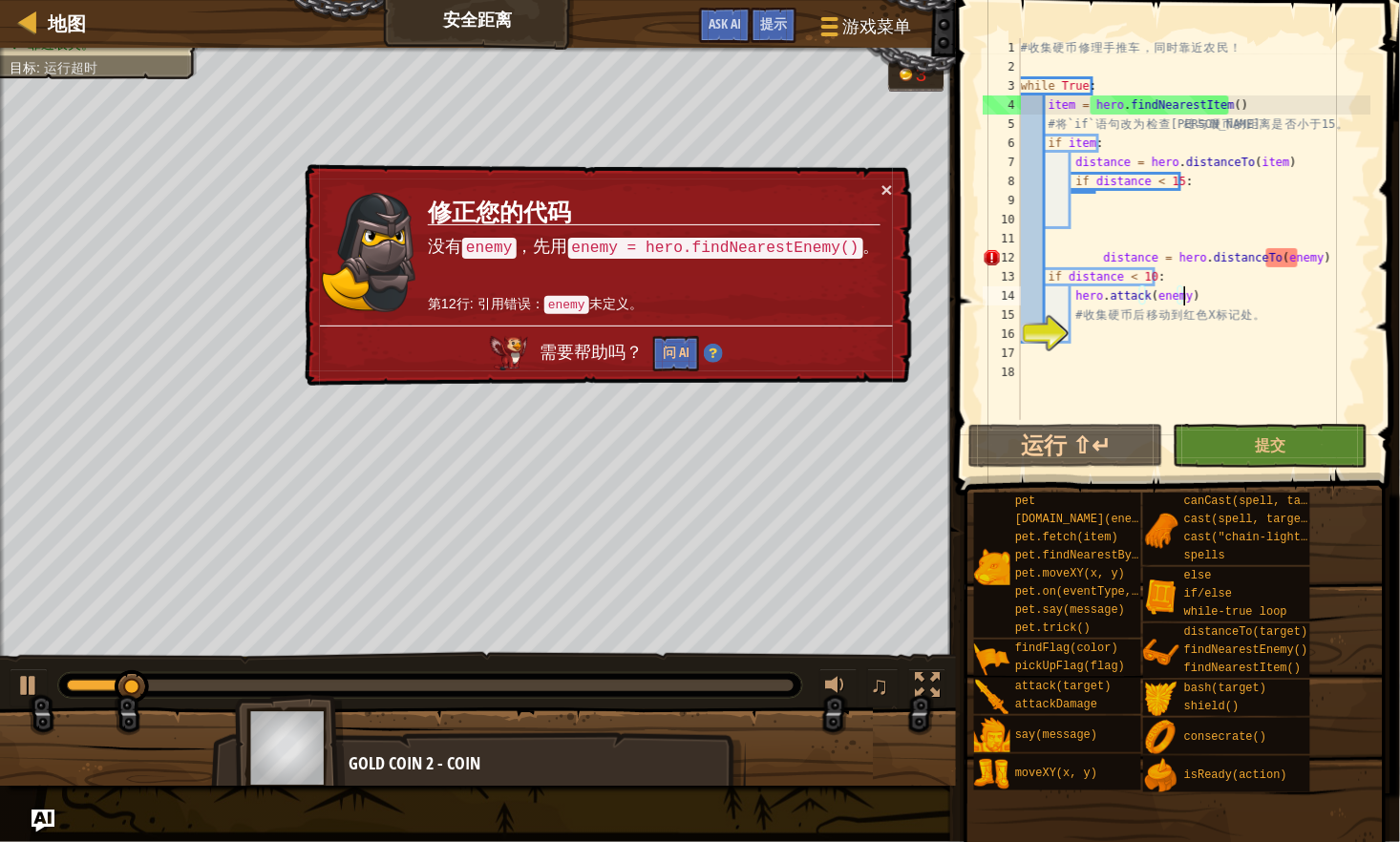
click at [1316, 259] on div "# 收 集 硬 币 修 理 手 推 车 ， 同 时 靠 近 农 民 ！ while True : item = hero . findNearestItem …" at bounding box center [1194, 248] width 355 height 420
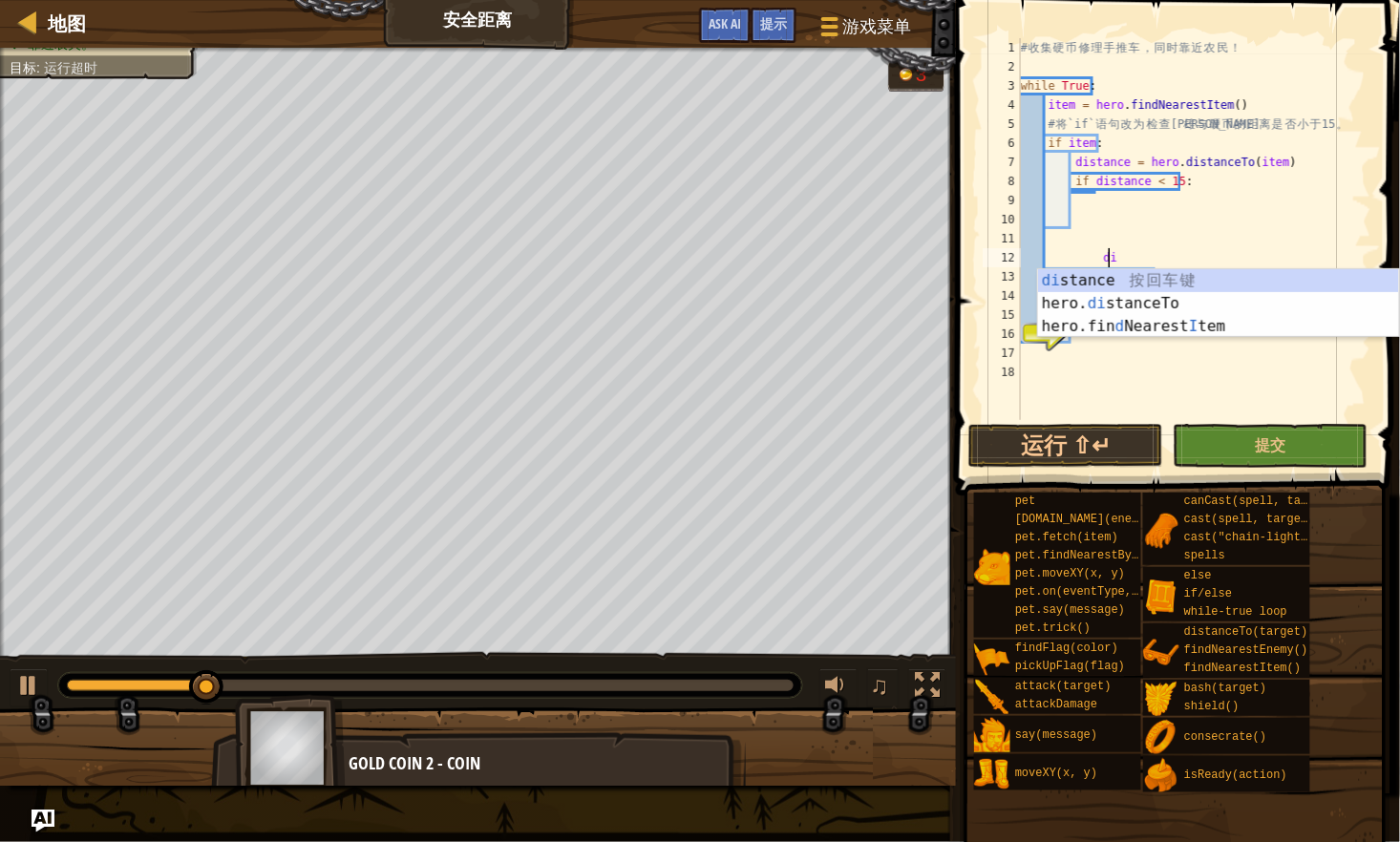
type textarea "d"
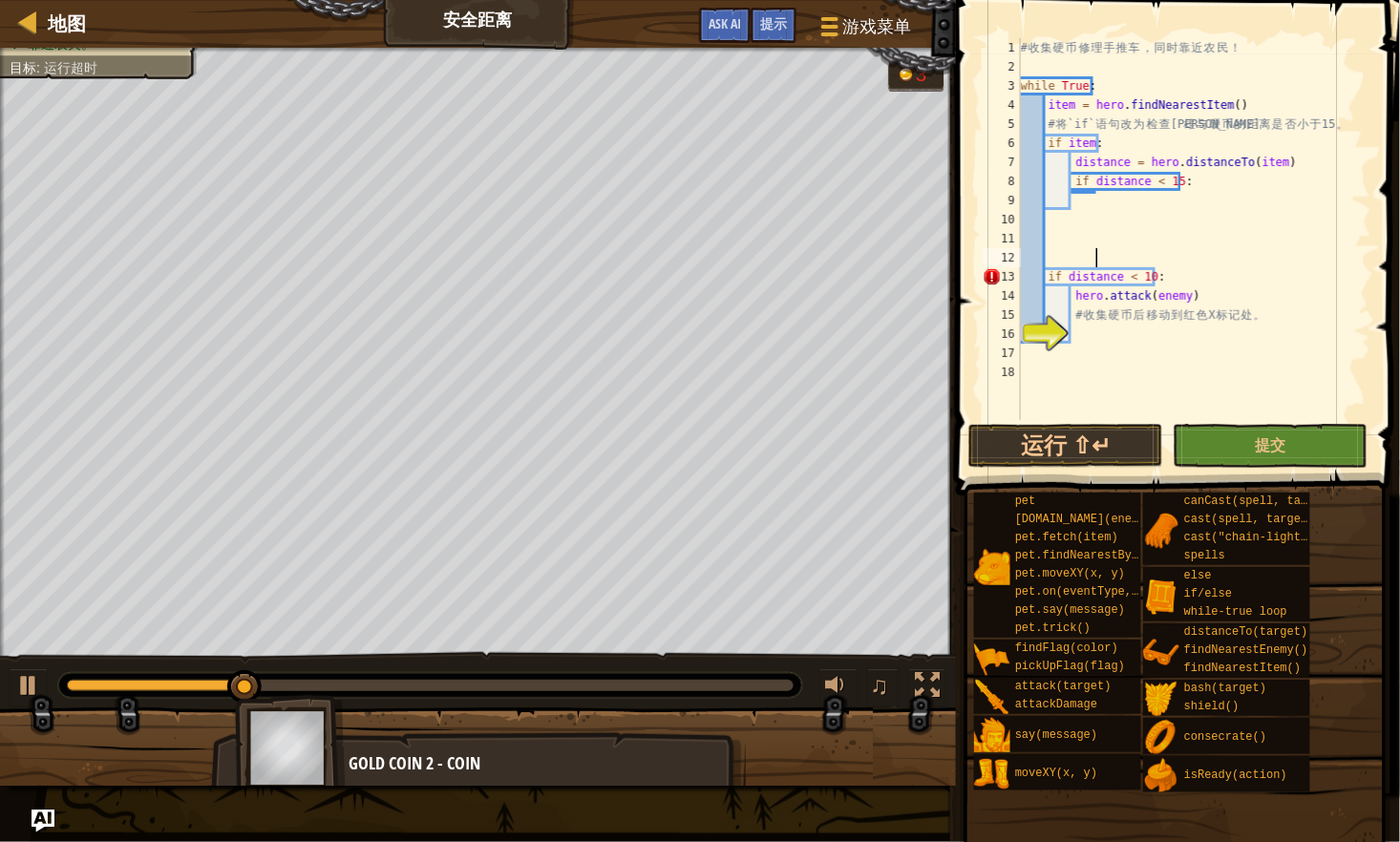
click at [1156, 278] on div "# 收 集 硬 币 修 理 手 推 车 ， 同 时 靠 近 农 民 ！ while True : item = hero . findNearestItem …" at bounding box center [1194, 248] width 355 height 420
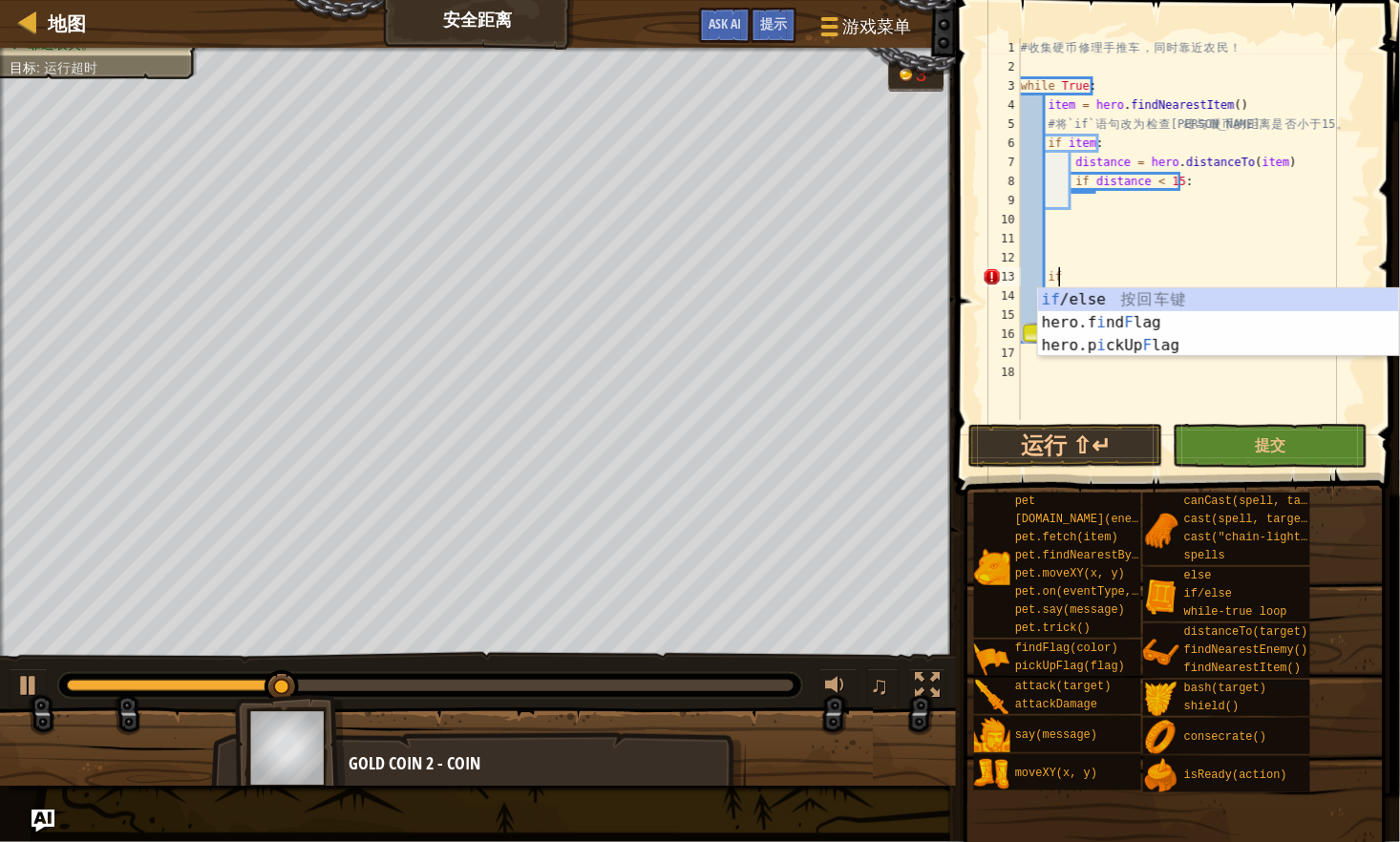
type textarea "i"
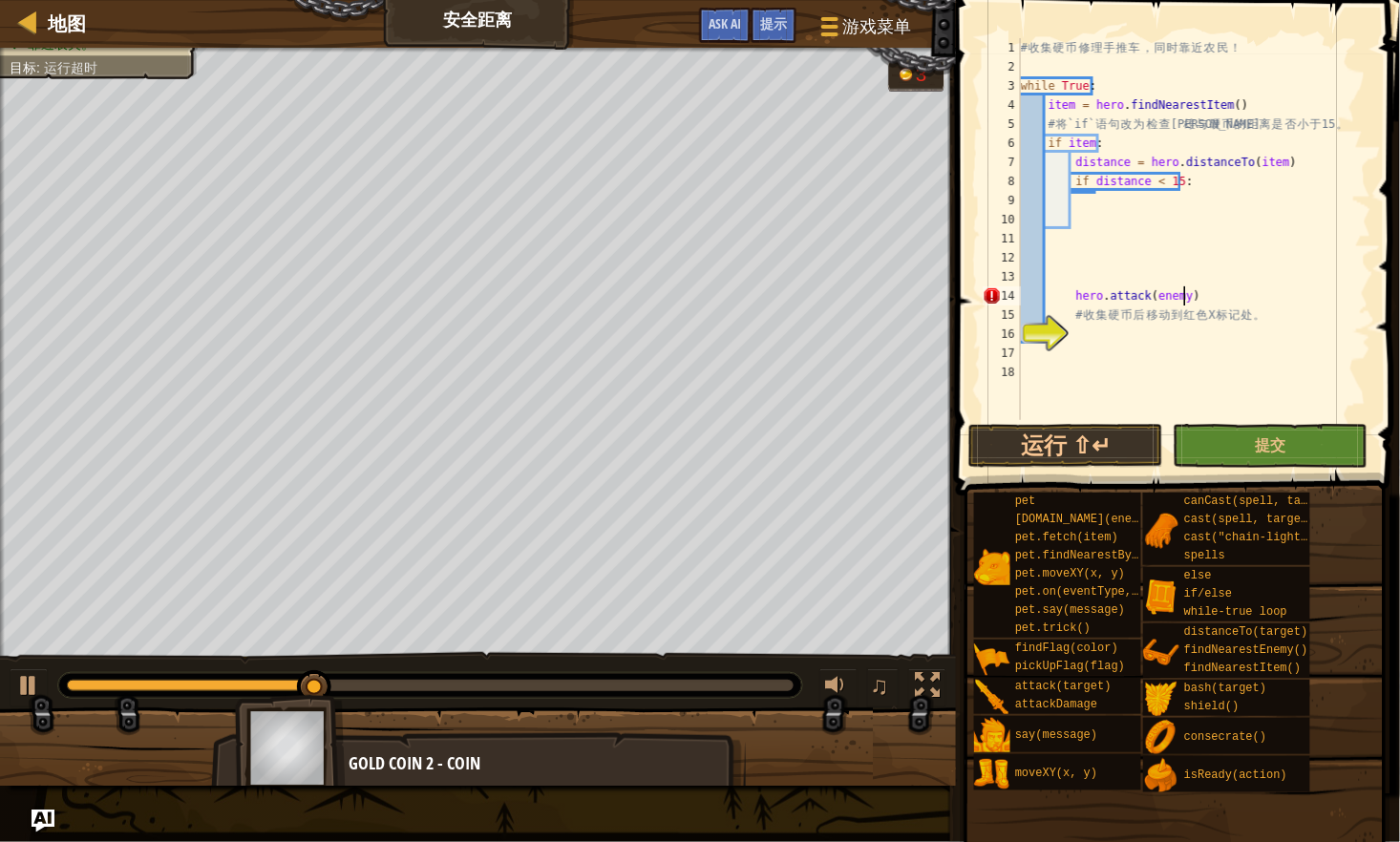
click at [1186, 296] on div "# 收 集 硬 币 修 理 手 推 车 ， 同 时 靠 近 农 民 ！ while True : item = hero . findNearestItem …" at bounding box center [1194, 248] width 355 height 420
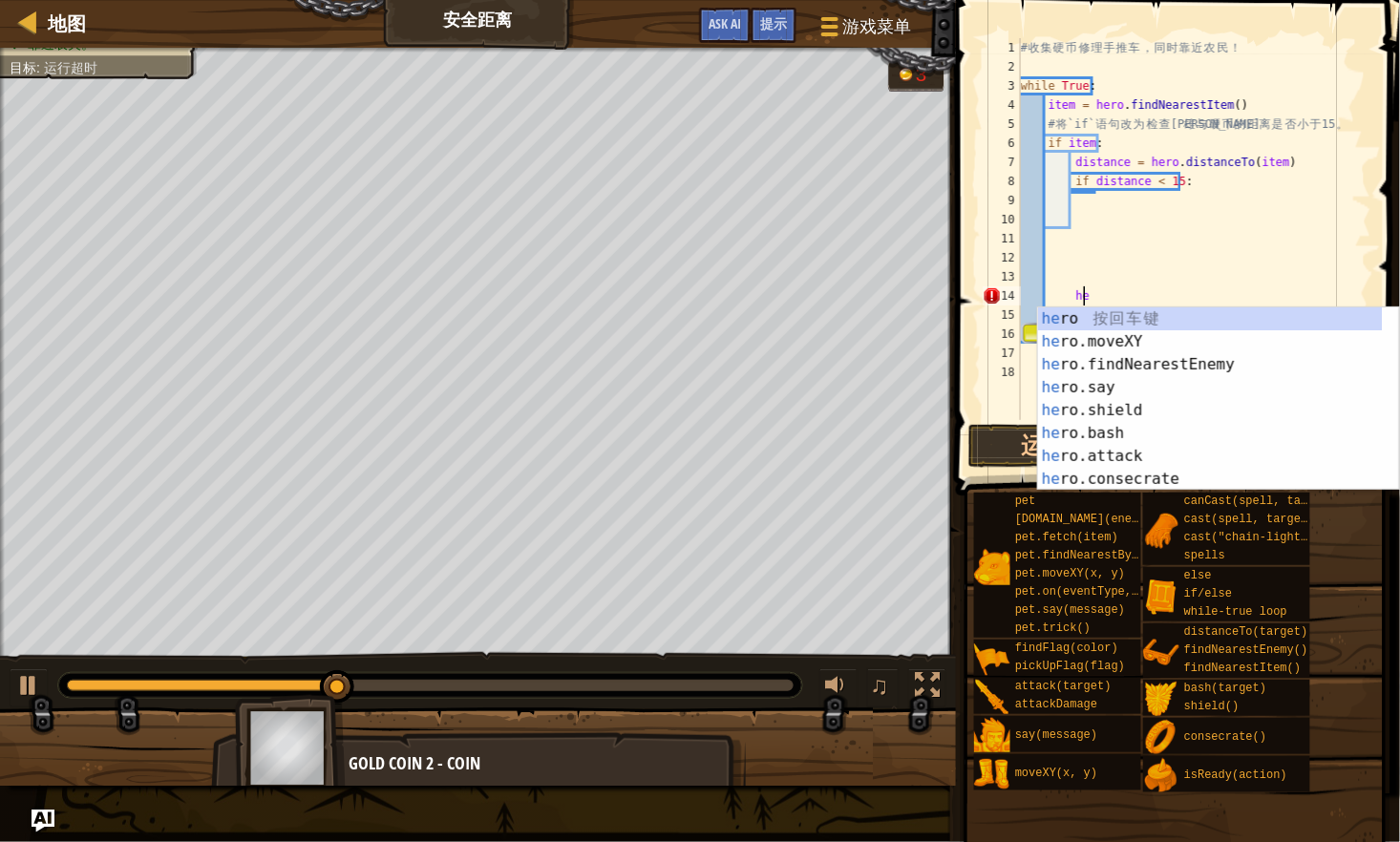
type textarea "h"
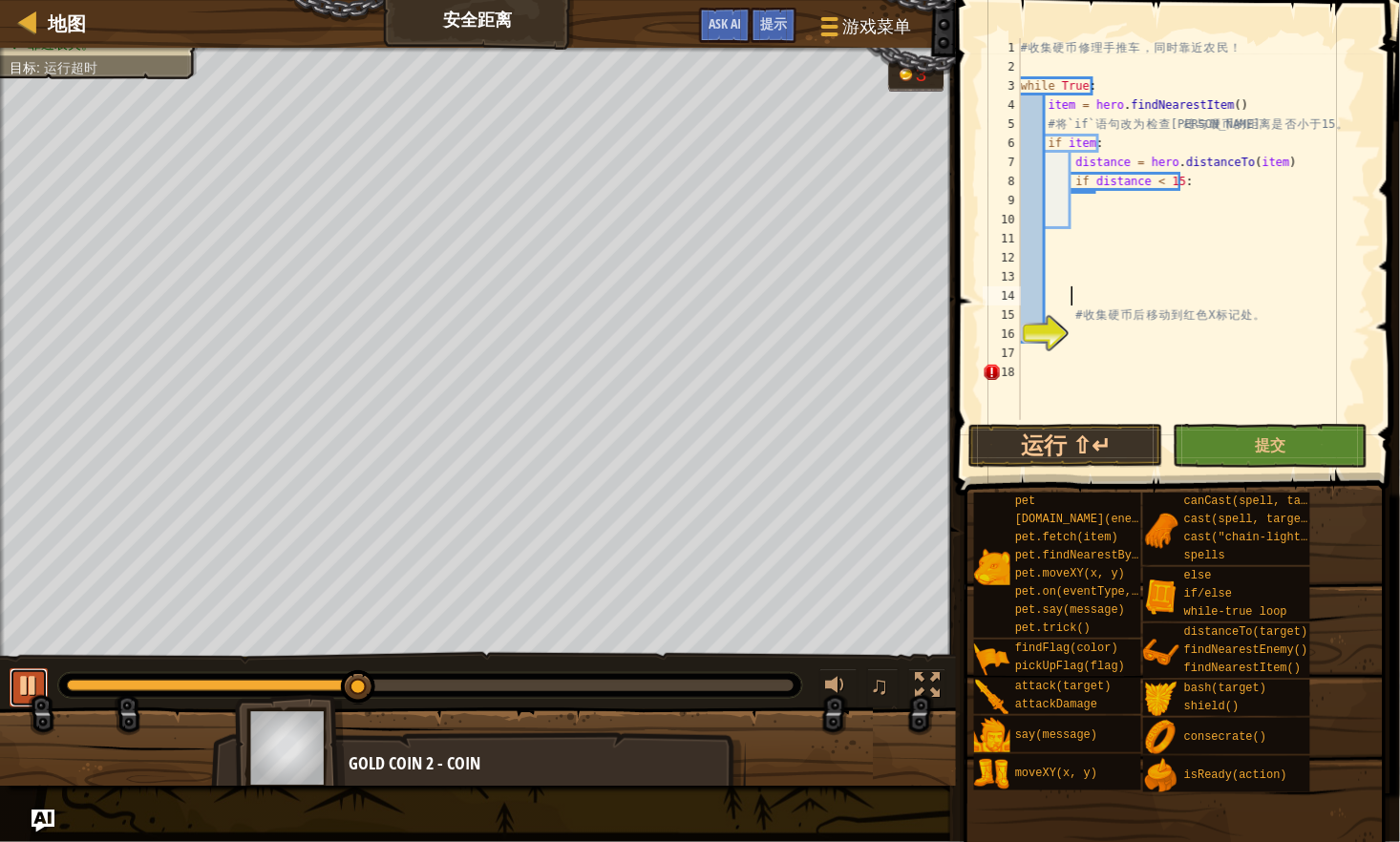
click at [23, 694] on div at bounding box center [28, 685] width 24 height 24
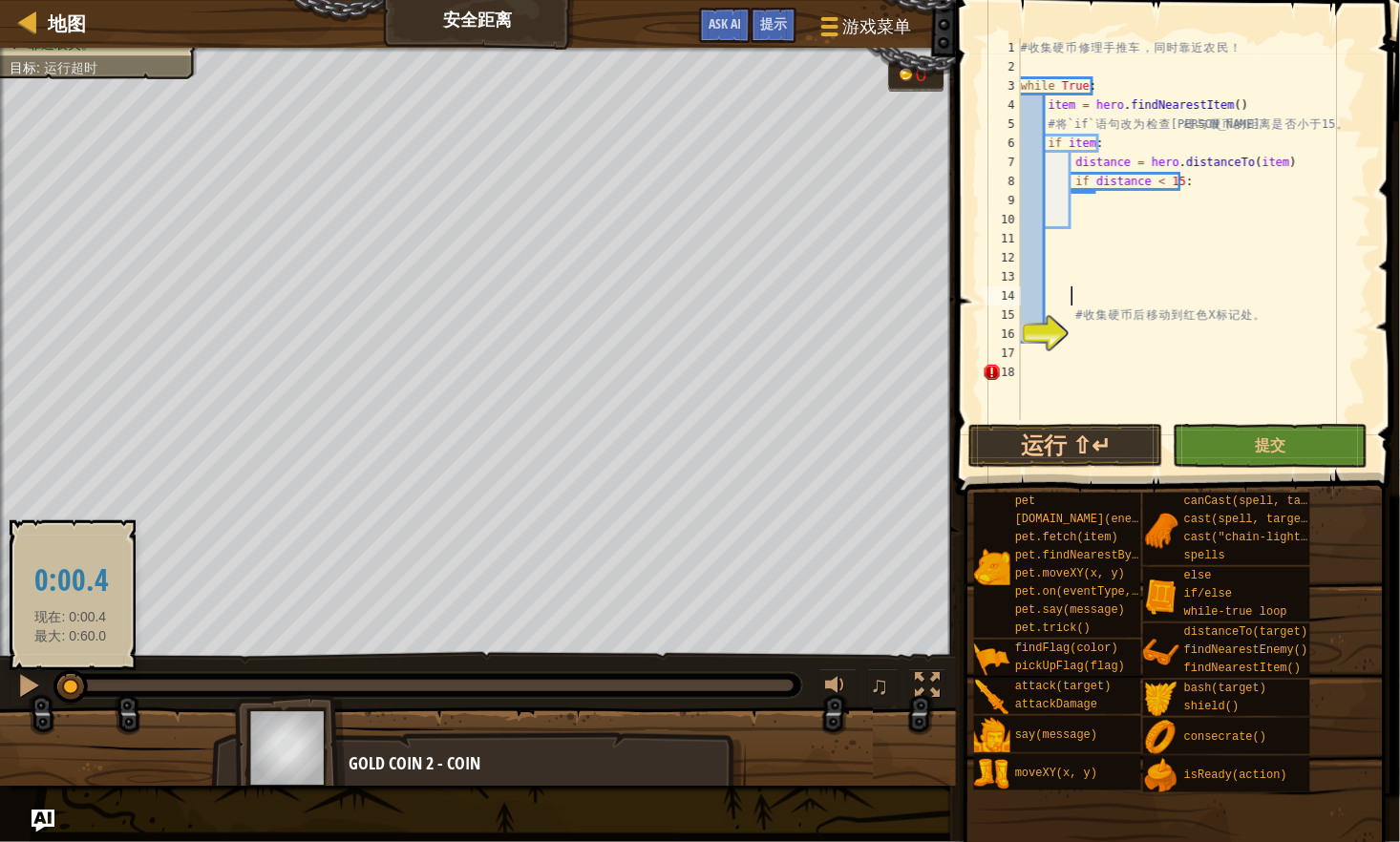
click at [70, 686] on div at bounding box center [68, 686] width 5 height 12
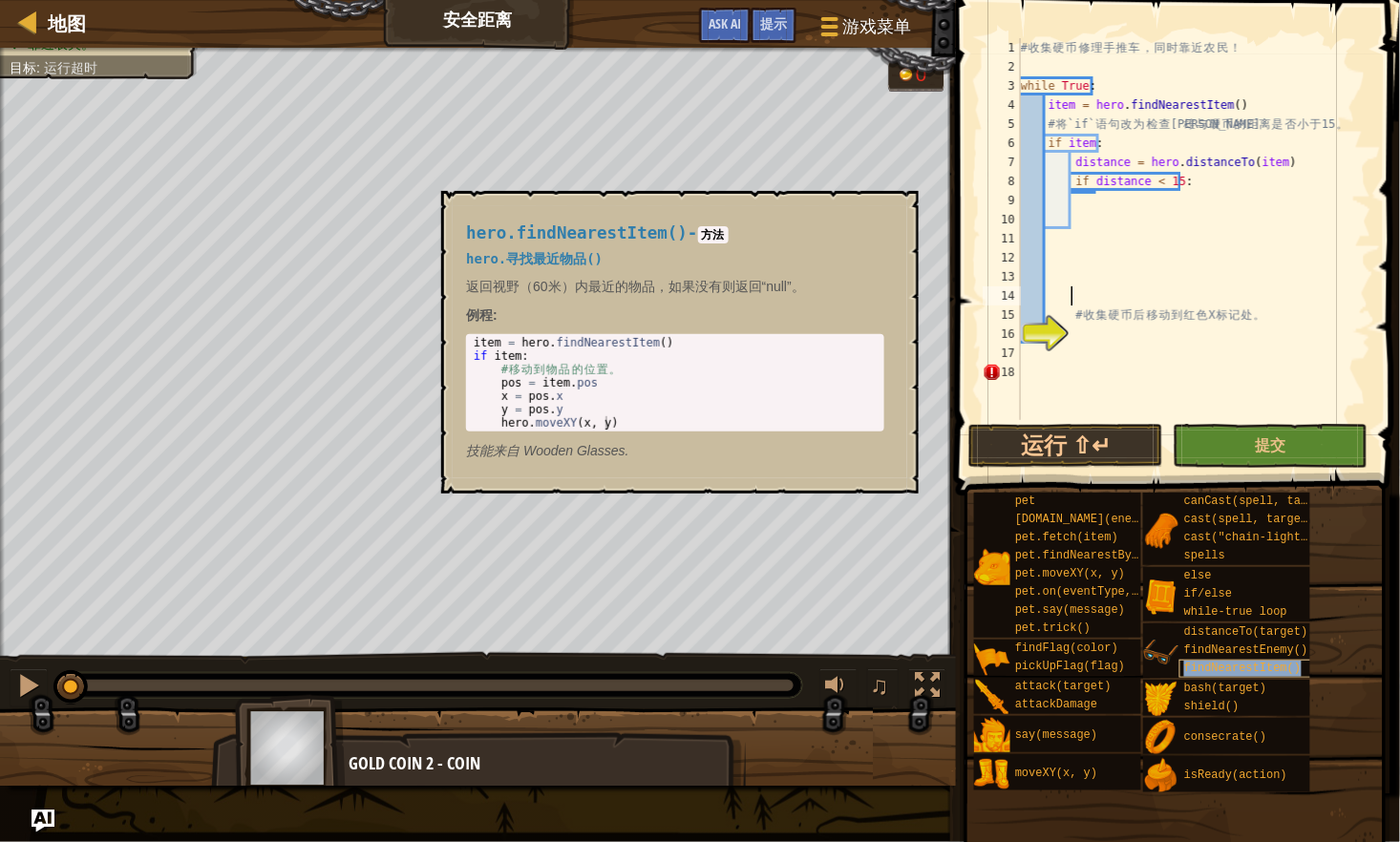
click at [1186, 664] on span "findNearestItem()" at bounding box center [1242, 668] width 116 height 14
click at [906, 203] on div "hero.findNearestItem() - 方法 hero.寻找最近物品() 返回视野（60米）内最近的物品，如果没有则返回“null”。 例程 : 1…" at bounding box center [680, 342] width 478 height 303
click at [893, 208] on button "×" at bounding box center [898, 212] width 16 height 26
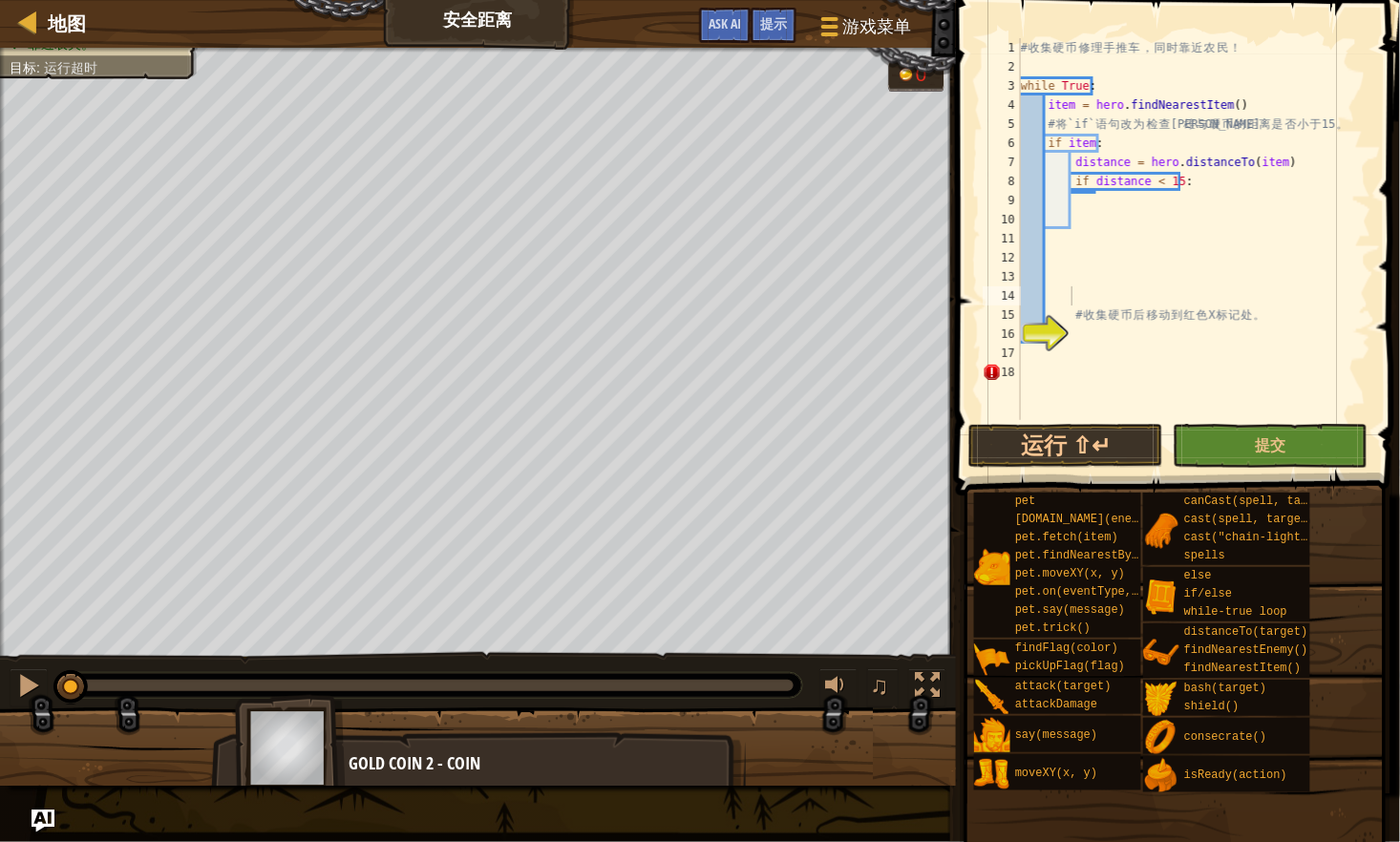
click at [1149, 370] on div "# 收 集 硬 币 修 理 手 推 车 ， 同 时 靠 近 农 民 ！ while True : item = hero . findNearestItem …" at bounding box center [1194, 248] width 355 height 420
click at [1133, 214] on div "# 收 集 硬 币 修 理 手 推 车 ， 同 时 靠 近 农 民 ！ while True : item = hero . findNearestItem …" at bounding box center [1194, 248] width 355 height 420
click at [1126, 193] on div "# 收 集 硬 币 修 理 手 推 车 ， 同 时 靠 近 农 民 ！ while True : item = hero . findNearestItem …" at bounding box center [1194, 248] width 355 height 420
click at [1107, 220] on div "# 收 集 硬 币 修 理 手 推 车 ， 同 时 靠 近 农 民 ！ while True : item = hero . findNearestItem …" at bounding box center [1194, 248] width 355 height 420
click at [1109, 198] on div "# 收 集 硬 币 修 理 手 推 车 ， 同 时 靠 近 农 民 ！ while True : item = hero . findNearestItem …" at bounding box center [1194, 248] width 355 height 420
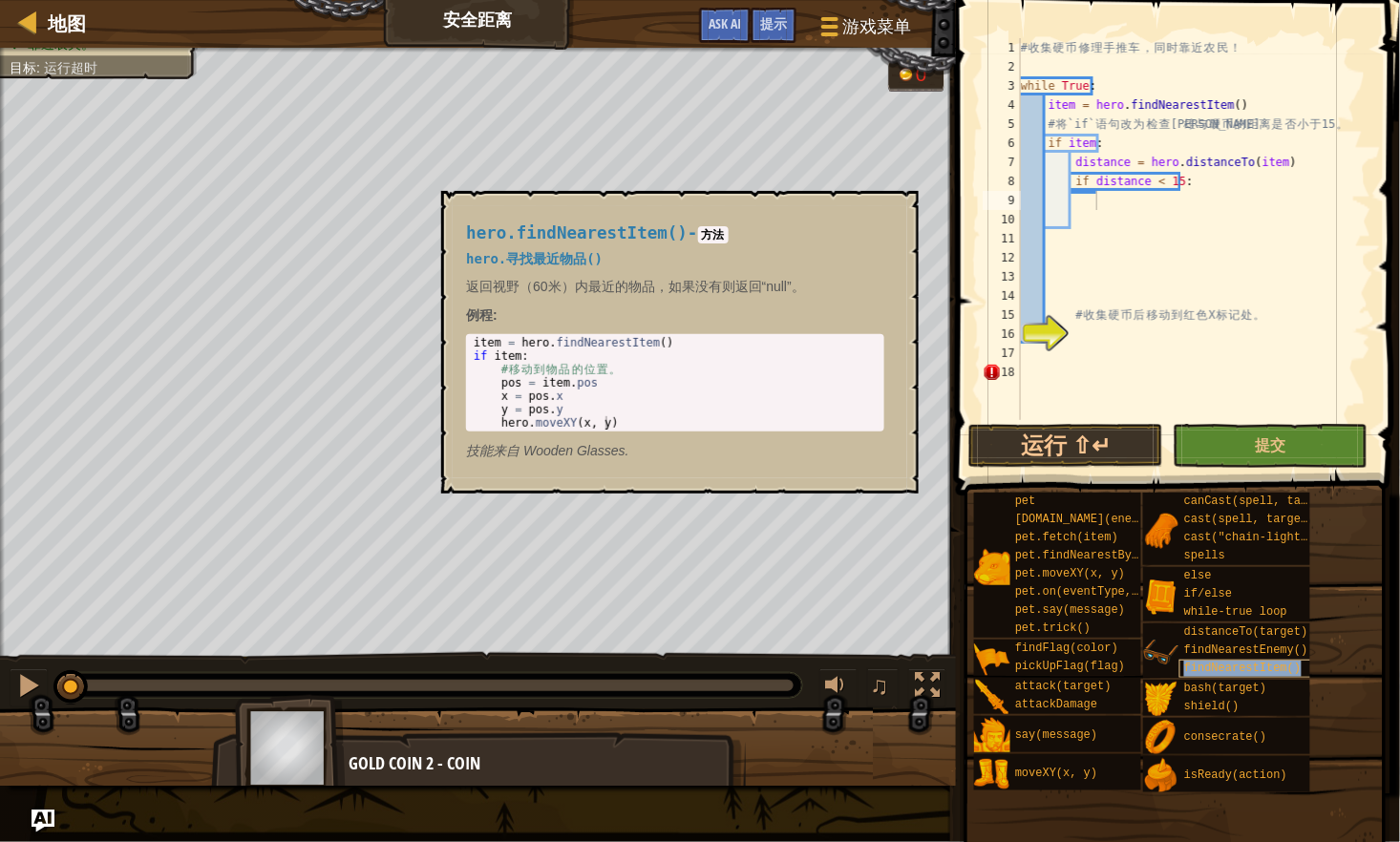
click at [1236, 665] on span "findNearestItem()" at bounding box center [1242, 668] width 116 height 14
click at [1081, 781] on div "moveXY(x, y)" at bounding box center [1081, 772] width 141 height 36
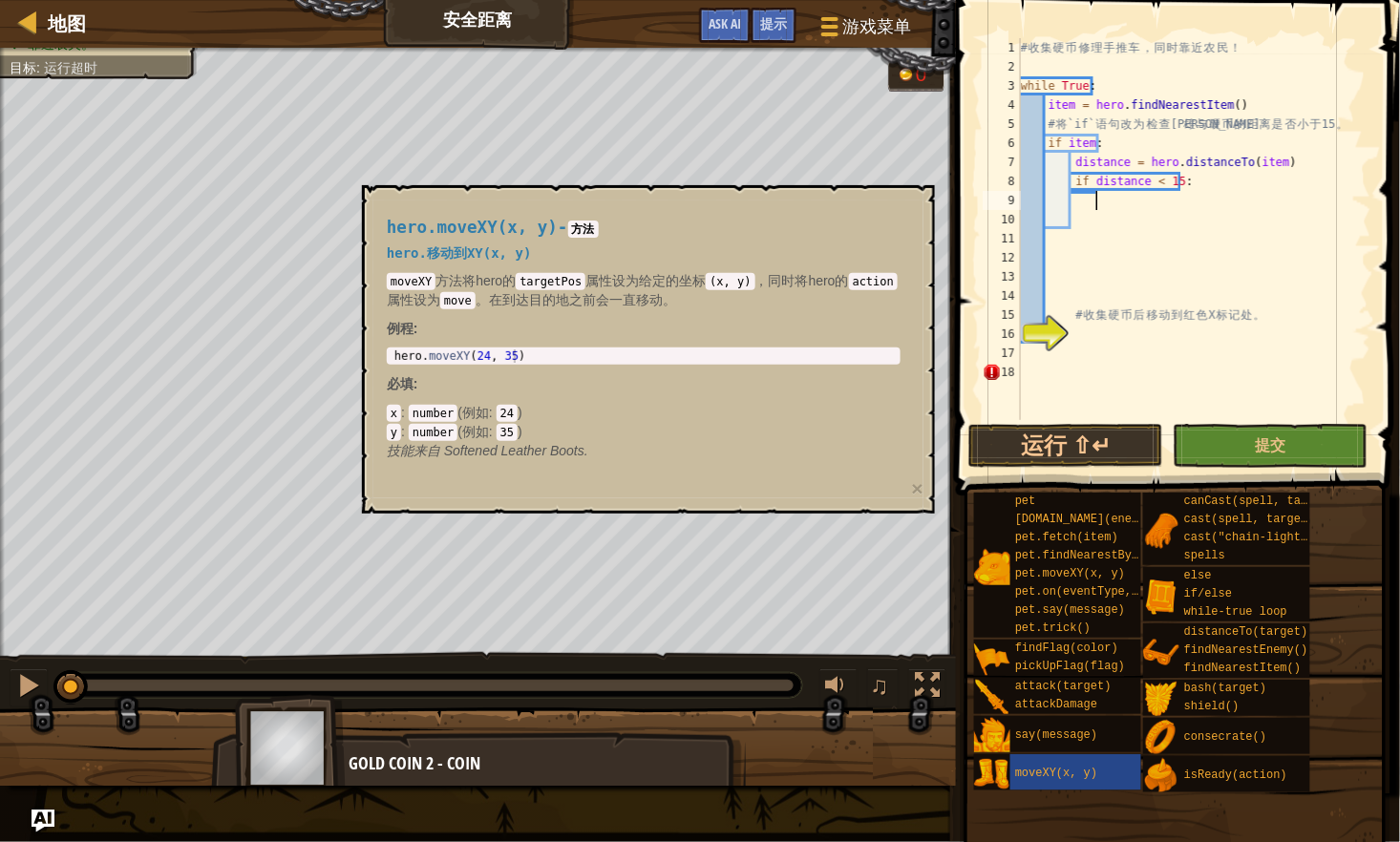
type textarea "hero.moveXY(24, 35)"
click at [401, 354] on div "hero . moveXY ( 24 , 35 )" at bounding box center [644, 369] width 507 height 40
drag, startPoint x: 395, startPoint y: 357, endPoint x: 575, endPoint y: 385, distance: 182.2
click at [575, 385] on div "hero.moveXY(x, y) - 方法 hero.移动到XY(x, y) moveXY 方法将hero的 targetPos 属性设为给定的坐标 (x,…" at bounding box center [643, 339] width 540 height 277
drag, startPoint x: 575, startPoint y: 385, endPoint x: 492, endPoint y: 354, distance: 88.6
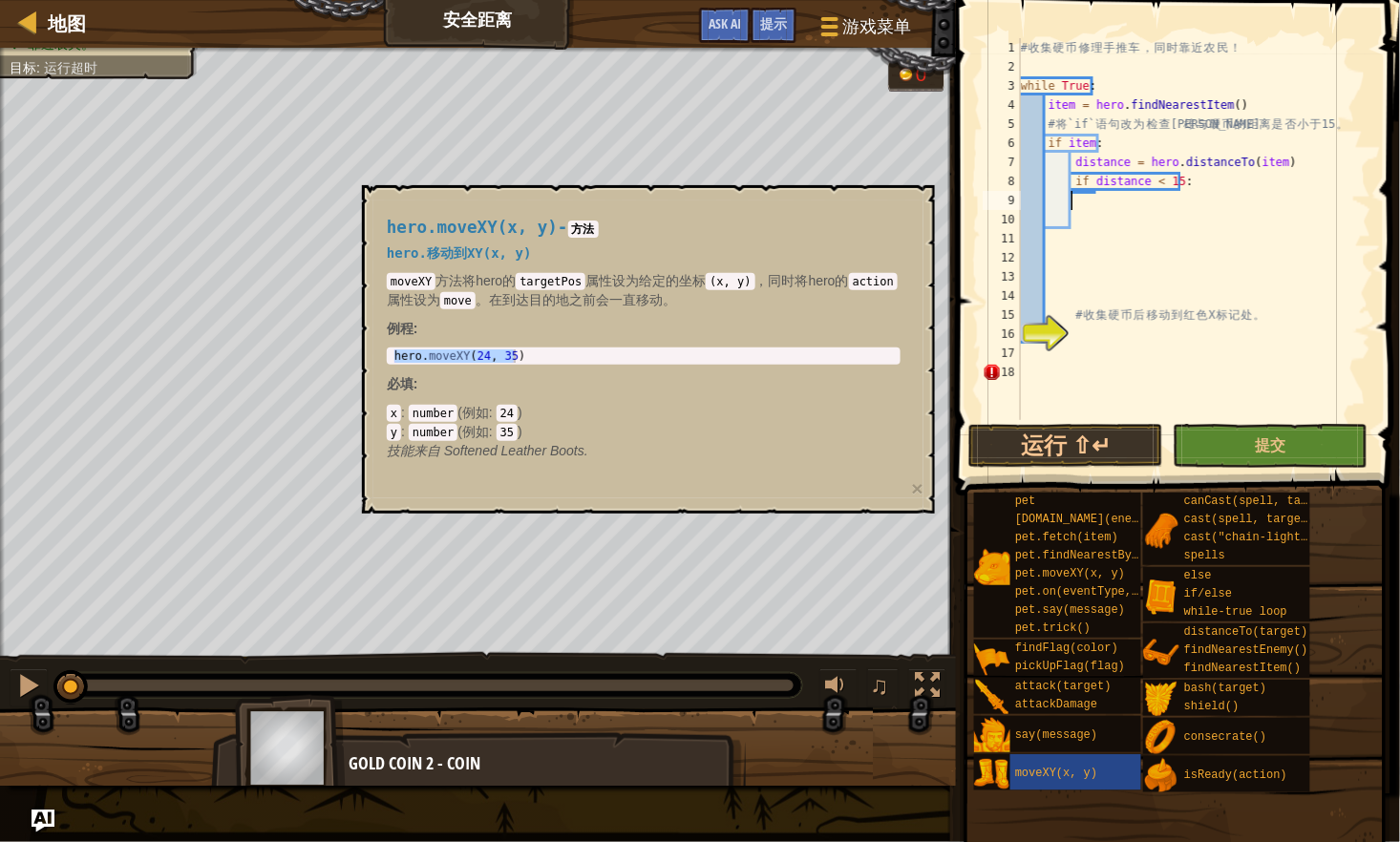
paste textarea "hero.moveXY(24, 35)"
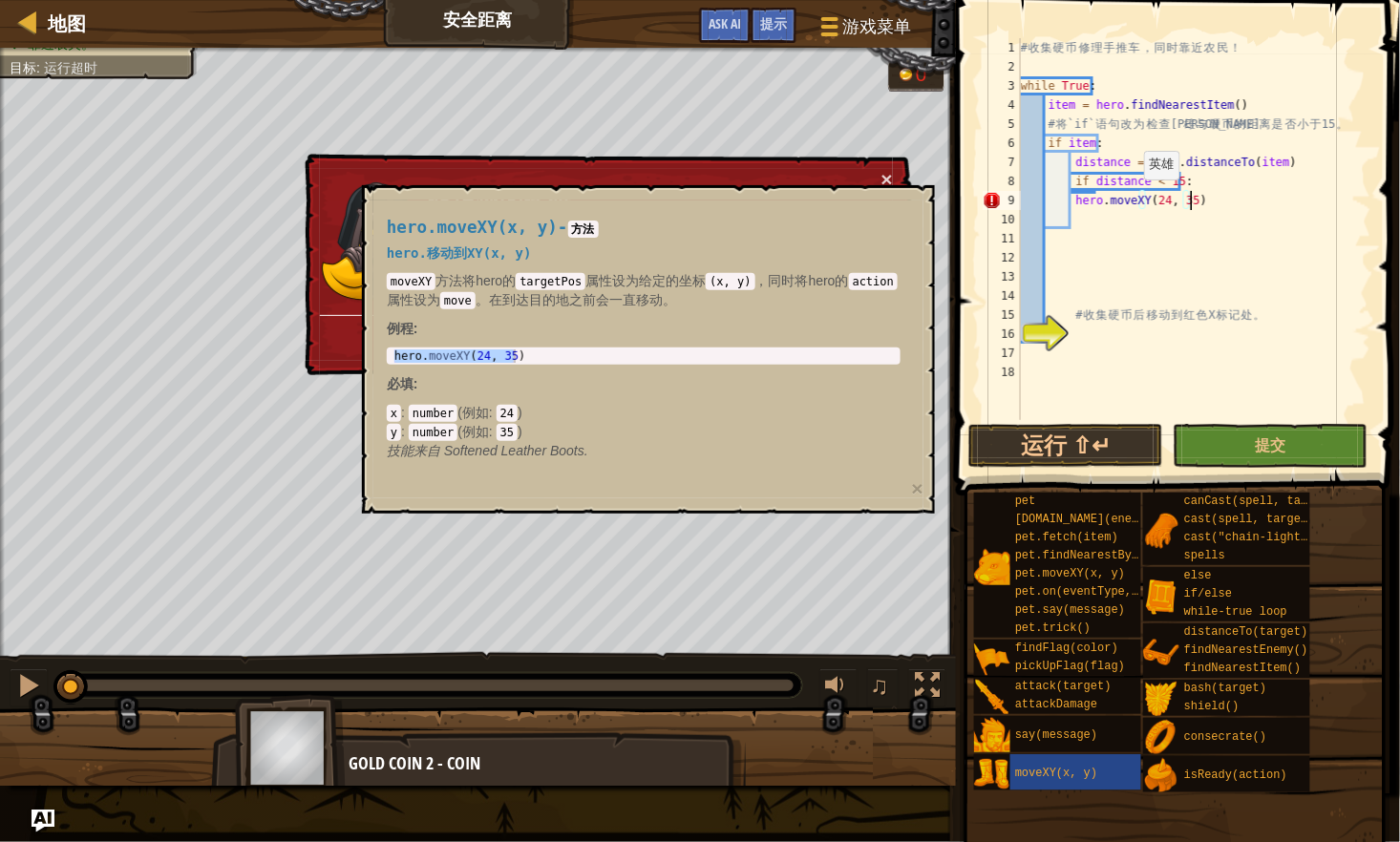
click at [1134, 197] on div "# 收 集 硬 币 修 理 手 推 车 ， 同 时 靠 近 农 民 ！ while True : item = hero . findNearestItem …" at bounding box center [1194, 248] width 355 height 420
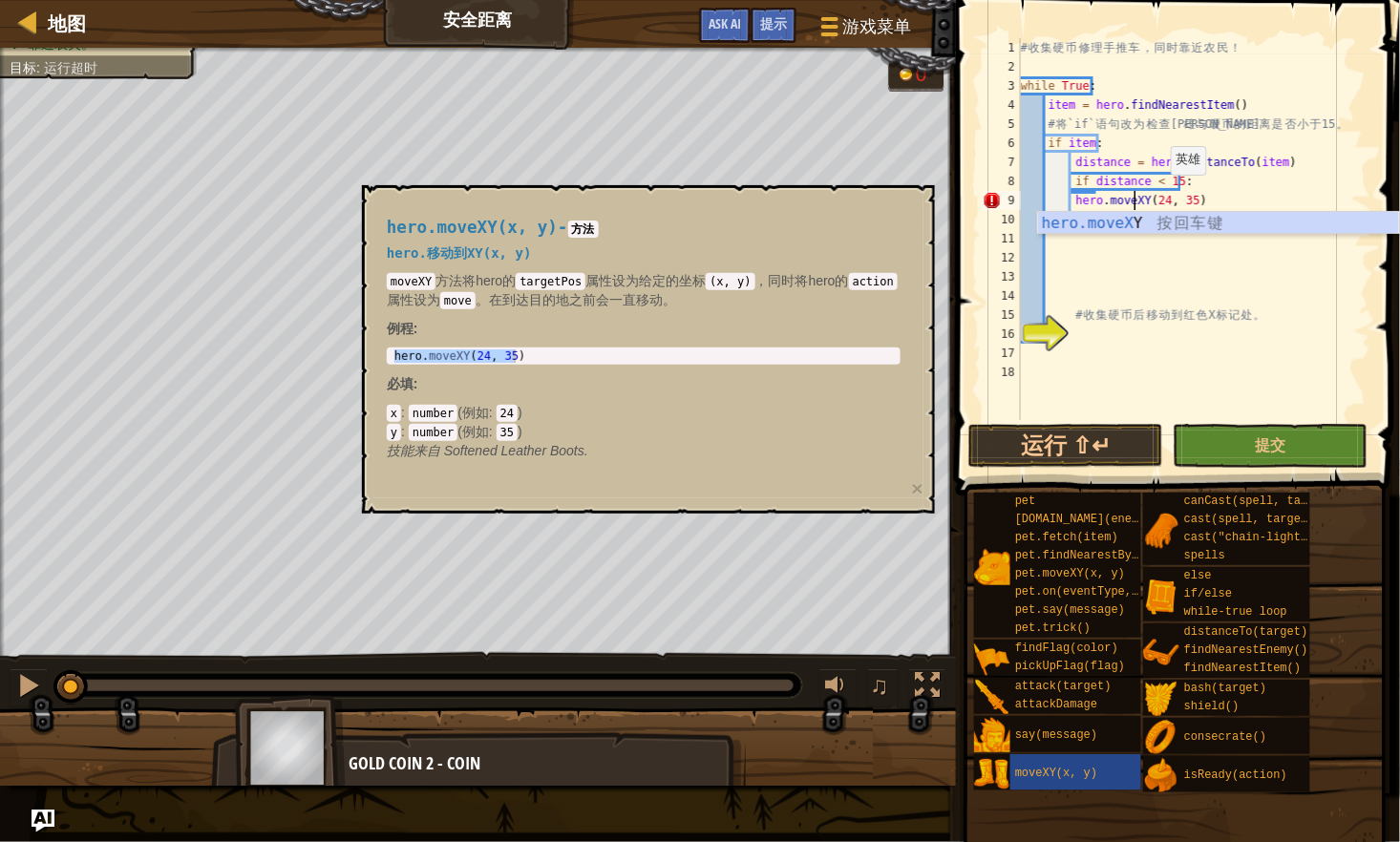
click at [1161, 193] on div "# 收 集 硬 币 修 理 手 推 车 ， 同 时 靠 近 农 民 ！ while True : item = hero . findNearestItem …" at bounding box center [1194, 248] width 355 height 420
click at [1232, 197] on div "# 收 集 硬 币 修 理 手 推 车 ， 同 时 靠 近 农 民 ！ while True : item = hero . findNearestItem …" at bounding box center [1194, 248] width 355 height 420
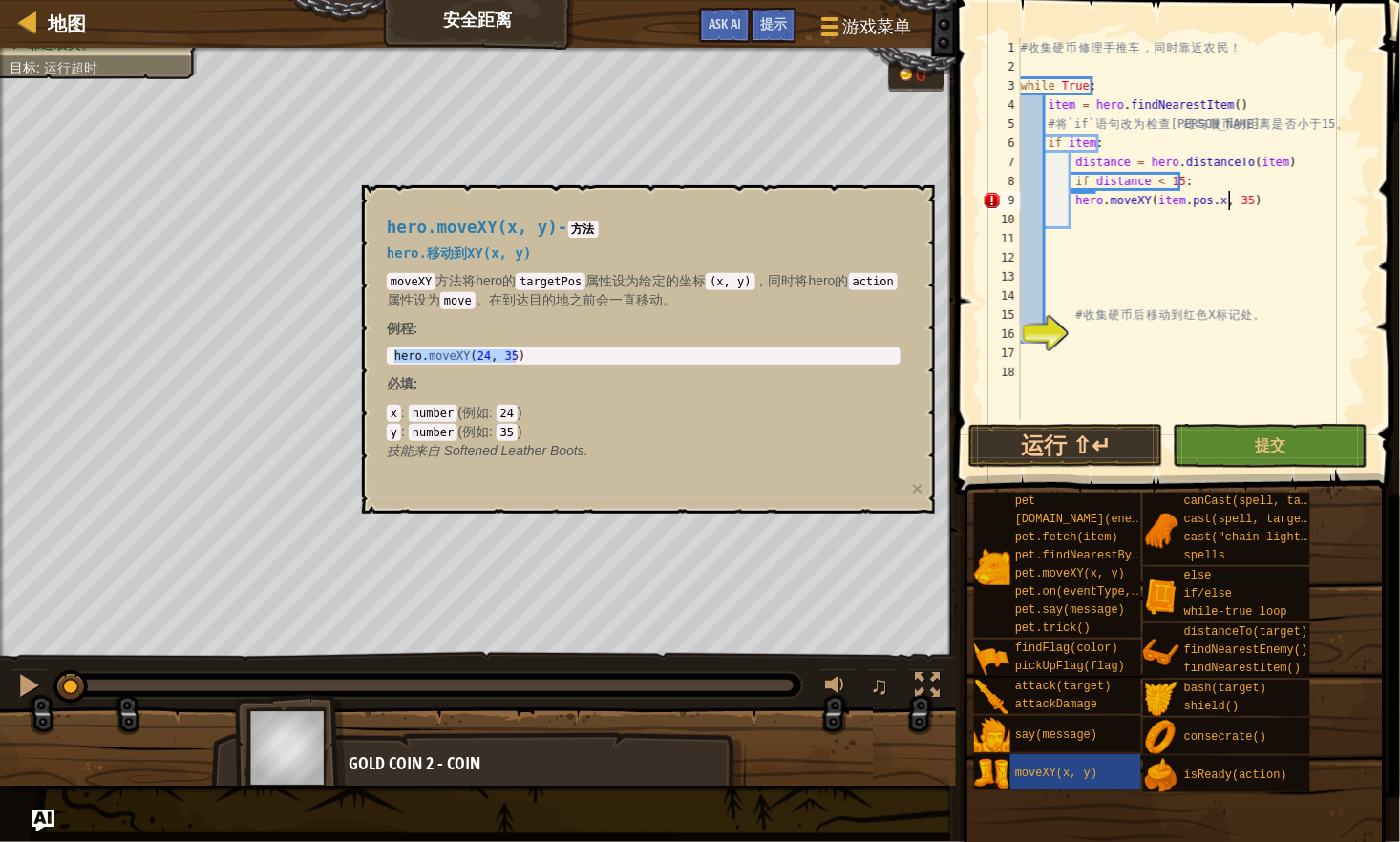
click at [1232, 197] on div "# 收 集 硬 币 修 理 手 推 车 ， 同 时 靠 近 农 民 ！ while True : item = hero . findNearestItem …" at bounding box center [1194, 248] width 355 height 420
type textarea "hero.moveXY(item.pos.x, item.pos.y)"
click at [918, 493] on button "×" at bounding box center [917, 488] width 12 height 21
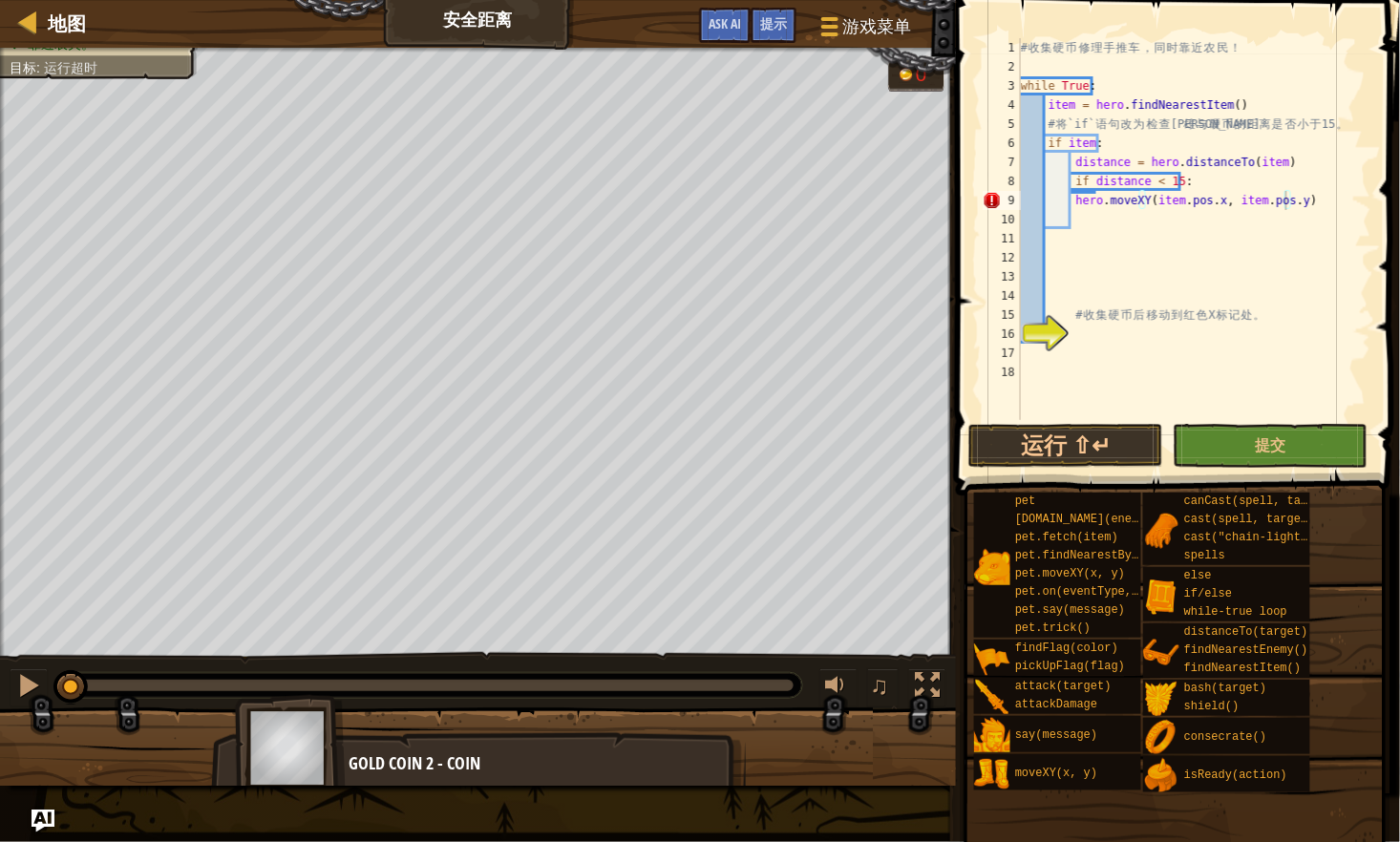
click at [1169, 351] on div "# 收 集 硬 币 修 理 手 推 车 ， 同 时 靠 近 农 民 ！ while True : item = hero . findNearestItem …" at bounding box center [1194, 248] width 355 height 420
click at [1118, 201] on div "# 收 集 硬 币 修 理 手 推 车 ， 同 时 靠 近 农 民 ！ while True : item = hero . findNearestItem …" at bounding box center [1194, 248] width 355 height 420
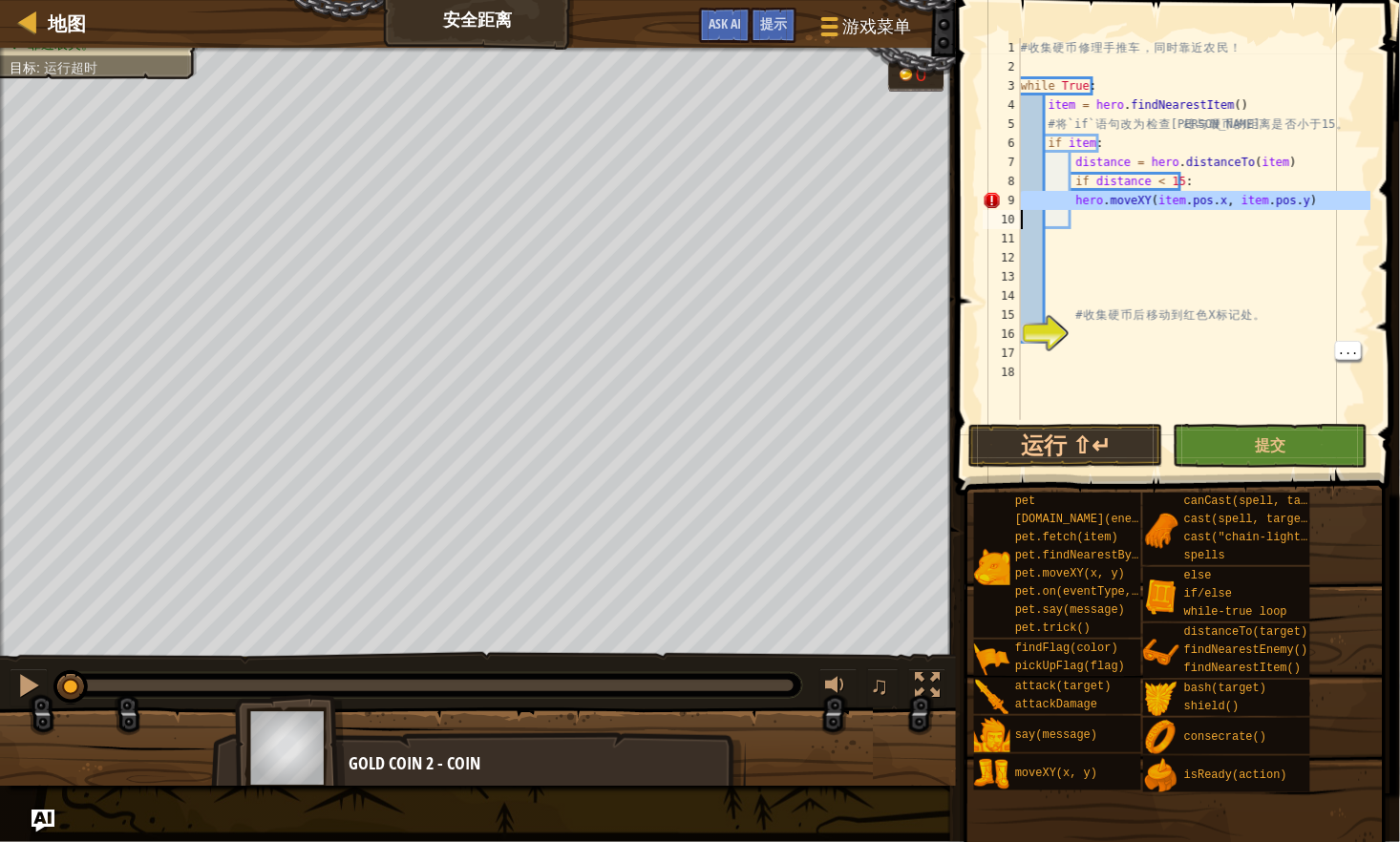
click at [1070, 195] on div "# 收 集 硬 币 修 理 手 推 车 ， 同 时 靠 近 农 民 ！ while True : item = hero . findNearestItem …" at bounding box center [1194, 229] width 355 height 382
type textarea "hero.moveXY(item.pos.x, item.pos.y)"
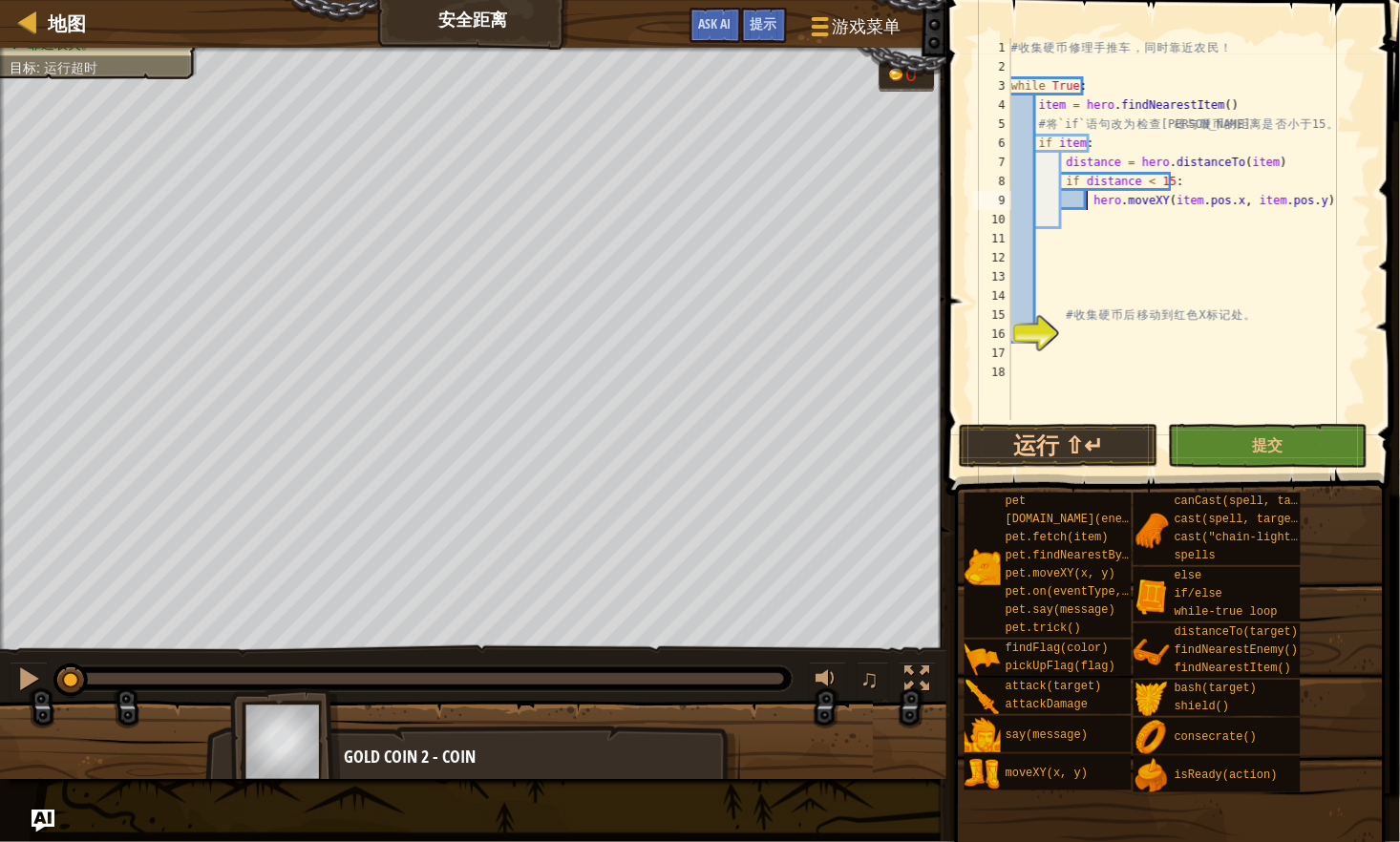
click at [1161, 217] on div "# 收 集 硬 币 修 理 手 推 车 ， 同 时 靠 近 农 民 ！ while True : item = hero . findNearestItem …" at bounding box center [1189, 248] width 363 height 420
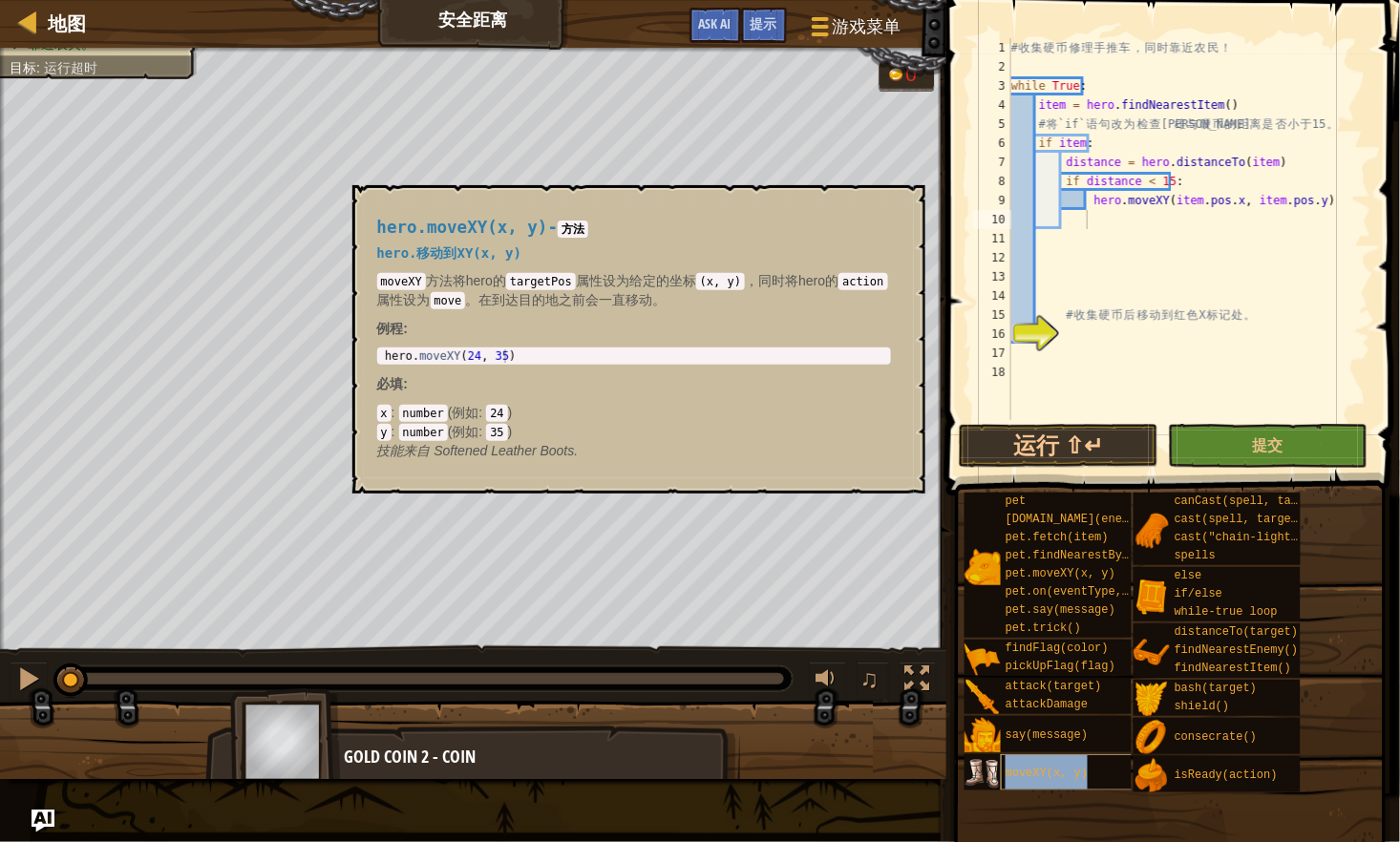
click at [1029, 777] on span "moveXY(x, y)" at bounding box center [1046, 774] width 82 height 14
type textarea "hero.moveXY(24, 35)"
drag, startPoint x: 382, startPoint y: 350, endPoint x: 526, endPoint y: 355, distance: 144.1
click at [526, 355] on div "hero . moveXY ( 24 , 35 )" at bounding box center [634, 369] width 507 height 40
drag, startPoint x: 526, startPoint y: 355, endPoint x: 451, endPoint y: 357, distance: 75.0
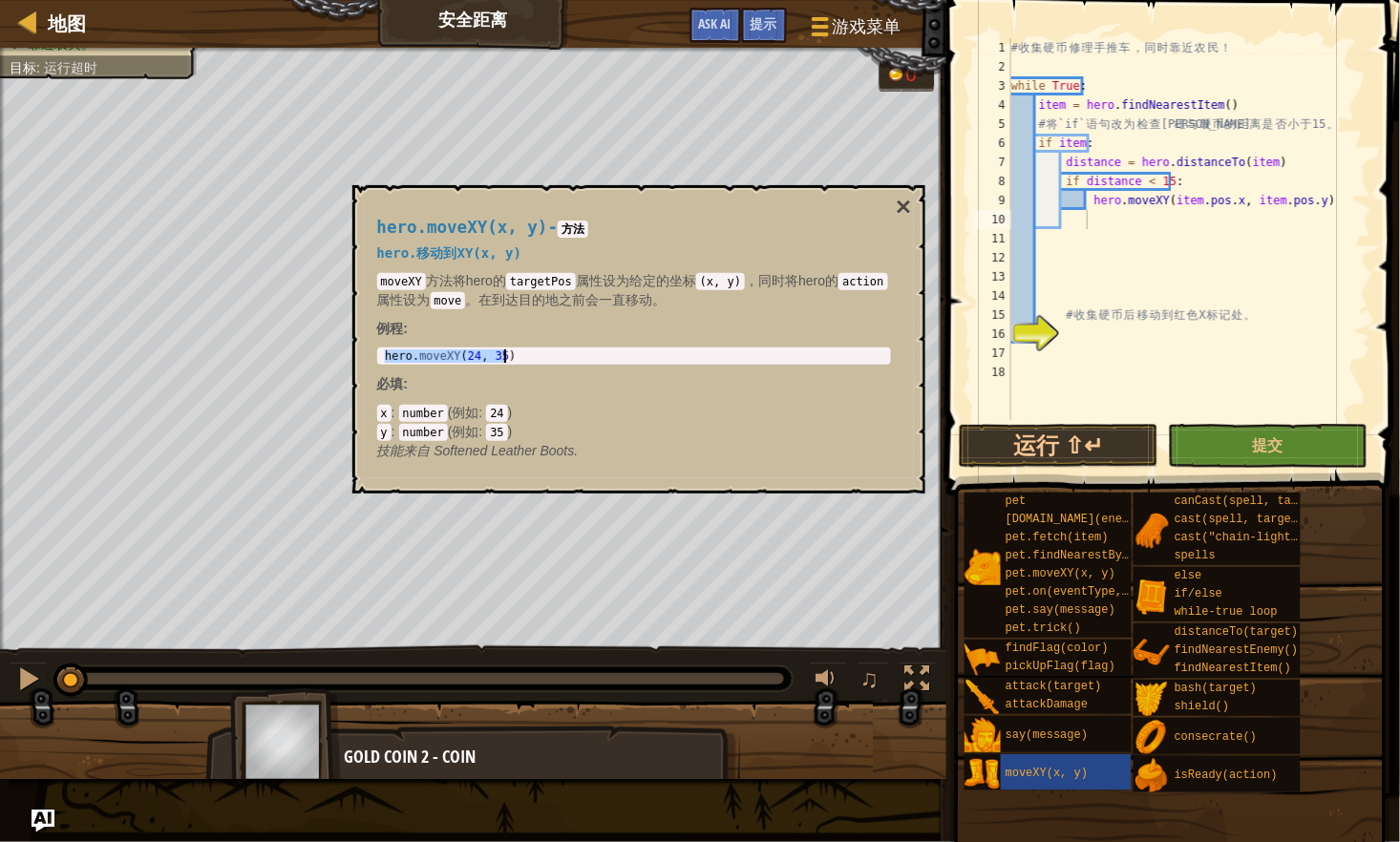
click at [1084, 221] on div "# 收 集 硬 币 修 理 手 推 车 ， 同 时 靠 近 农 民 ！ while True : item = hero . findNearestItem …" at bounding box center [1189, 248] width 363 height 420
click at [906, 201] on button "×" at bounding box center [904, 206] width 16 height 26
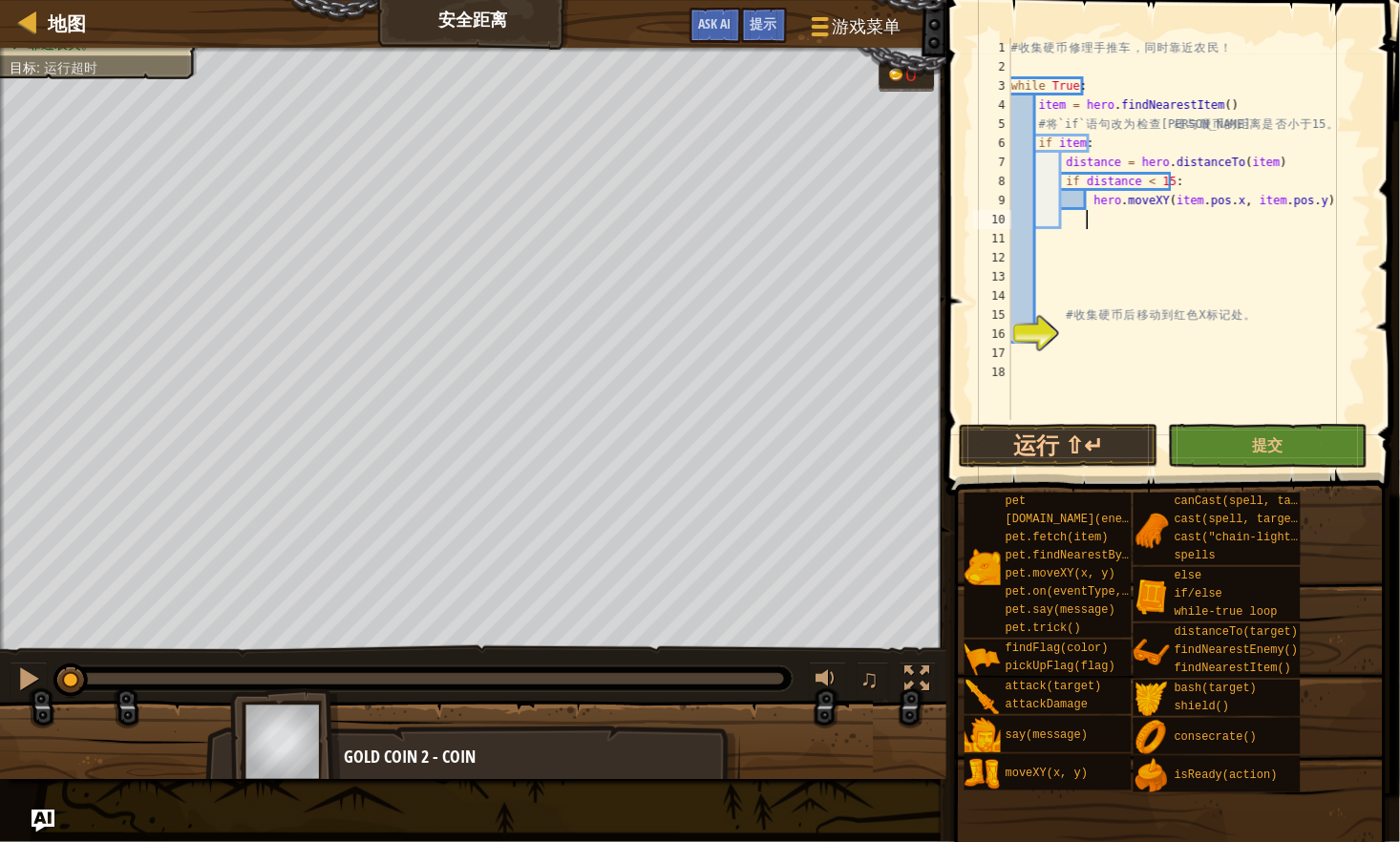
scroll to position [9, 0]
paste textarea "hero.moveXY(24, 35)"
click at [1165, 221] on div "# 收 集 硬 币 修 理 手 推 车 ， 同 时 靠 近 农 民 ！ while True : item = hero . findNearestItem …" at bounding box center [1189, 248] width 363 height 420
click at [1166, 217] on div "# 收 集 硬 币 修 理 手 推 车 ， 同 时 靠 近 农 民 ！ while True : item = hero . findNearestItem …" at bounding box center [1189, 248] width 363 height 420
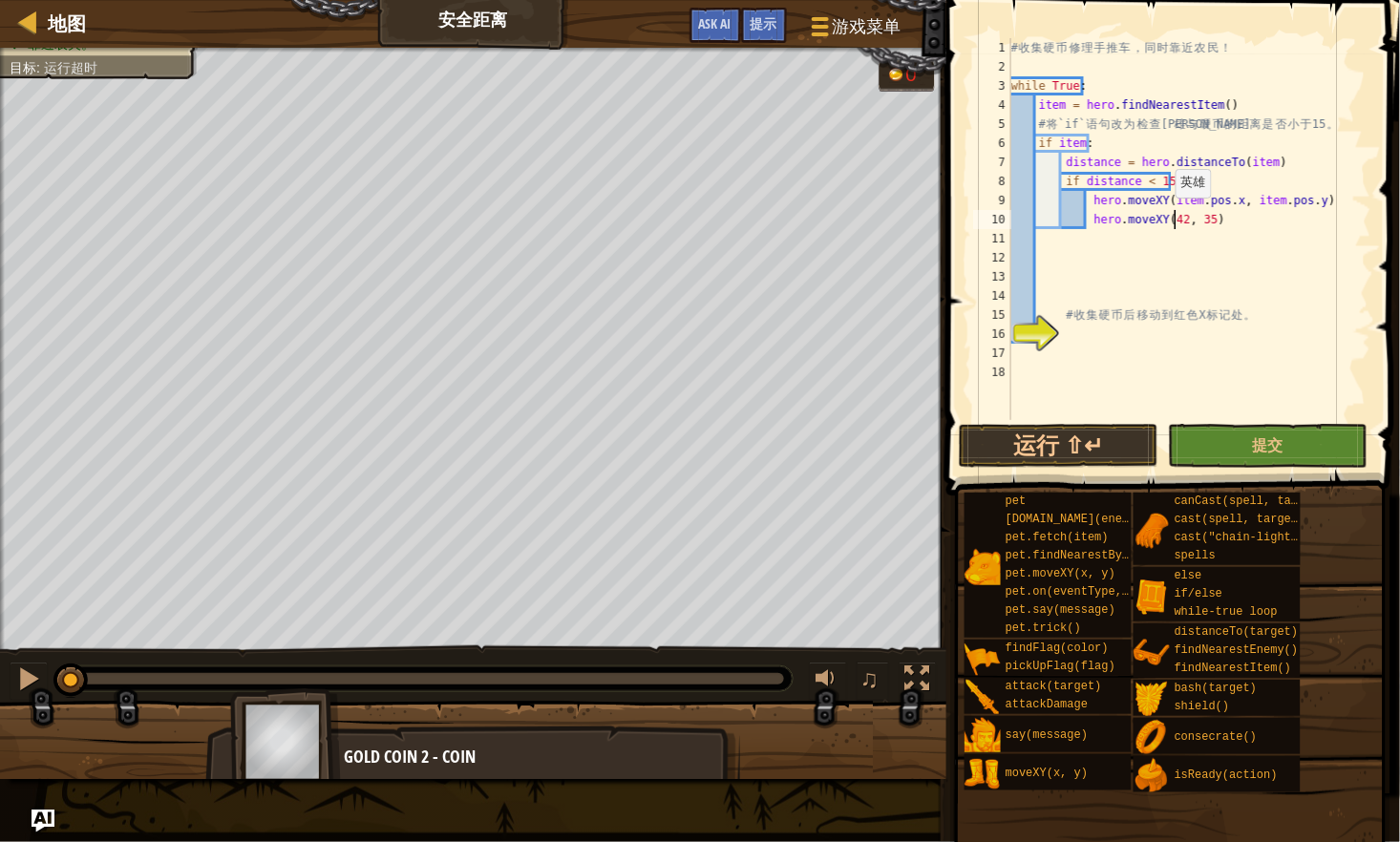
scroll to position [9, 14]
click at [1192, 216] on div "# 收 集 硬 币 修 理 手 推 车 ， 同 时 靠 近 农 民 ！ while True : item = hero . findNearestItem …" at bounding box center [1189, 248] width 363 height 420
type textarea "hero.moveXY(42, 45)"
click at [1122, 442] on button "运行 ⇧↵" at bounding box center [1058, 445] width 199 height 44
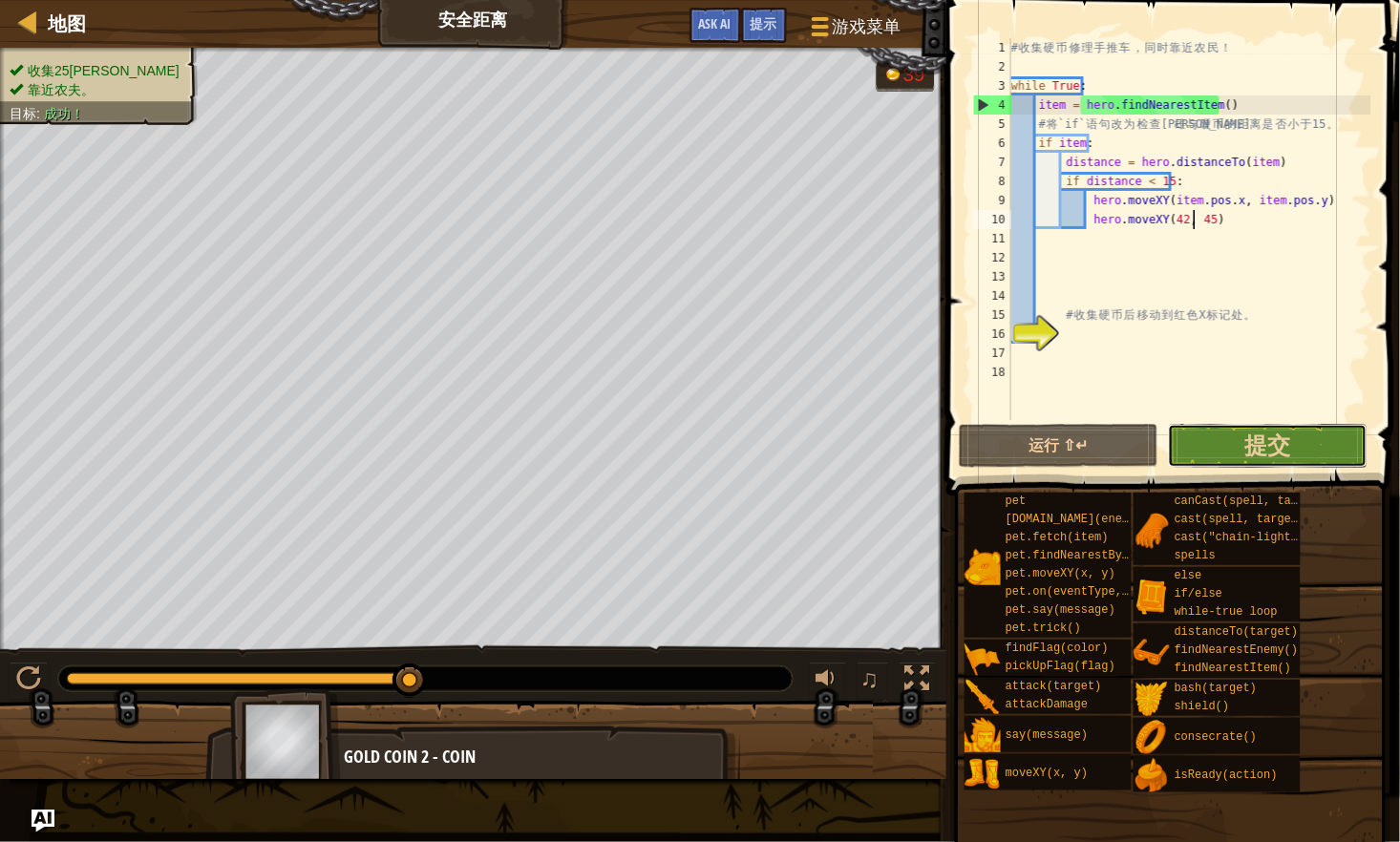
click at [1292, 437] on button "提交" at bounding box center [1267, 445] width 199 height 44
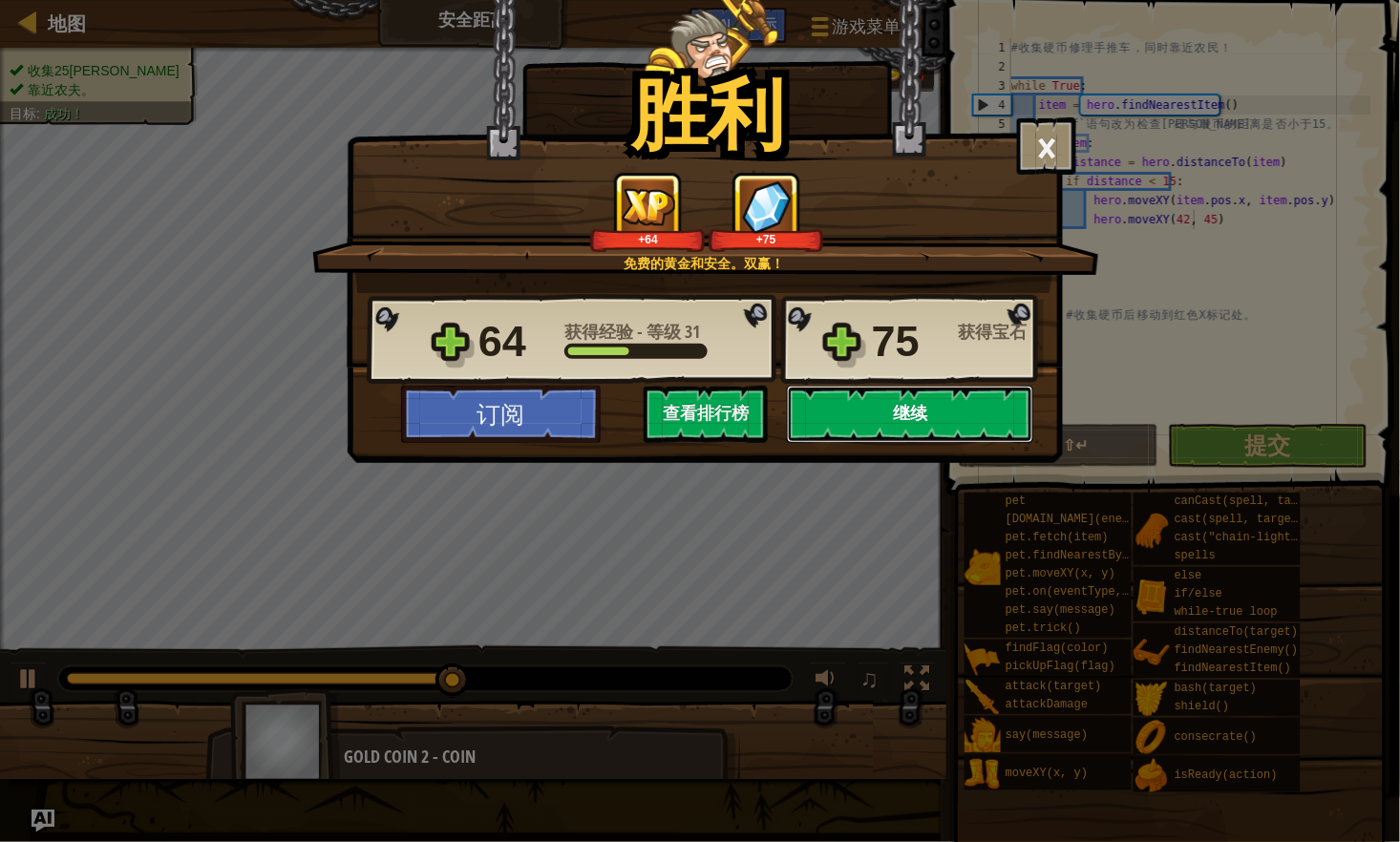
click at [888, 413] on button "继续" at bounding box center [910, 414] width 246 height 58
select select "zh-HANS"
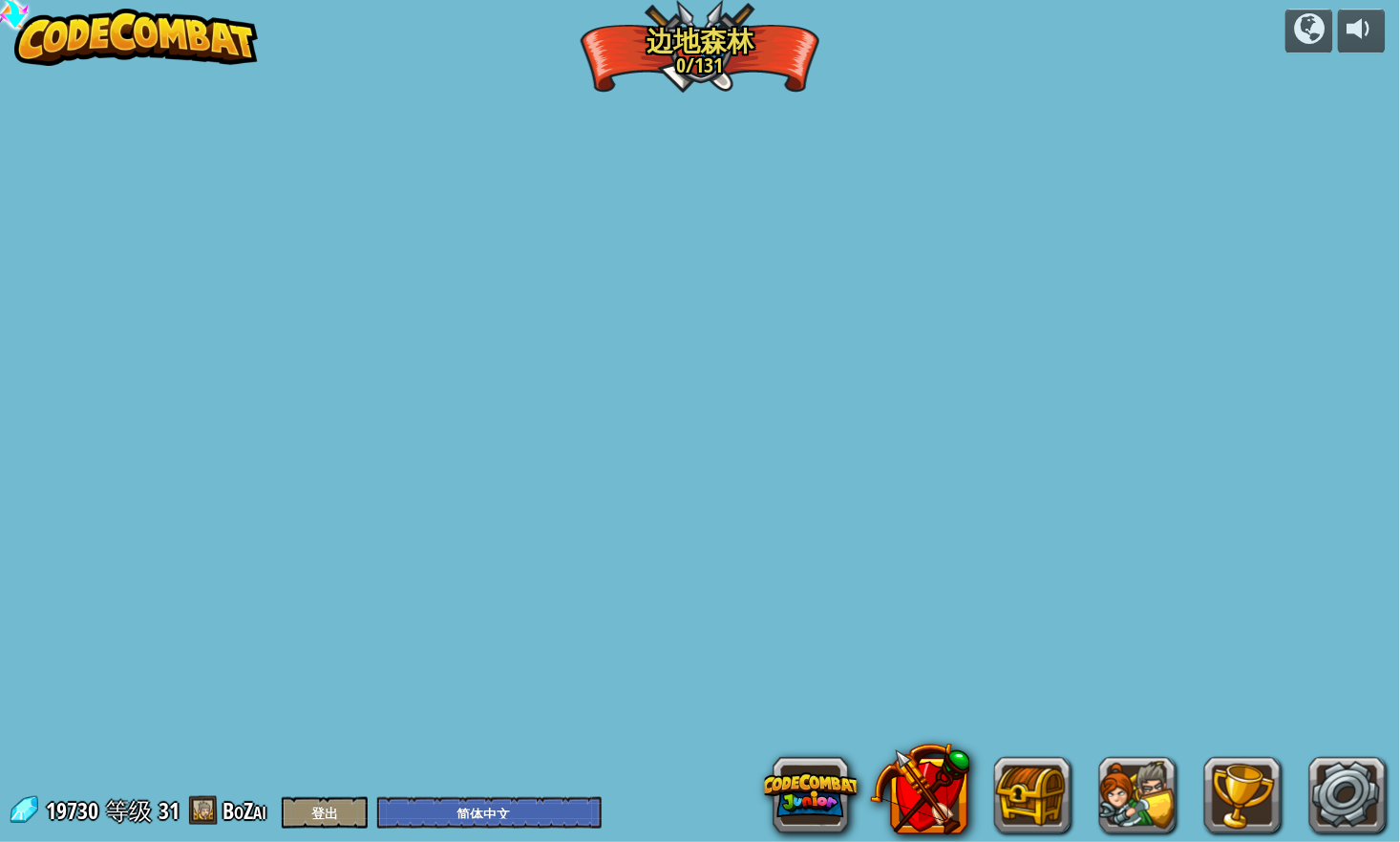
select select "zh-HANS"
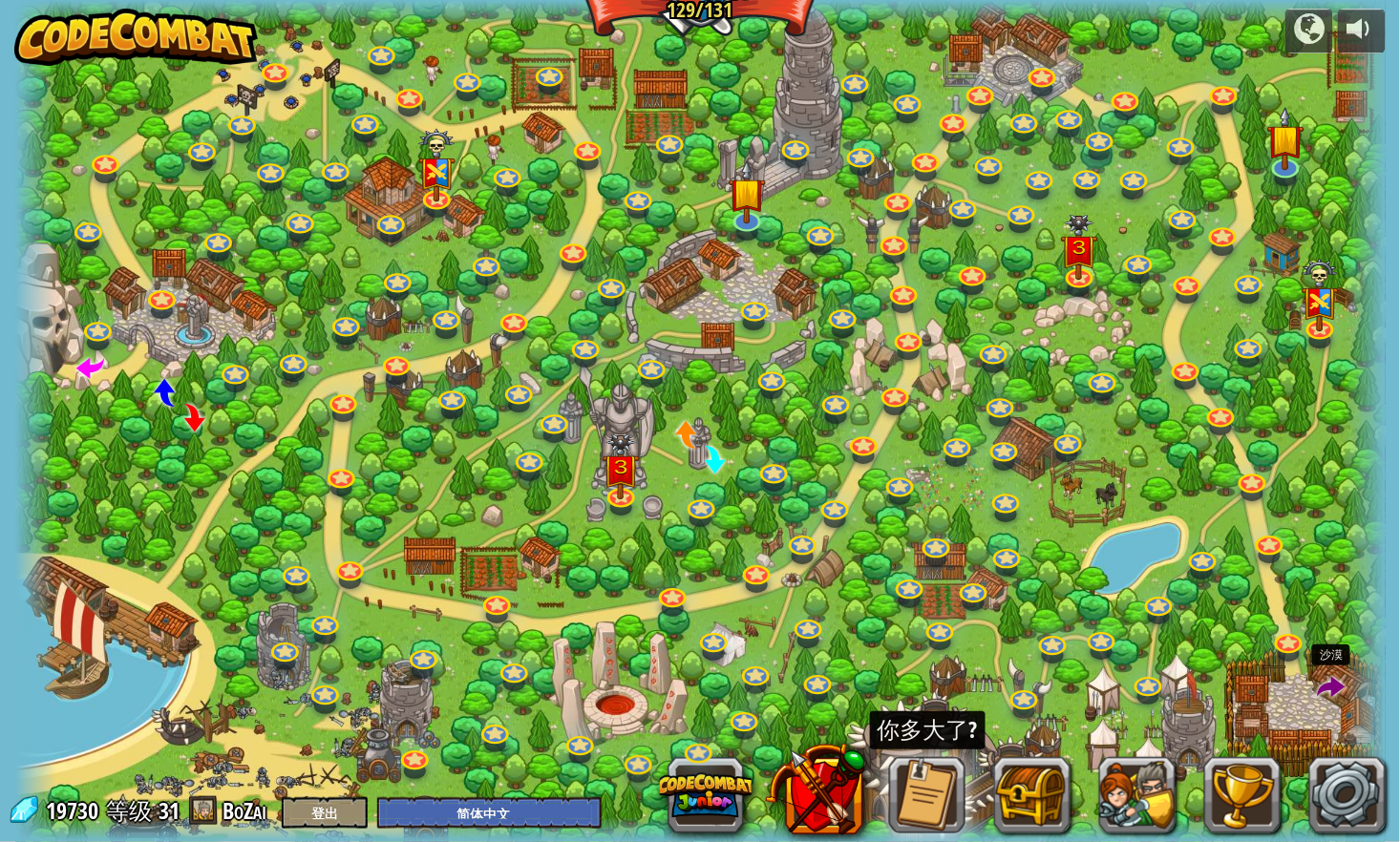
click at [1327, 688] on span at bounding box center [1331, 688] width 27 height 27
select select "zh-HANS"
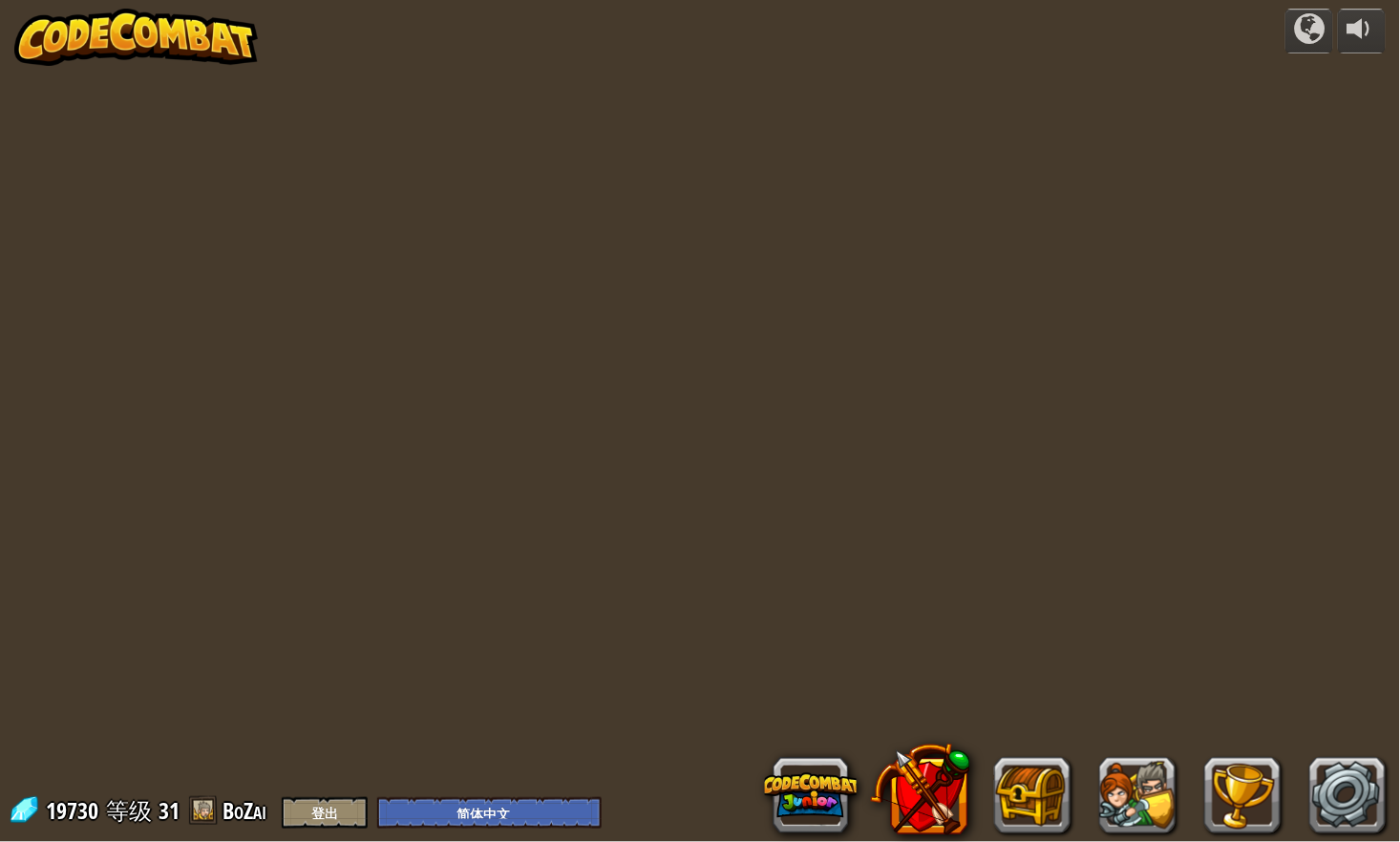
select select "zh-HANS"
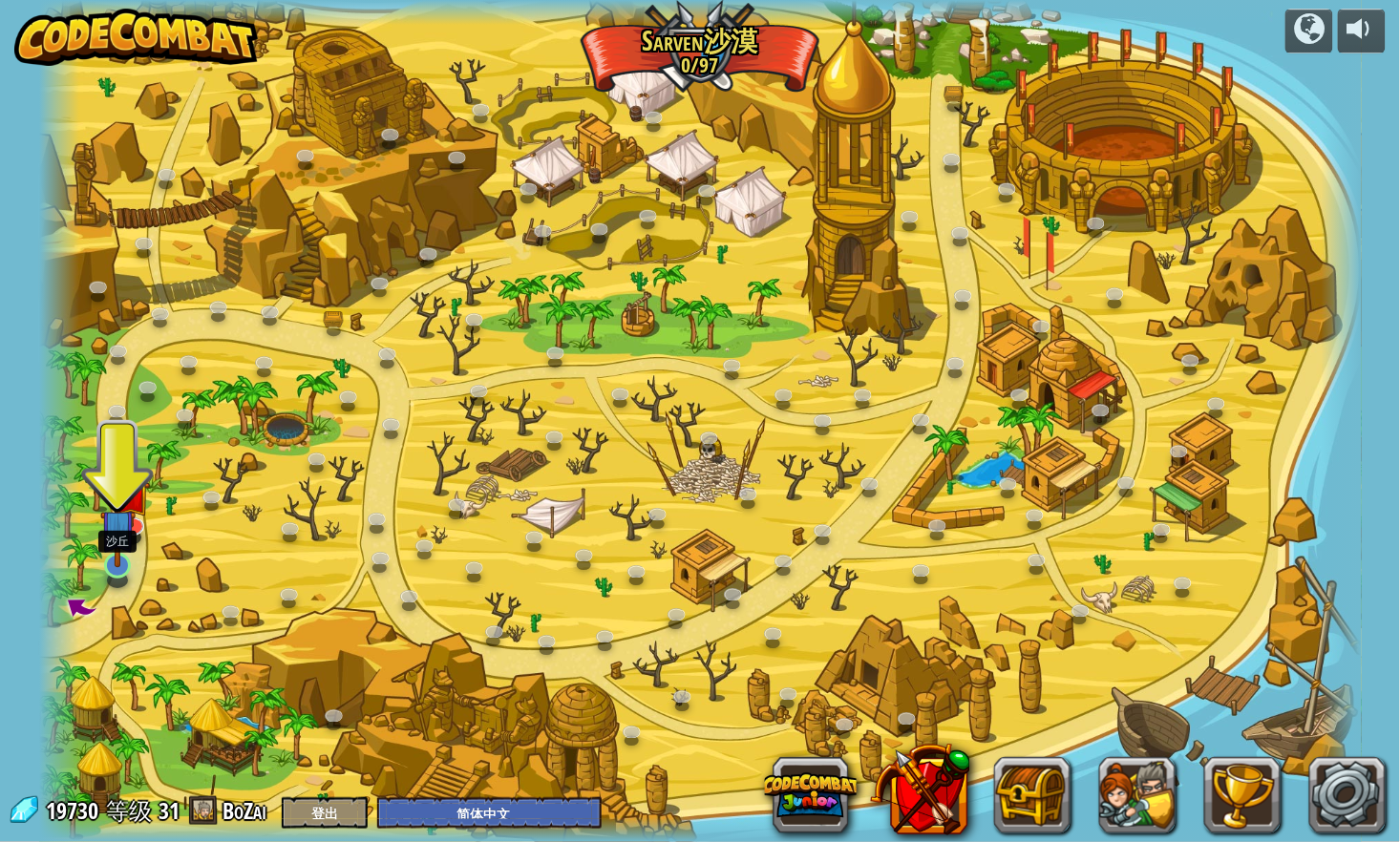
click at [126, 562] on img at bounding box center [118, 526] width 35 height 81
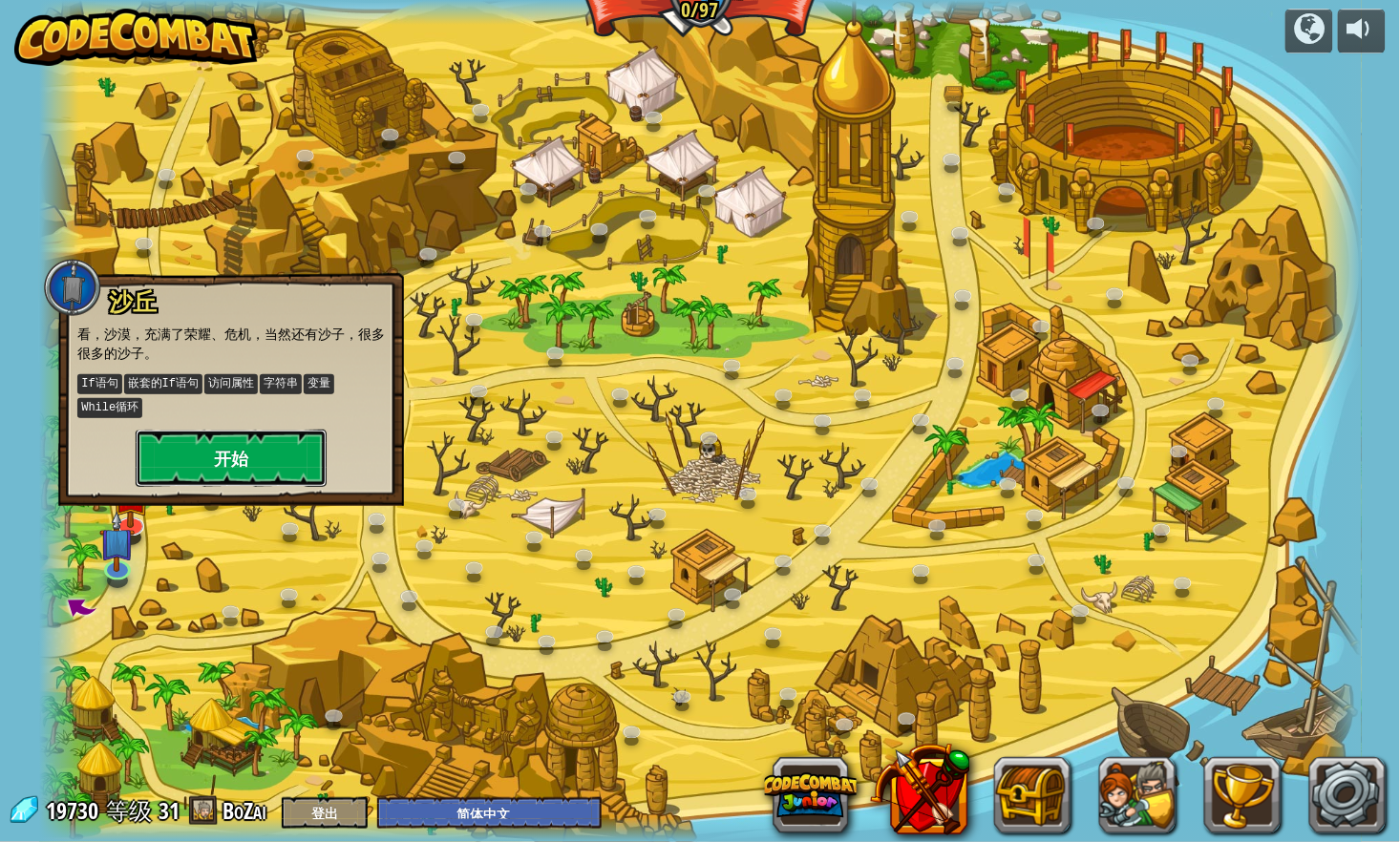
click at [270, 470] on button "开始" at bounding box center [231, 458] width 191 height 58
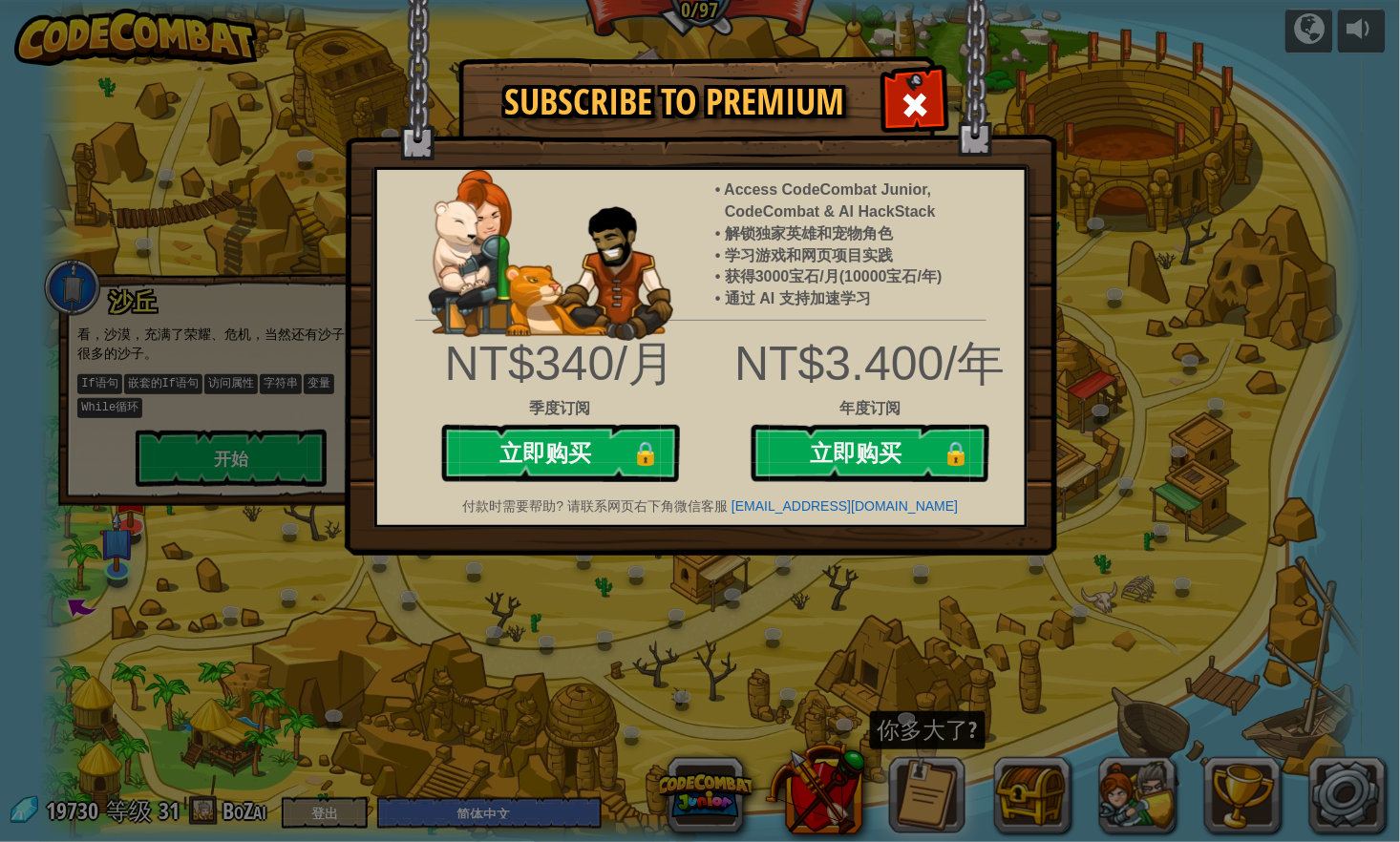
click at [866, 643] on div "Subscribe to Premium Access CodeCombat Junior, CodeCombat & AI HackStack 解锁独家英雄…" at bounding box center [700, 421] width 1400 height 842
click at [926, 611] on div "Subscribe to Premium Access CodeCombat Junior, CodeCombat & AI HackStack 解锁独家英雄…" at bounding box center [700, 421] width 1400 height 842
click at [921, 101] on span at bounding box center [915, 105] width 30 height 30
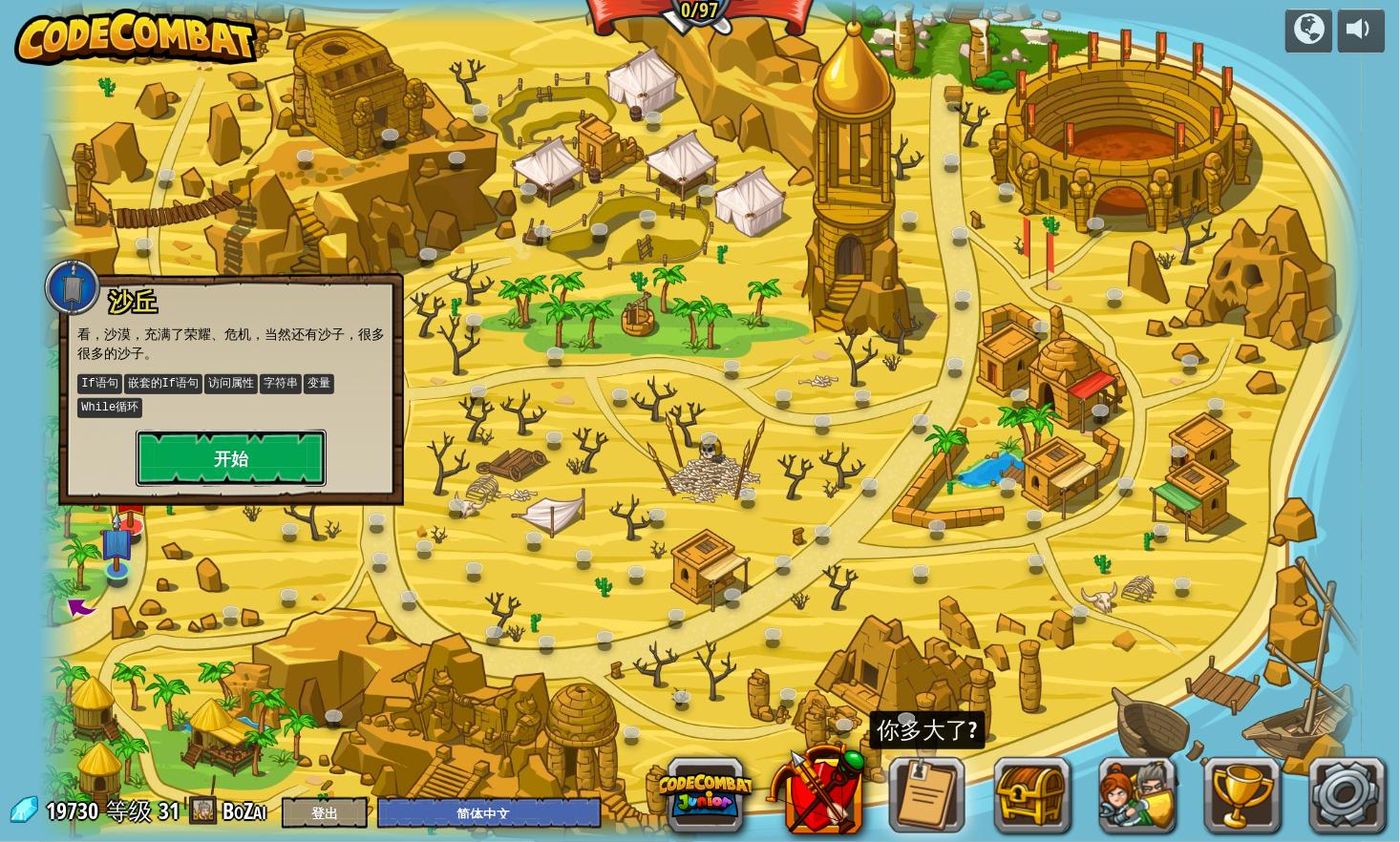
click at [232, 452] on button "开始" at bounding box center [231, 458] width 191 height 58
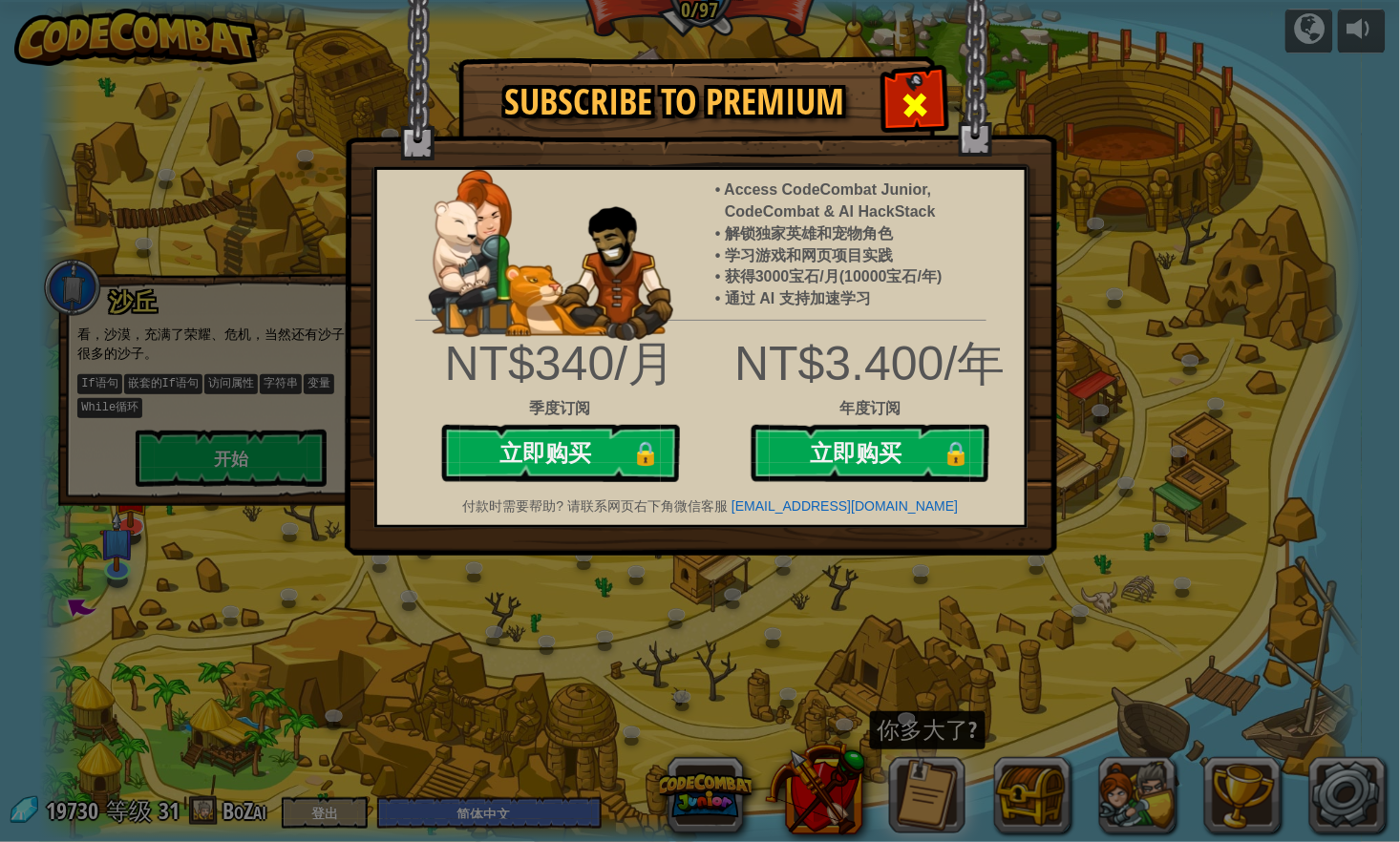
click at [908, 95] on span at bounding box center [915, 105] width 30 height 30
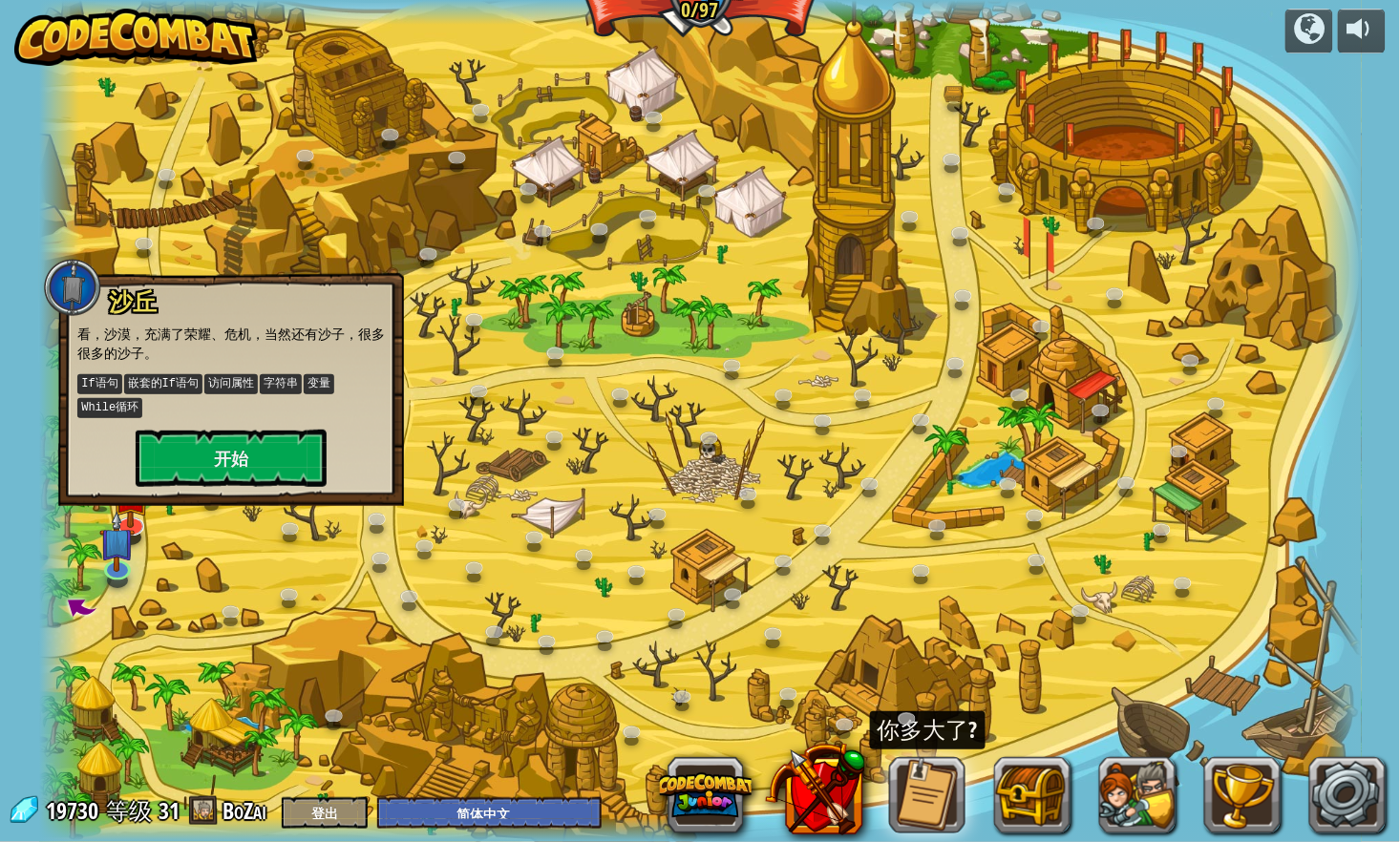
click at [304, 670] on div at bounding box center [700, 421] width 1322 height 842
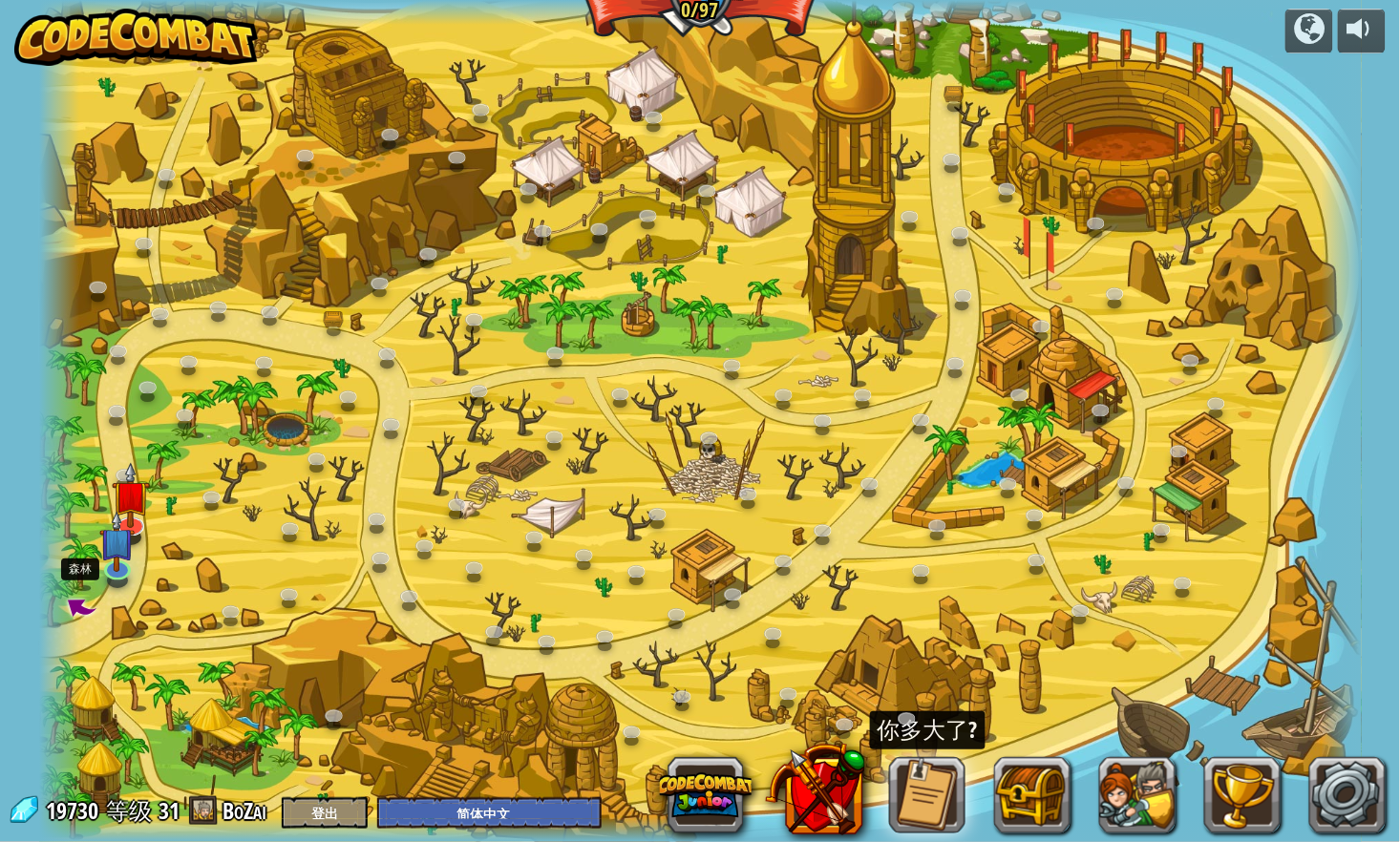
click at [83, 607] on span at bounding box center [80, 608] width 39 height 39
select select "zh-HANS"
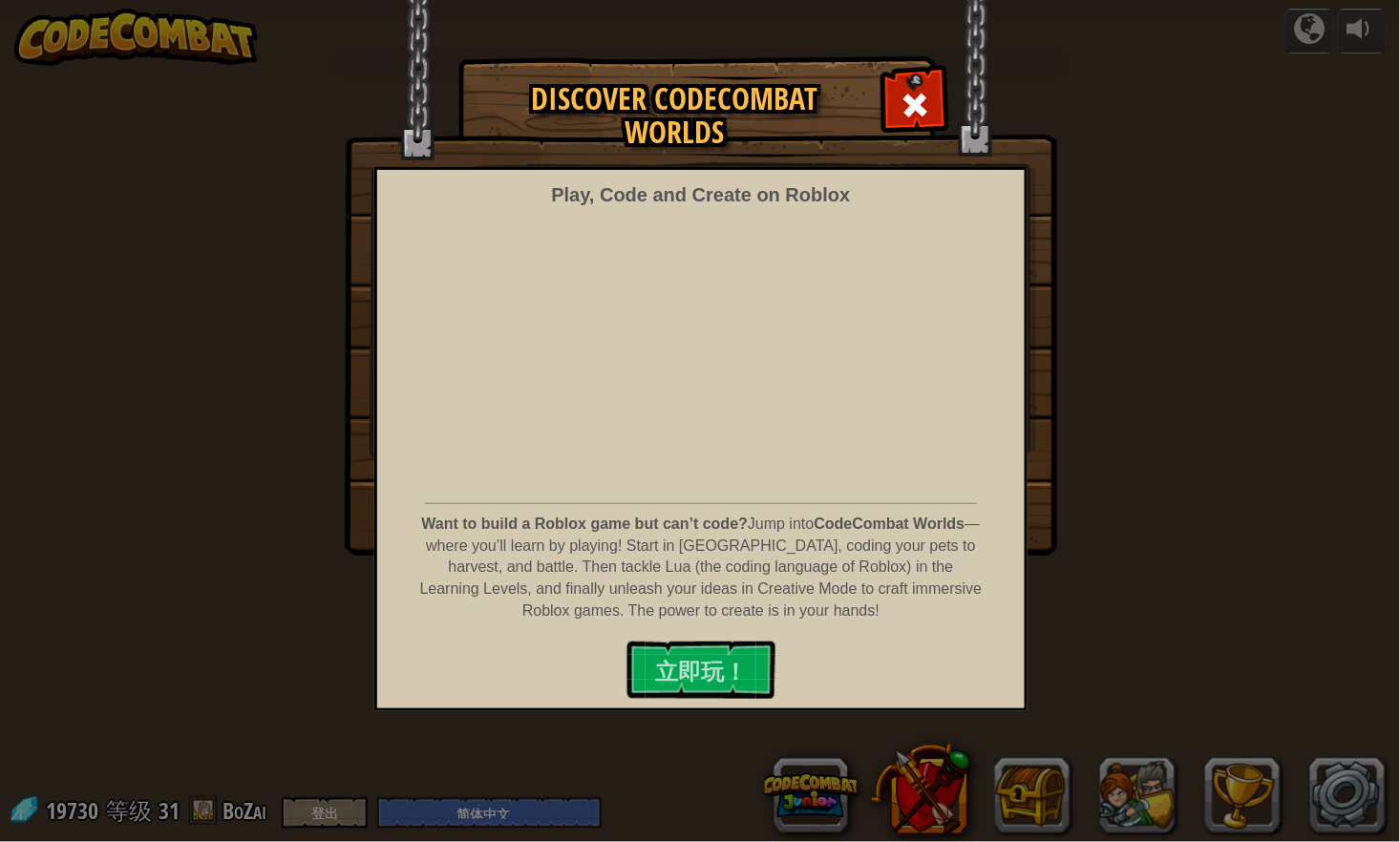
select select "zh-HANS"
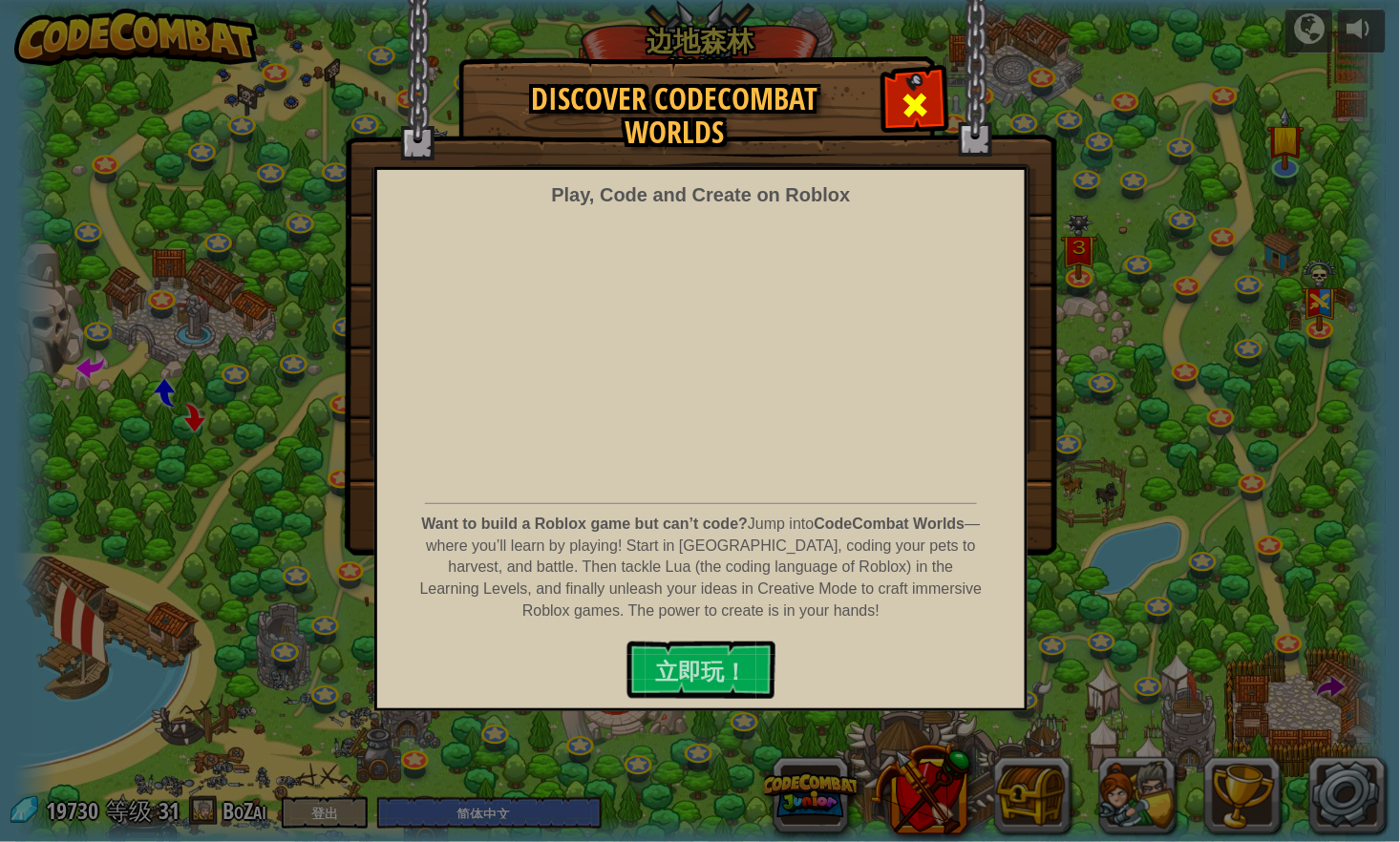
click at [924, 98] on span at bounding box center [915, 105] width 30 height 30
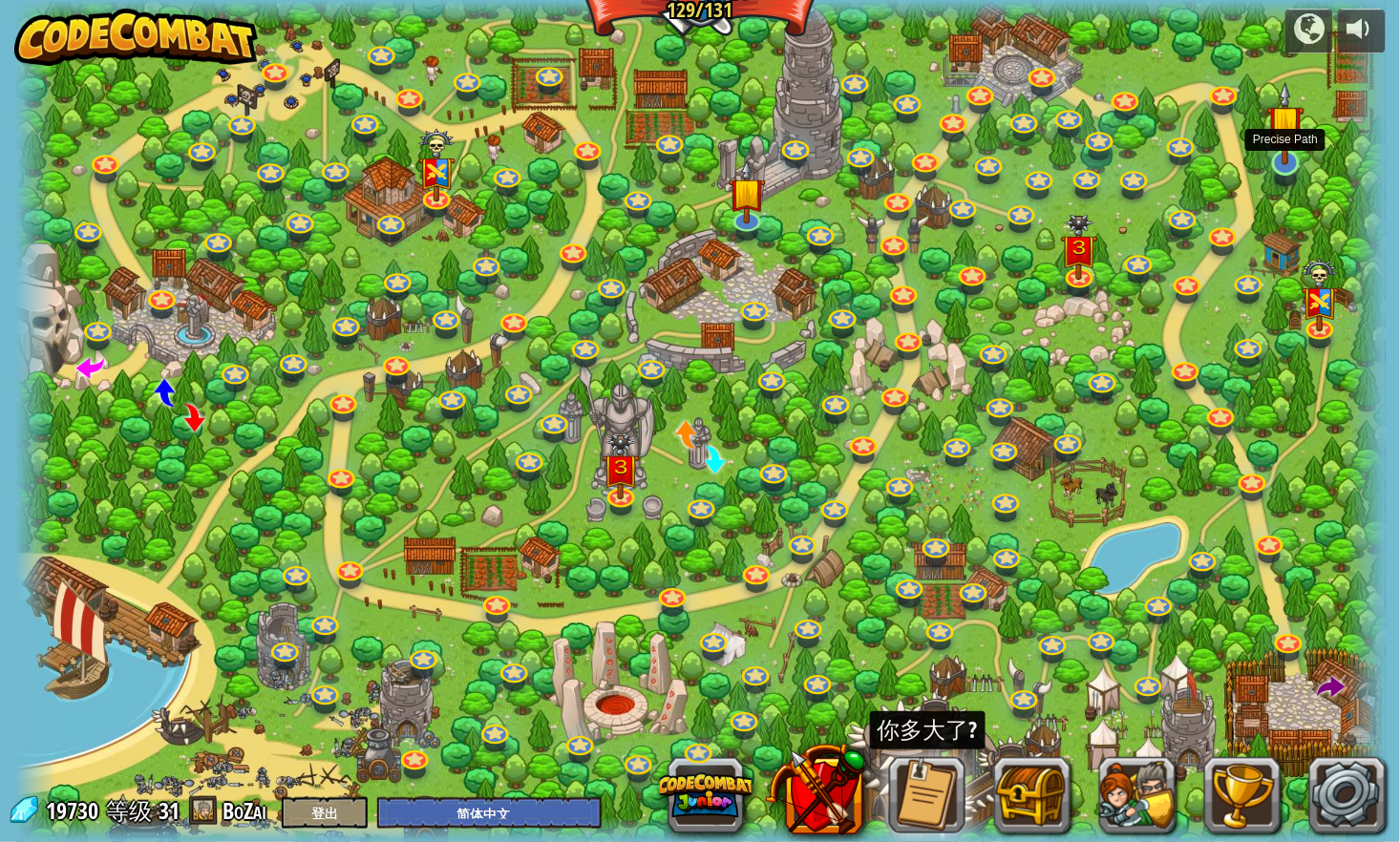
click at [1287, 149] on img at bounding box center [1286, 123] width 37 height 85
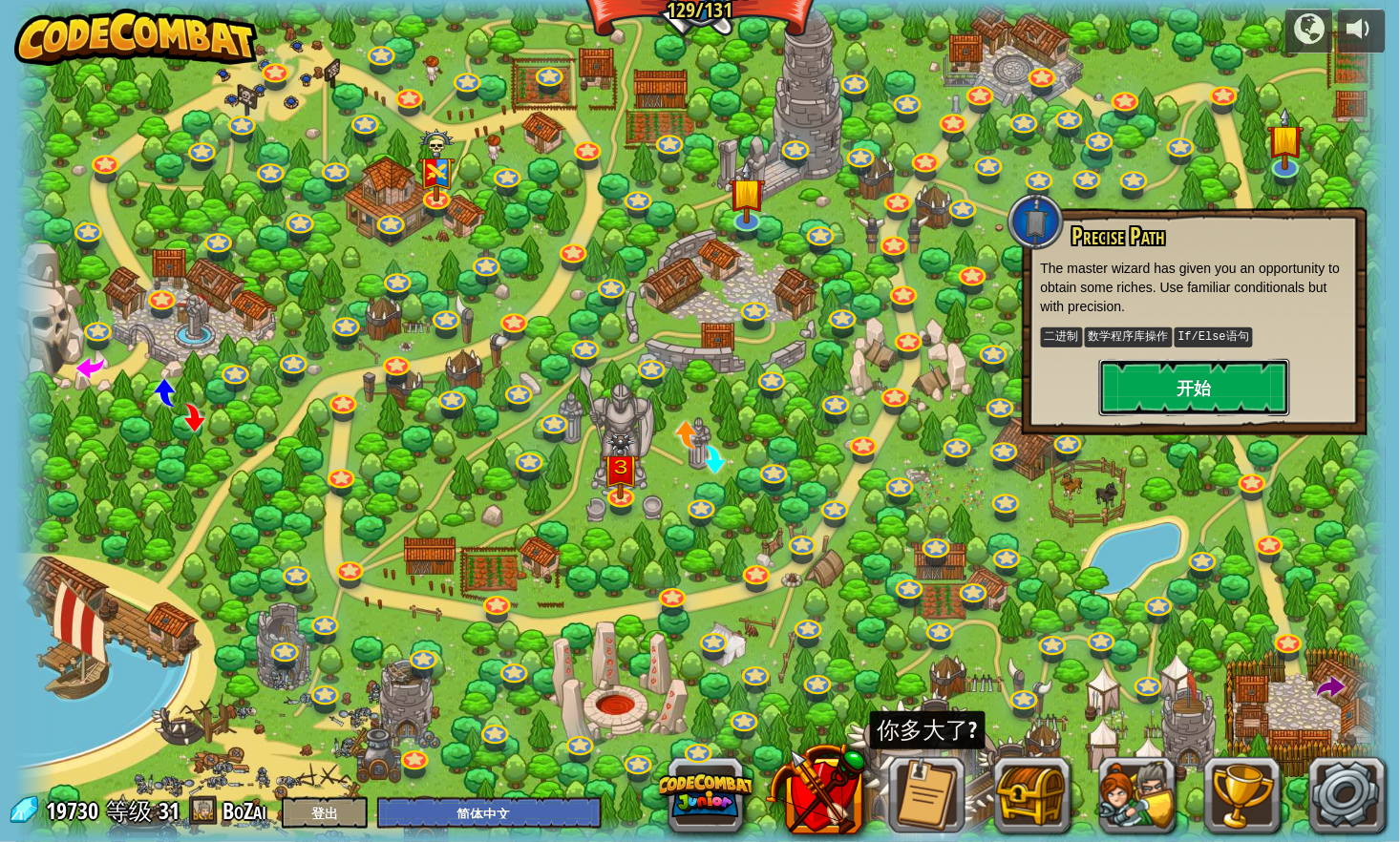
click at [1175, 382] on button "开始" at bounding box center [1194, 387] width 191 height 58
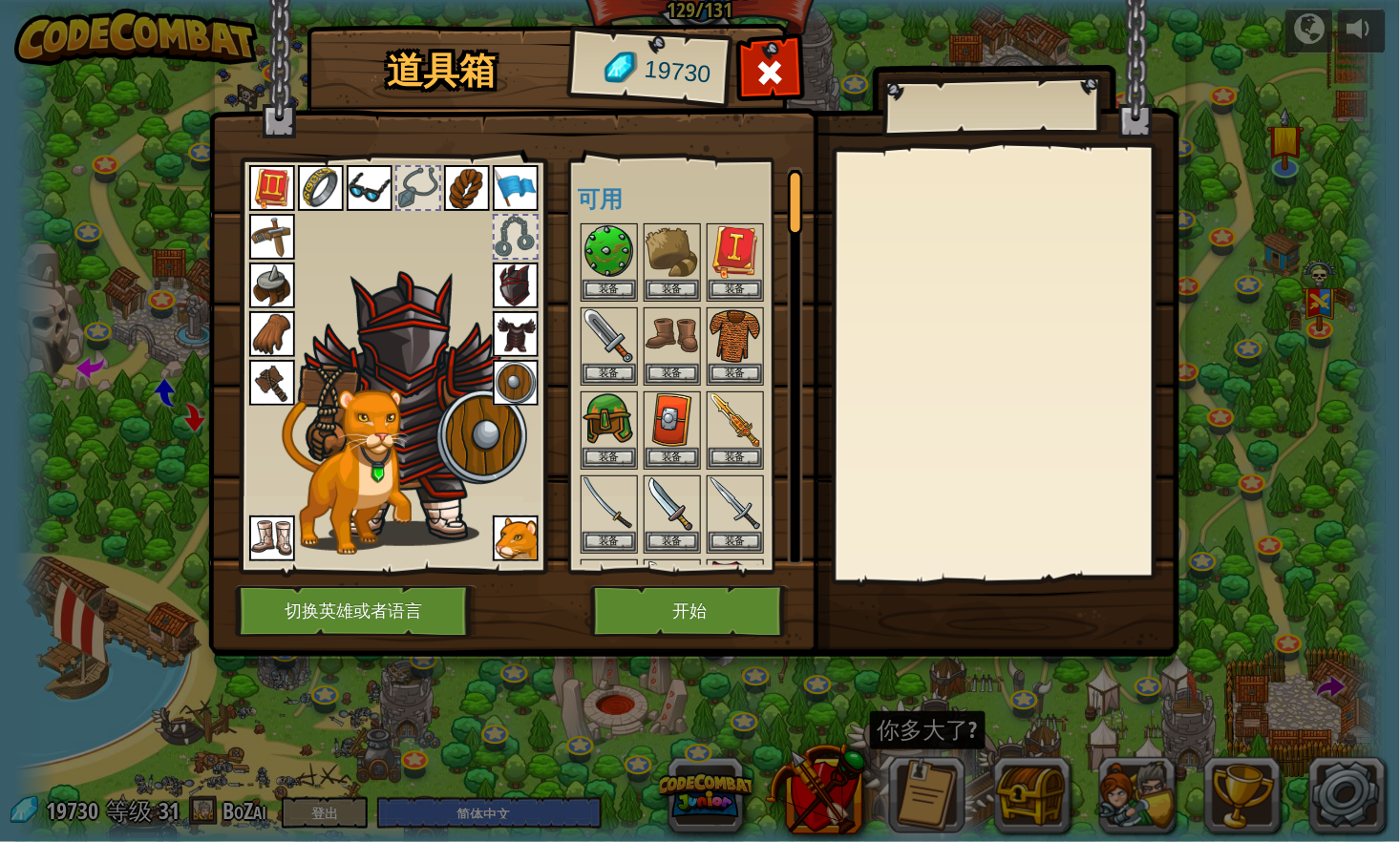
scroll to position [212, 0]
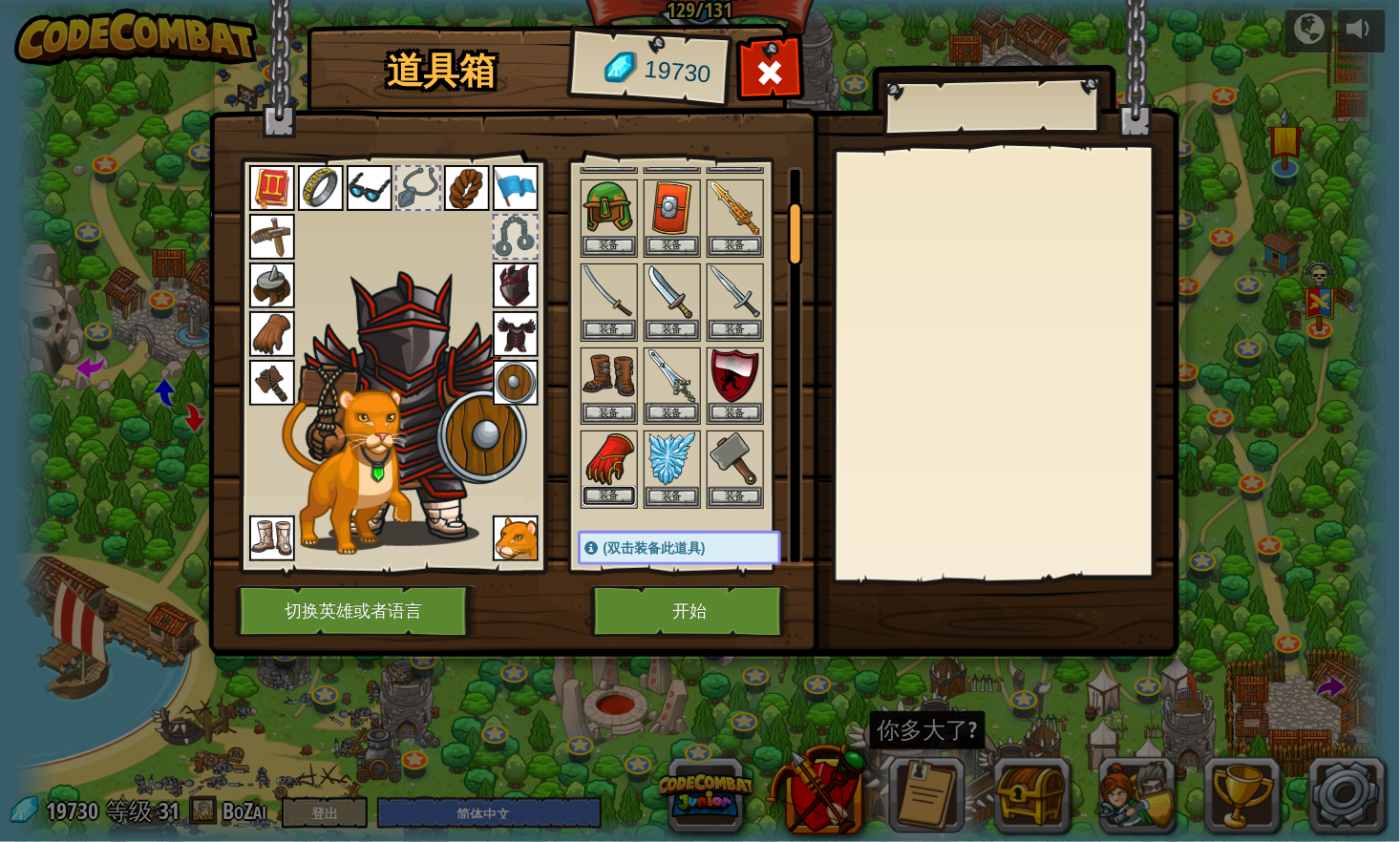
click at [604, 486] on button "装备" at bounding box center [609, 495] width 54 height 21
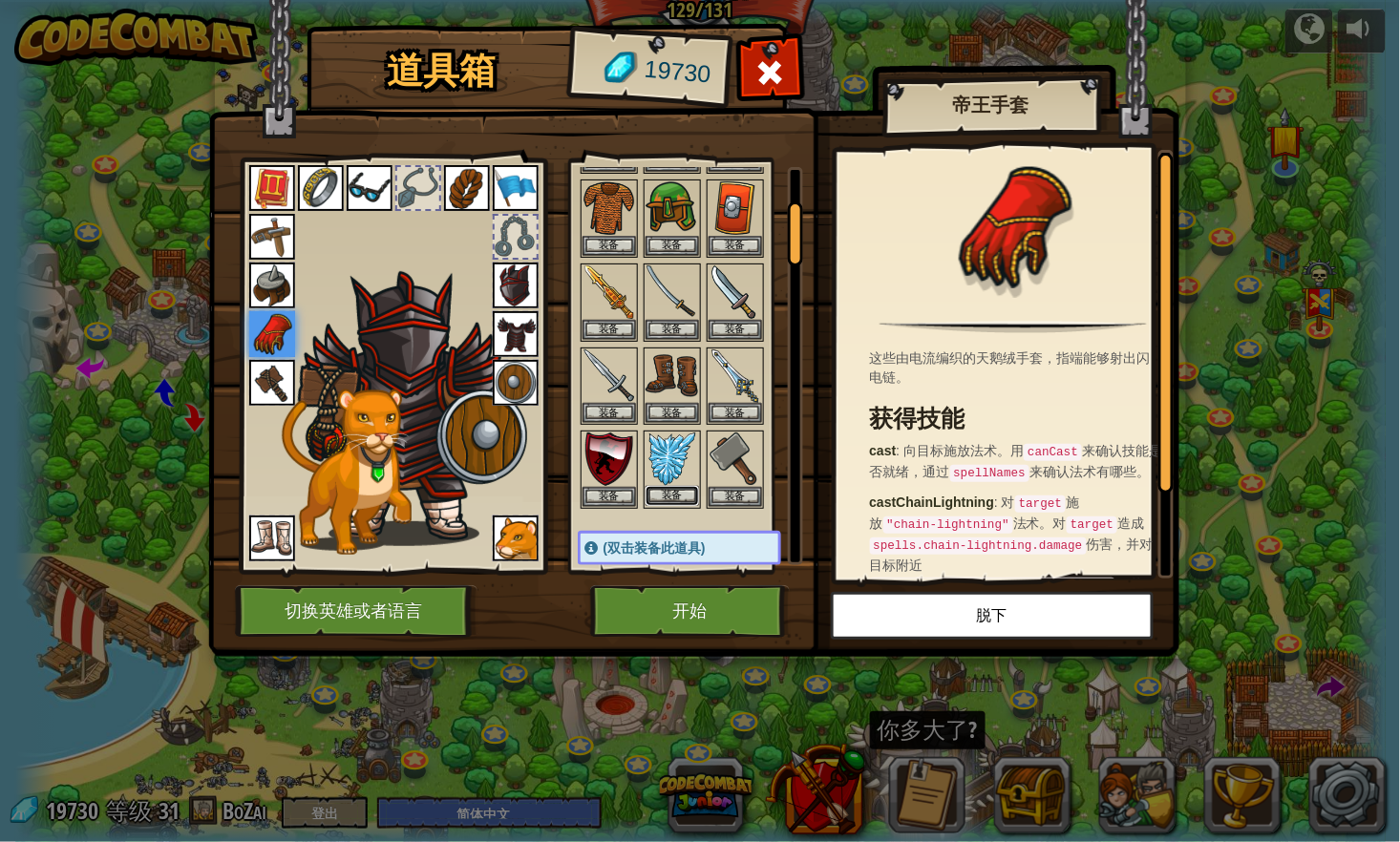
click at [668, 493] on button "装备" at bounding box center [672, 495] width 54 height 21
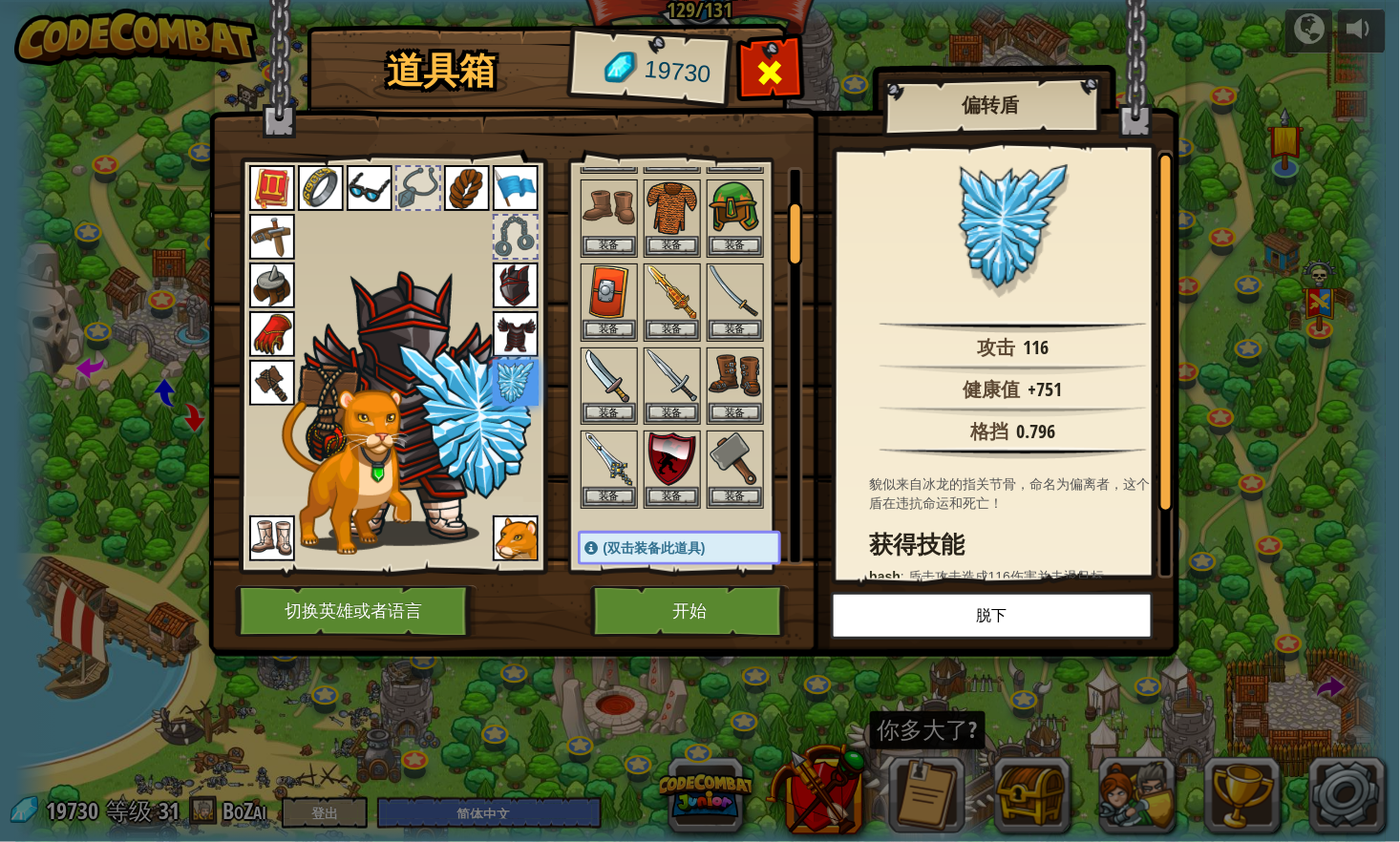
click at [774, 71] on span at bounding box center [769, 72] width 30 height 30
